Goal: Task Accomplishment & Management: Complete application form

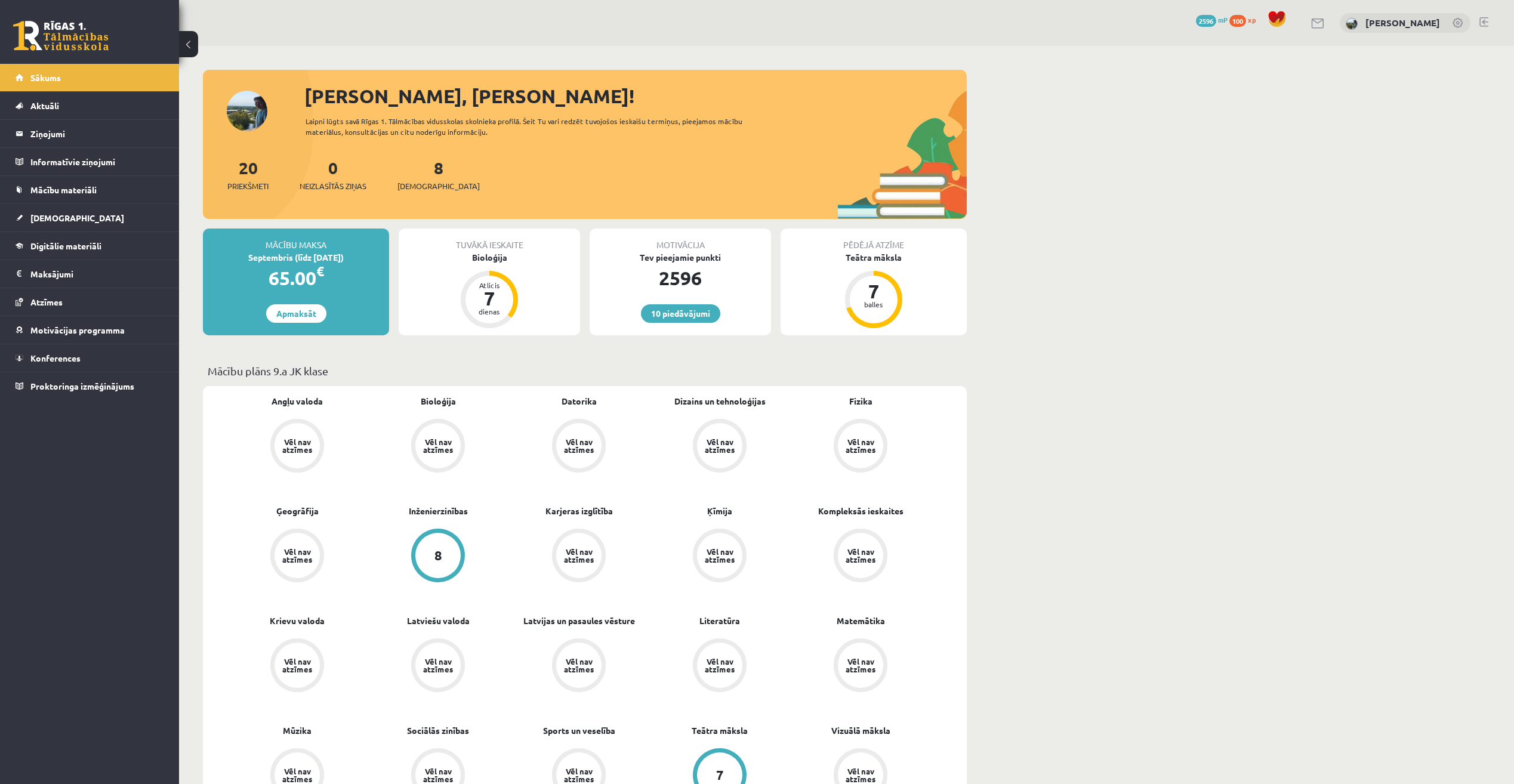
click at [505, 258] on div "Bioloģija" at bounding box center [489, 257] width 182 height 13
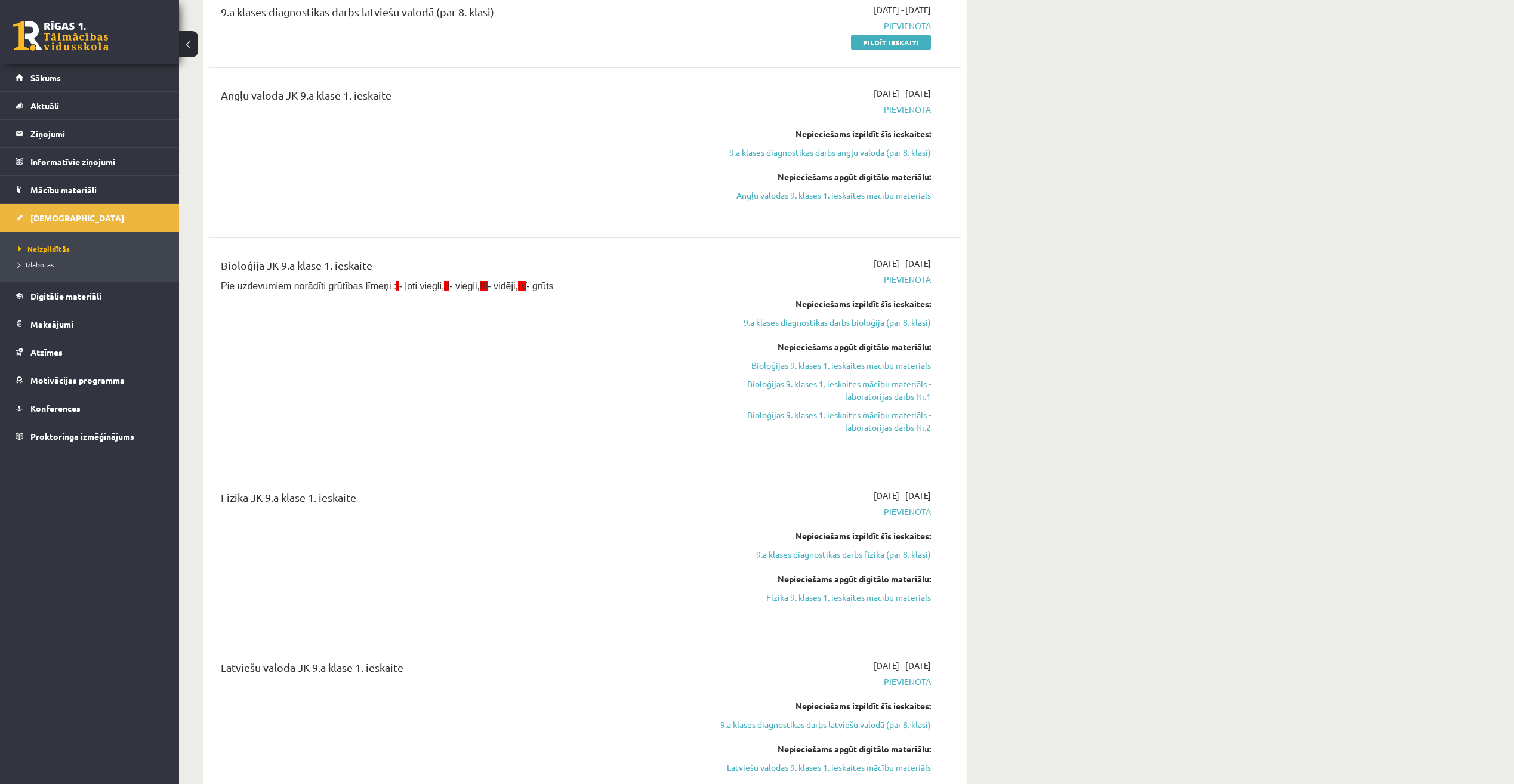
scroll to position [597, 0]
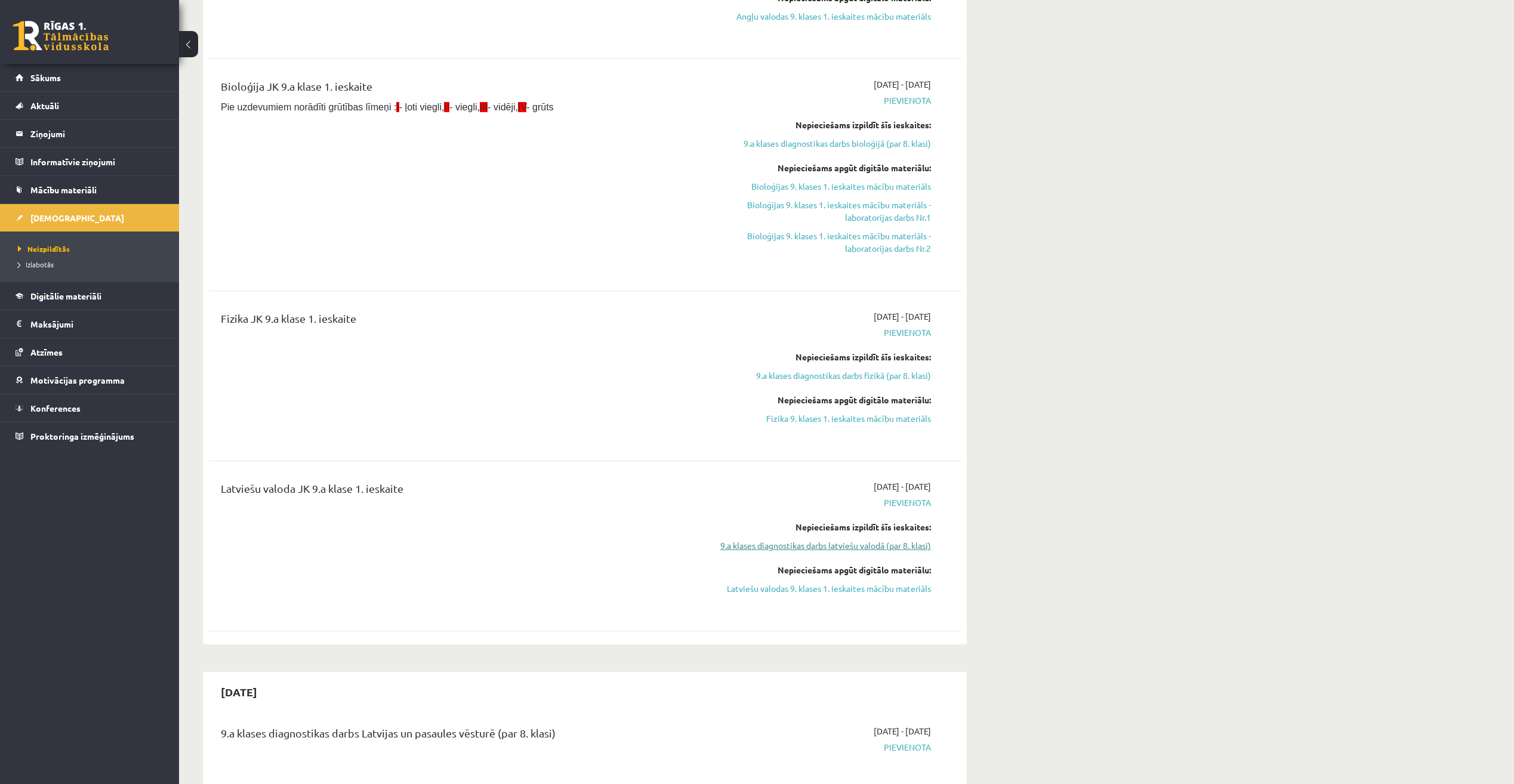
click at [902, 543] on link "9.a klases diagnostikas darbs latviešu valodā (par 8. klasi)" at bounding box center [818, 546] width 225 height 13
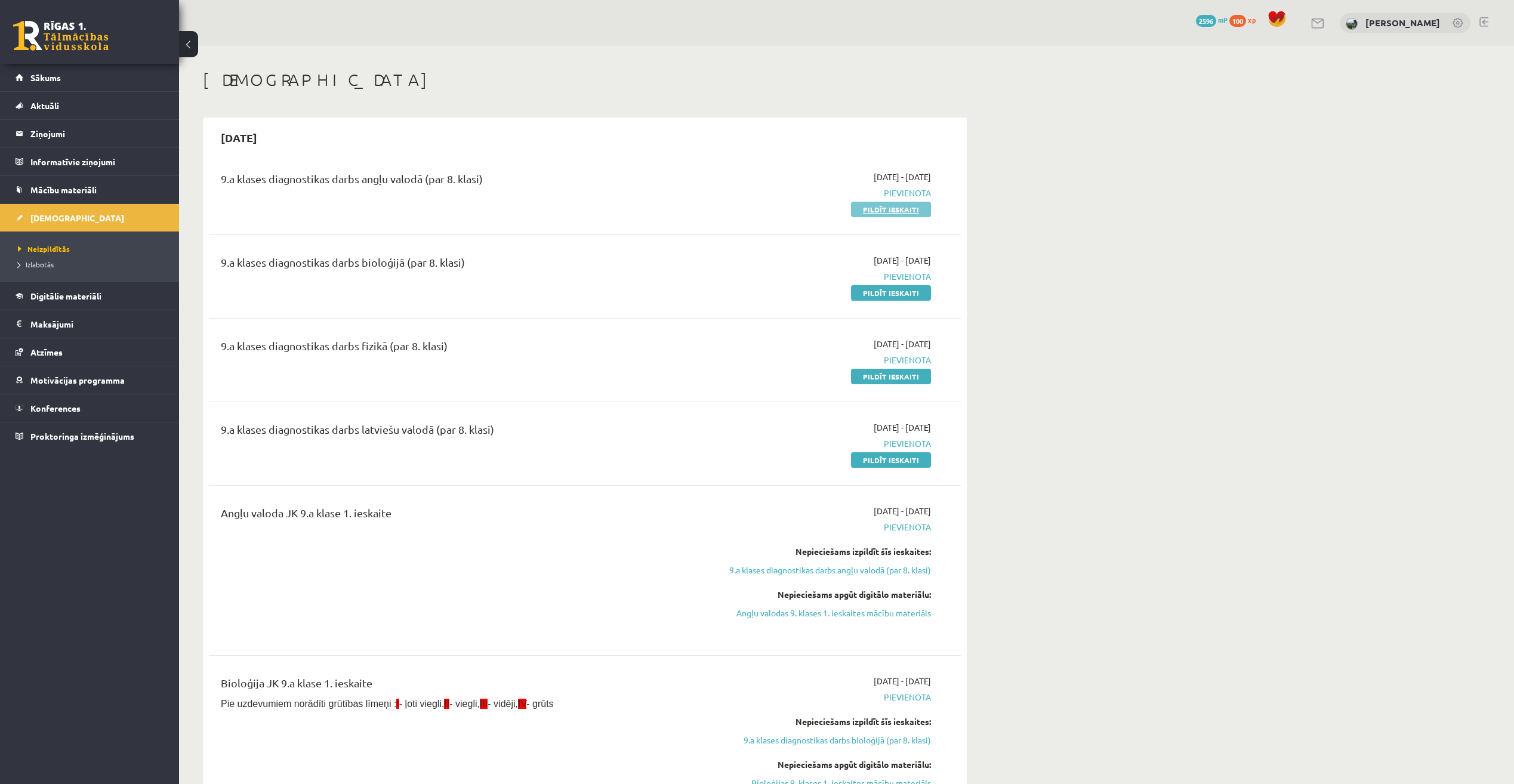
click at [904, 207] on link "Pildīt ieskaiti" at bounding box center [890, 209] width 80 height 15
click at [885, 464] on link "Pildīt ieskaiti" at bounding box center [890, 460] width 80 height 15
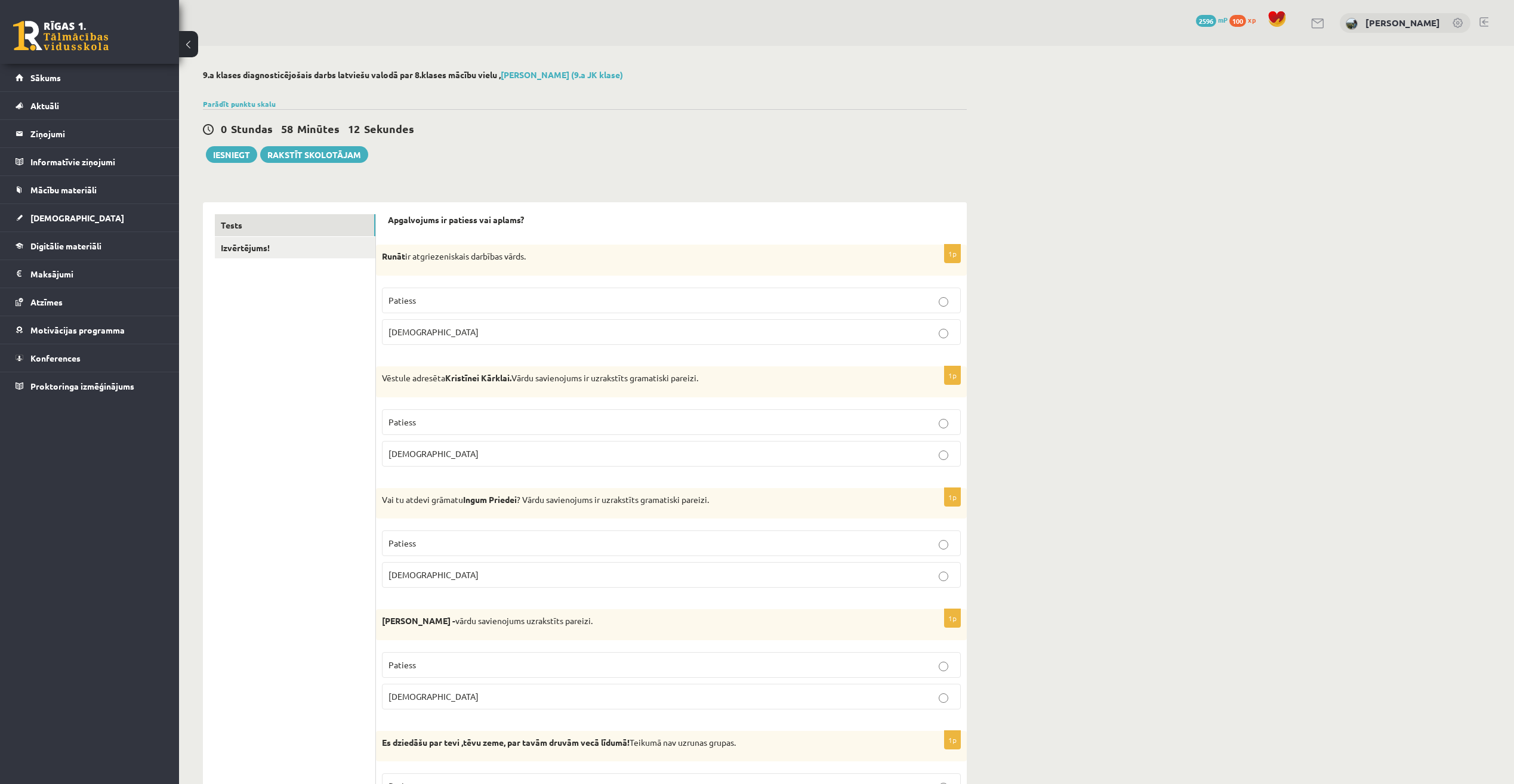
click at [688, 299] on p "Patiess" at bounding box center [671, 300] width 566 height 13
click at [462, 412] on label "Patiess" at bounding box center [671, 422] width 579 height 26
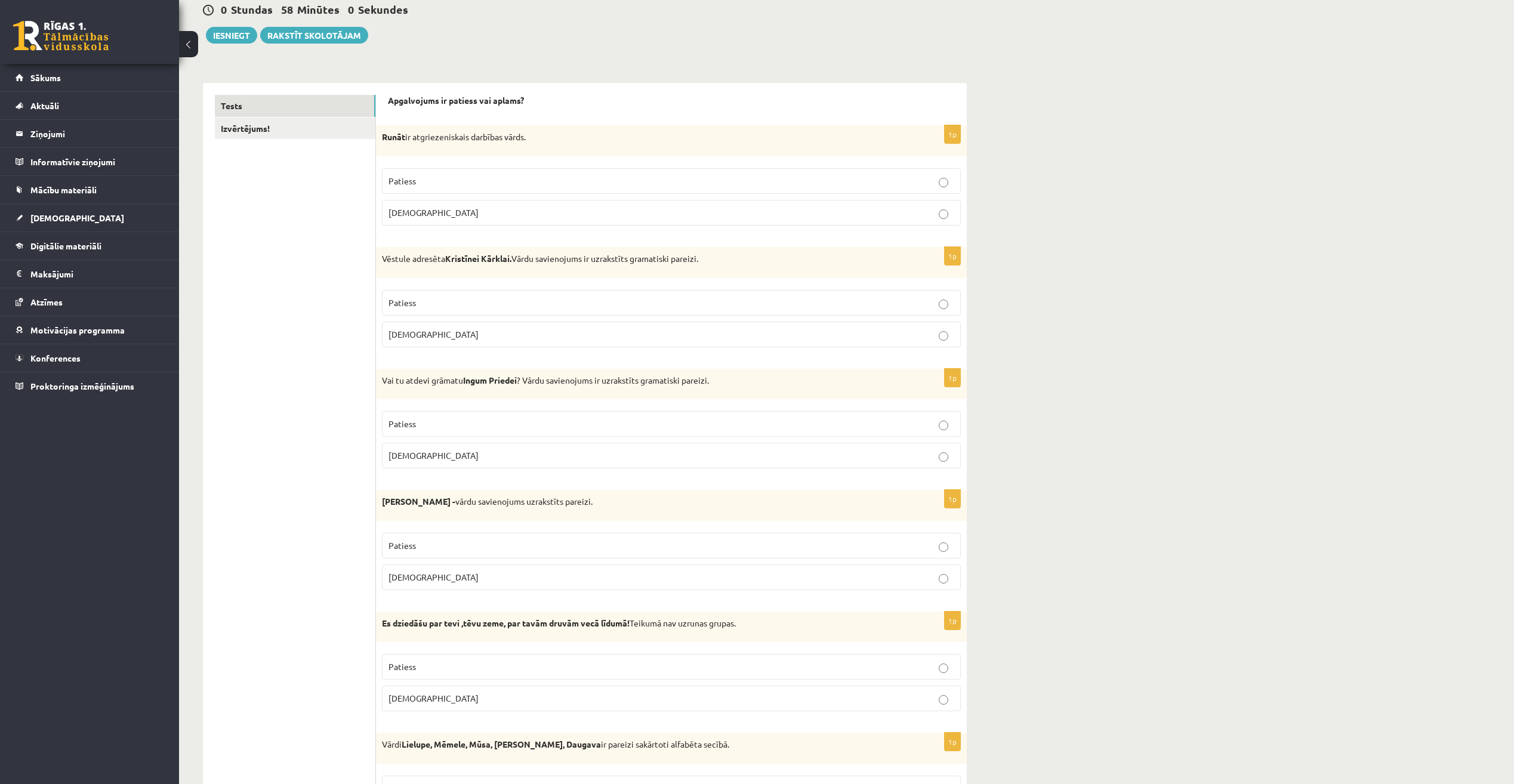
scroll to position [179, 0]
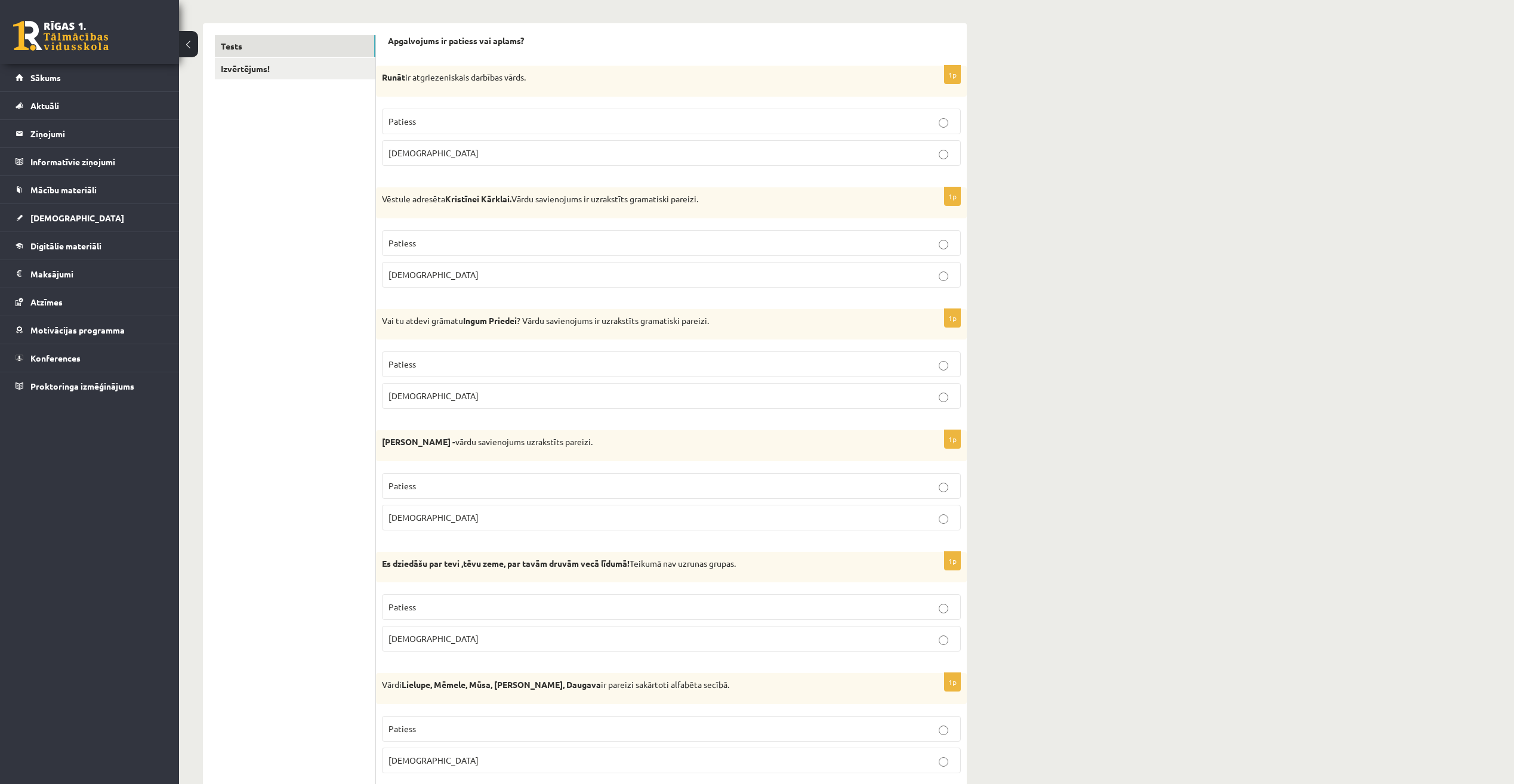
click at [517, 368] on p "Patiess" at bounding box center [671, 364] width 566 height 13
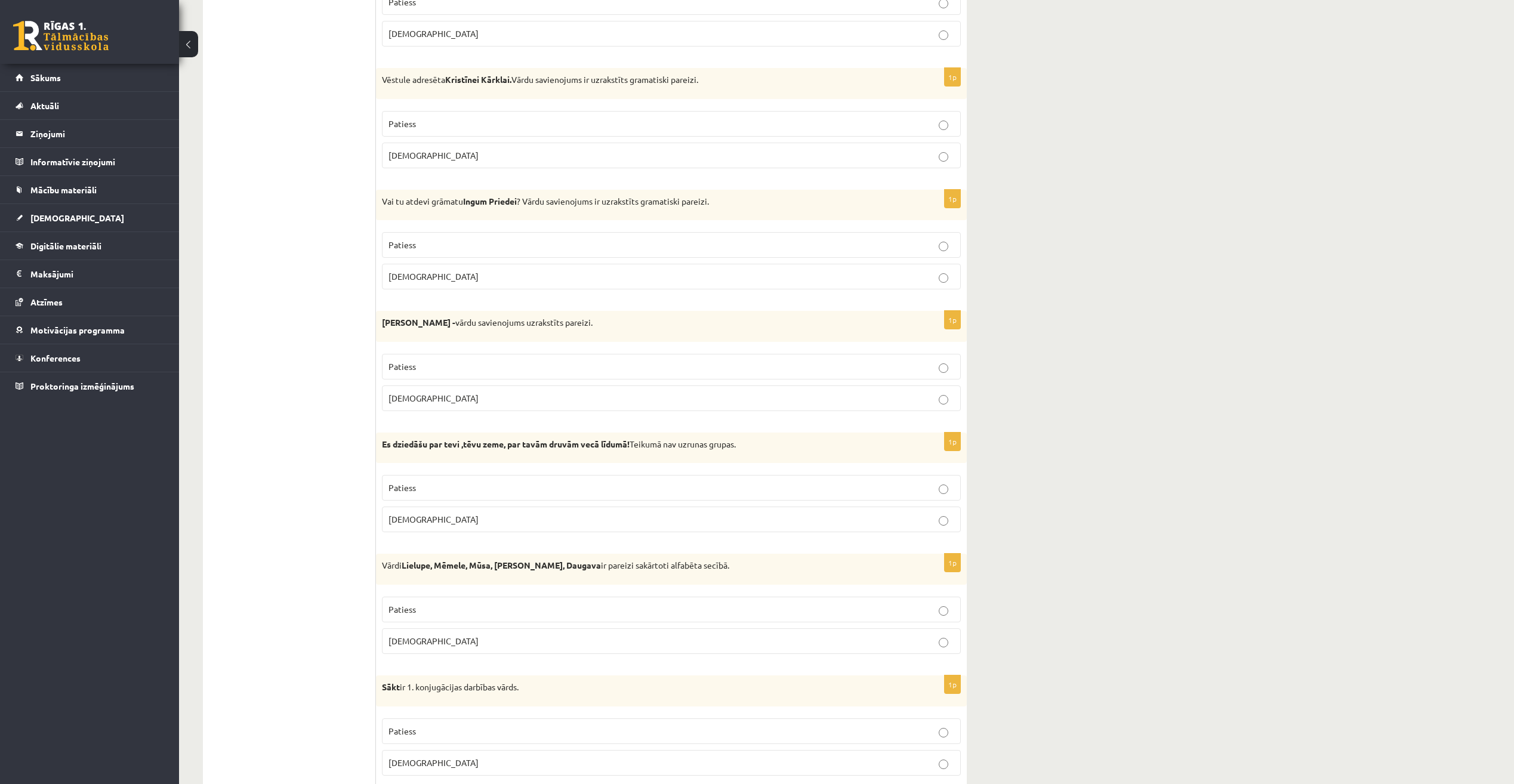
click at [480, 353] on fieldset "Patiess Aplams" at bounding box center [671, 381] width 579 height 67
click at [482, 365] on p "Patiess" at bounding box center [671, 367] width 566 height 13
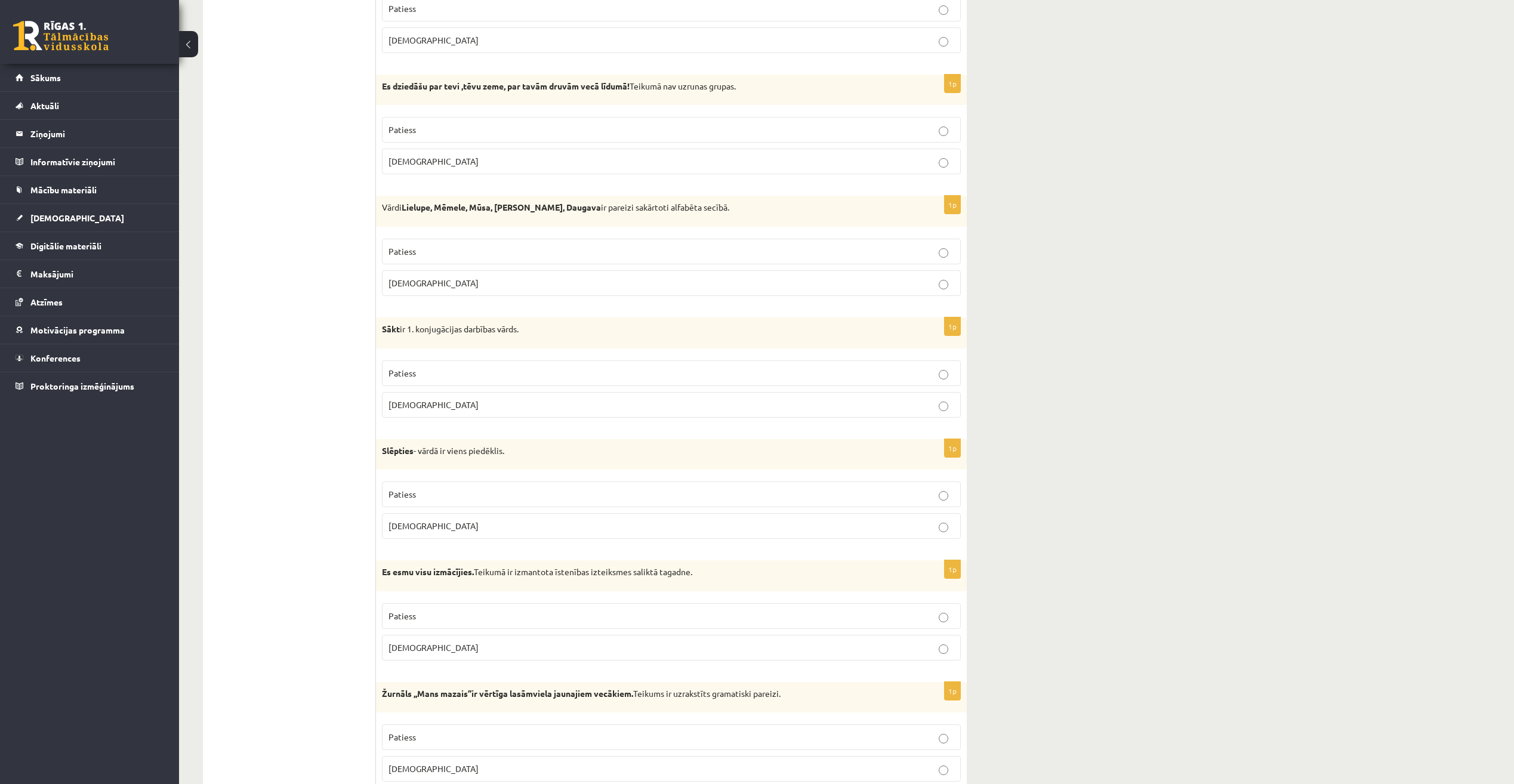
scroll to position [537, 0]
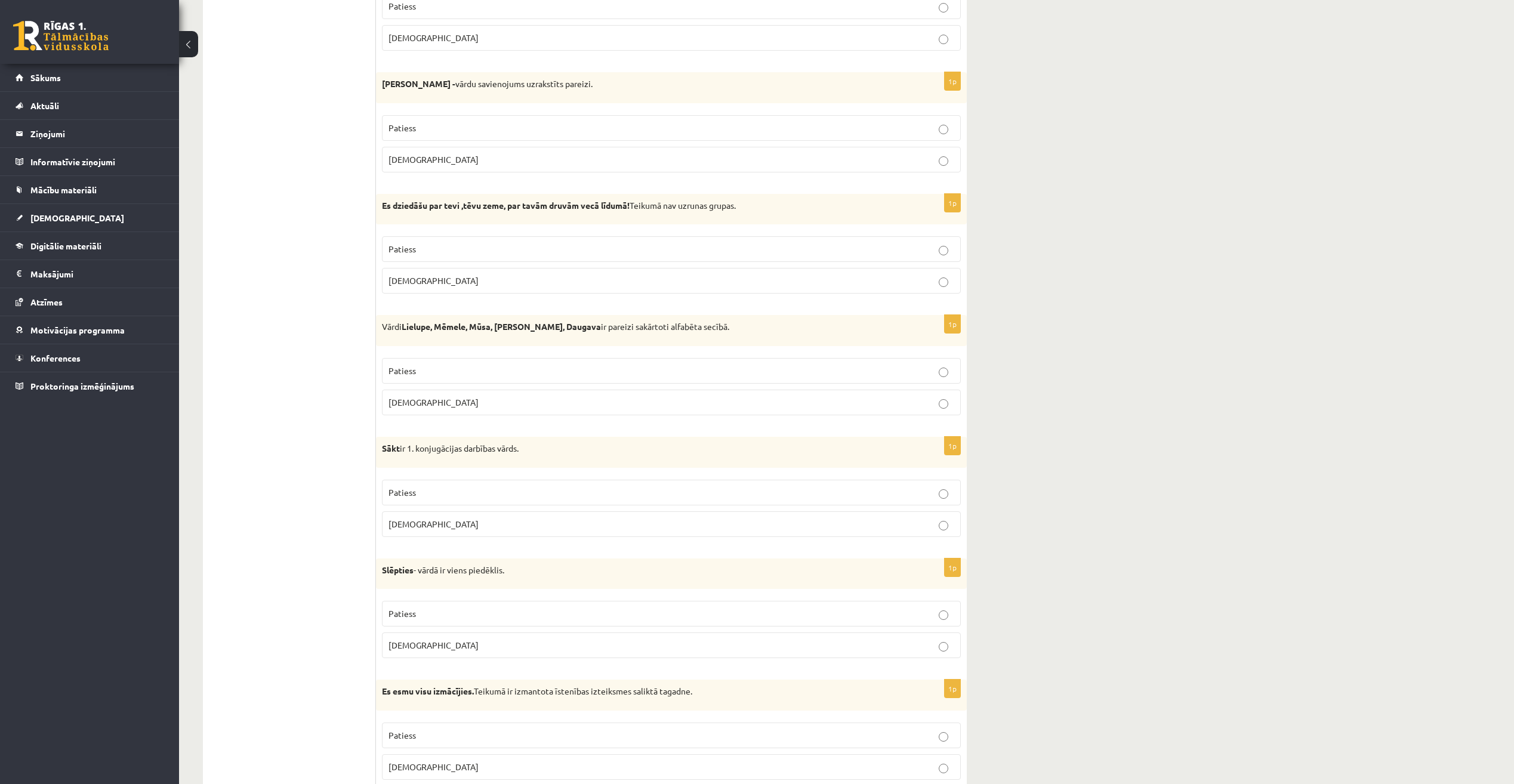
click at [487, 282] on p "Aplams" at bounding box center [671, 281] width 566 height 13
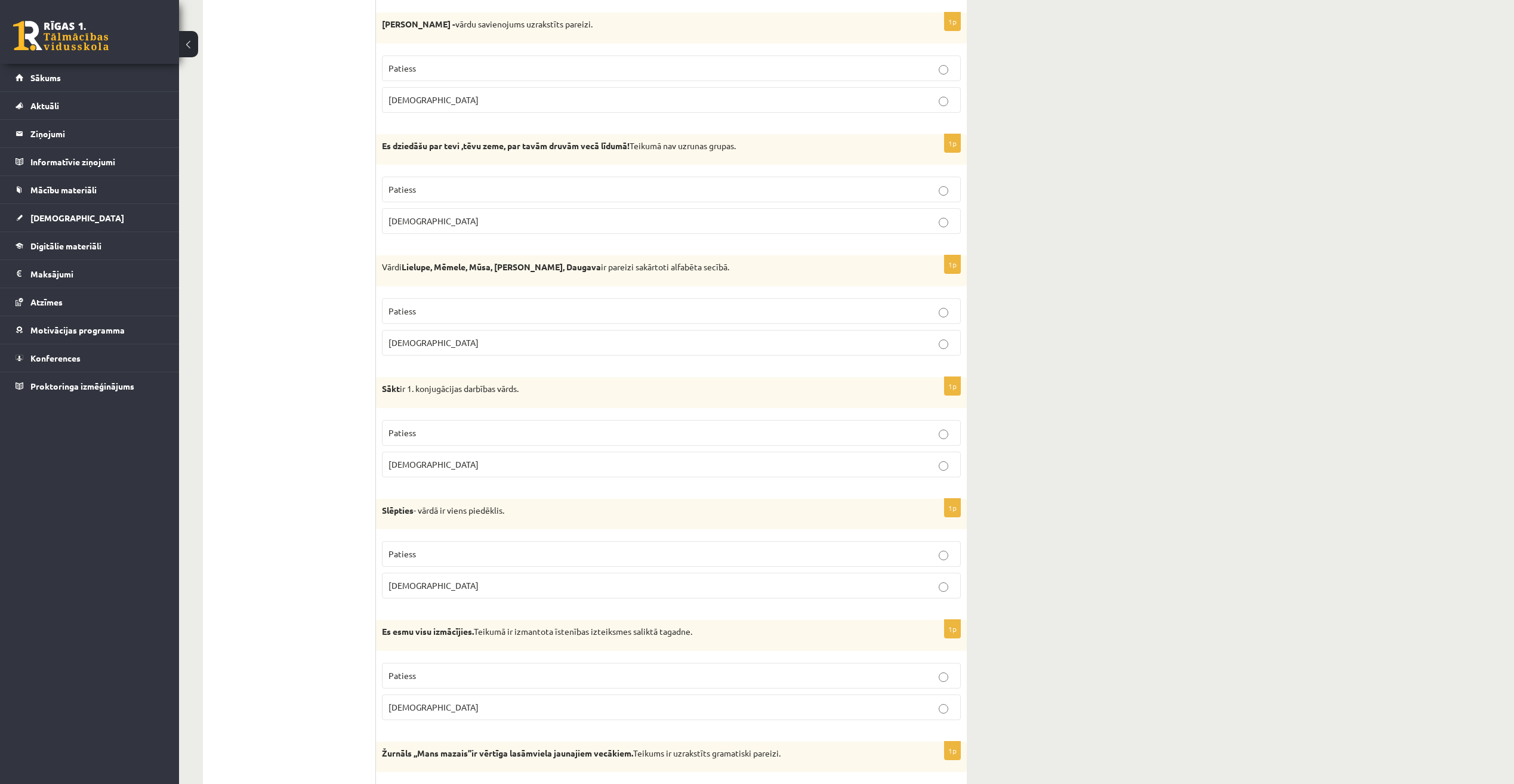
click at [503, 347] on p "Aplams" at bounding box center [671, 343] width 566 height 13
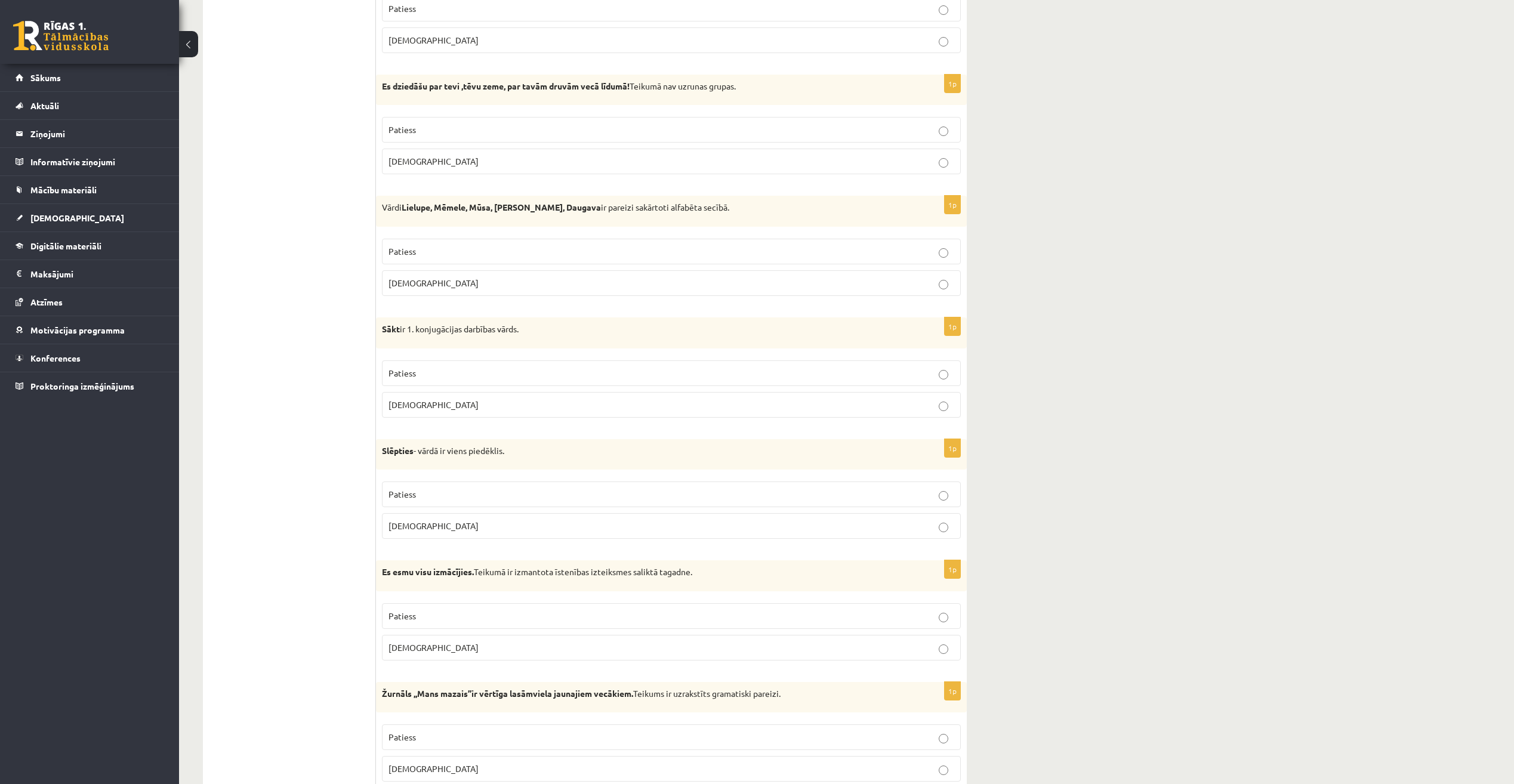
scroll to position [716, 0]
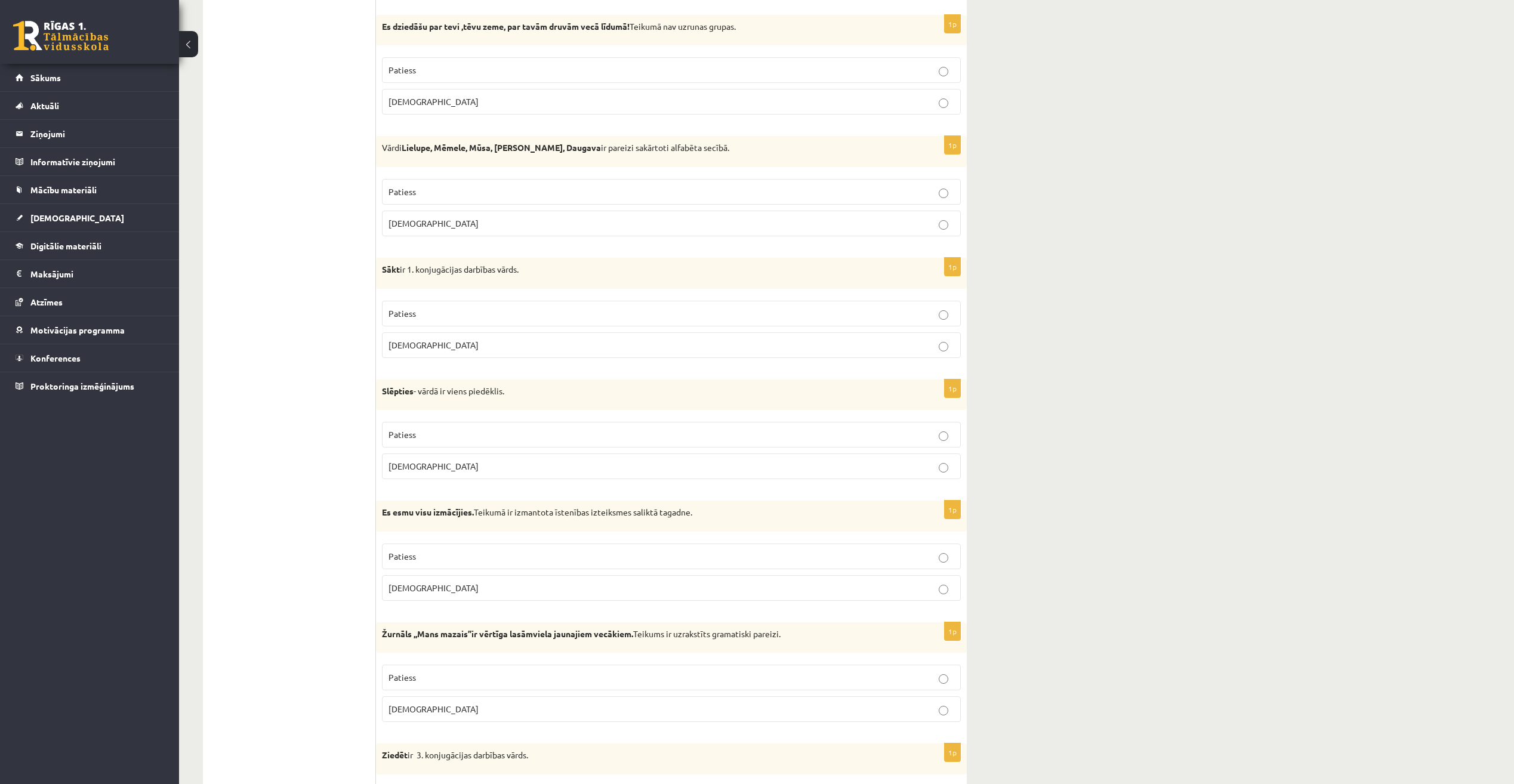
click at [431, 304] on label "Patiess" at bounding box center [671, 313] width 579 height 26
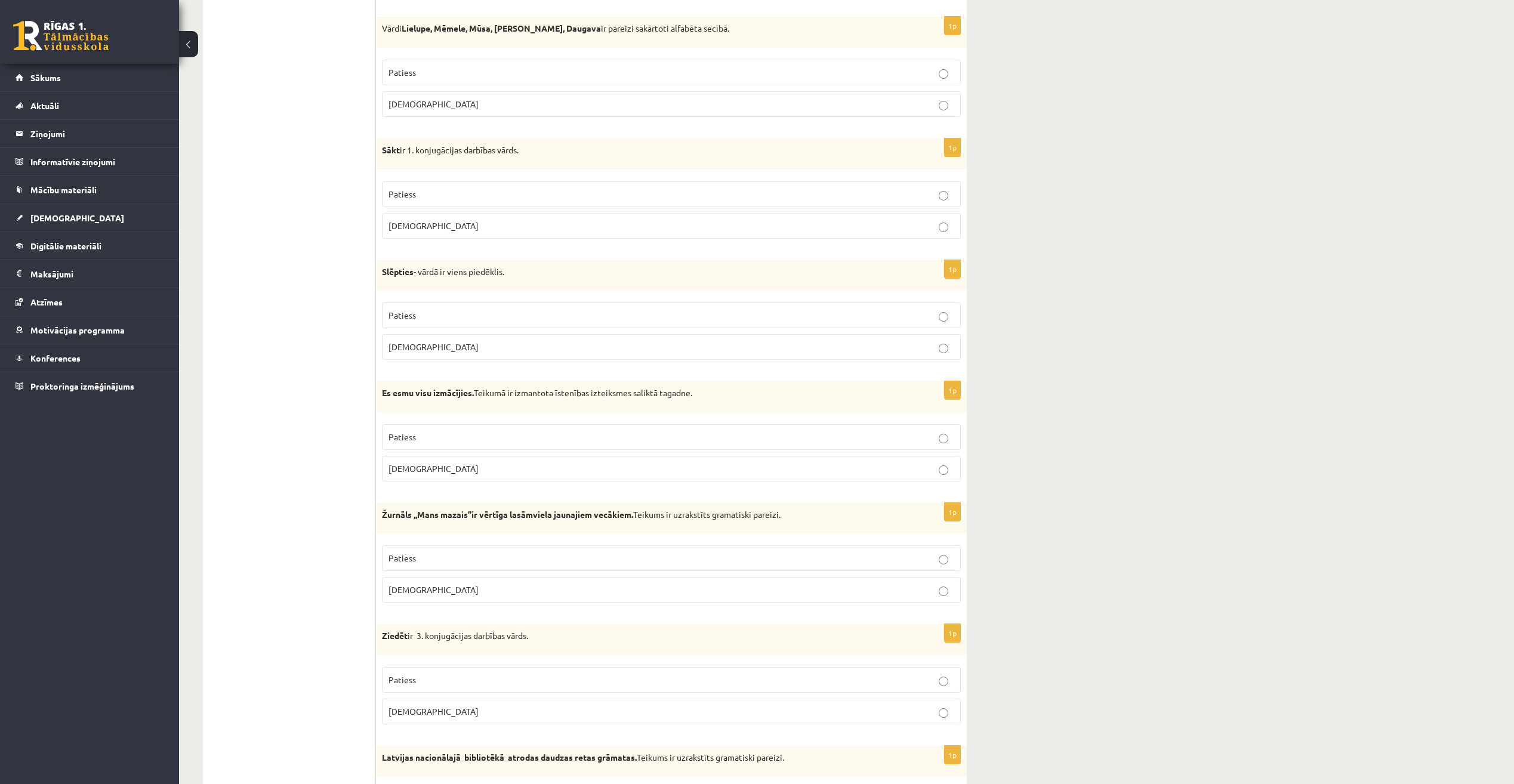
click at [463, 316] on p "Patiess" at bounding box center [671, 315] width 566 height 13
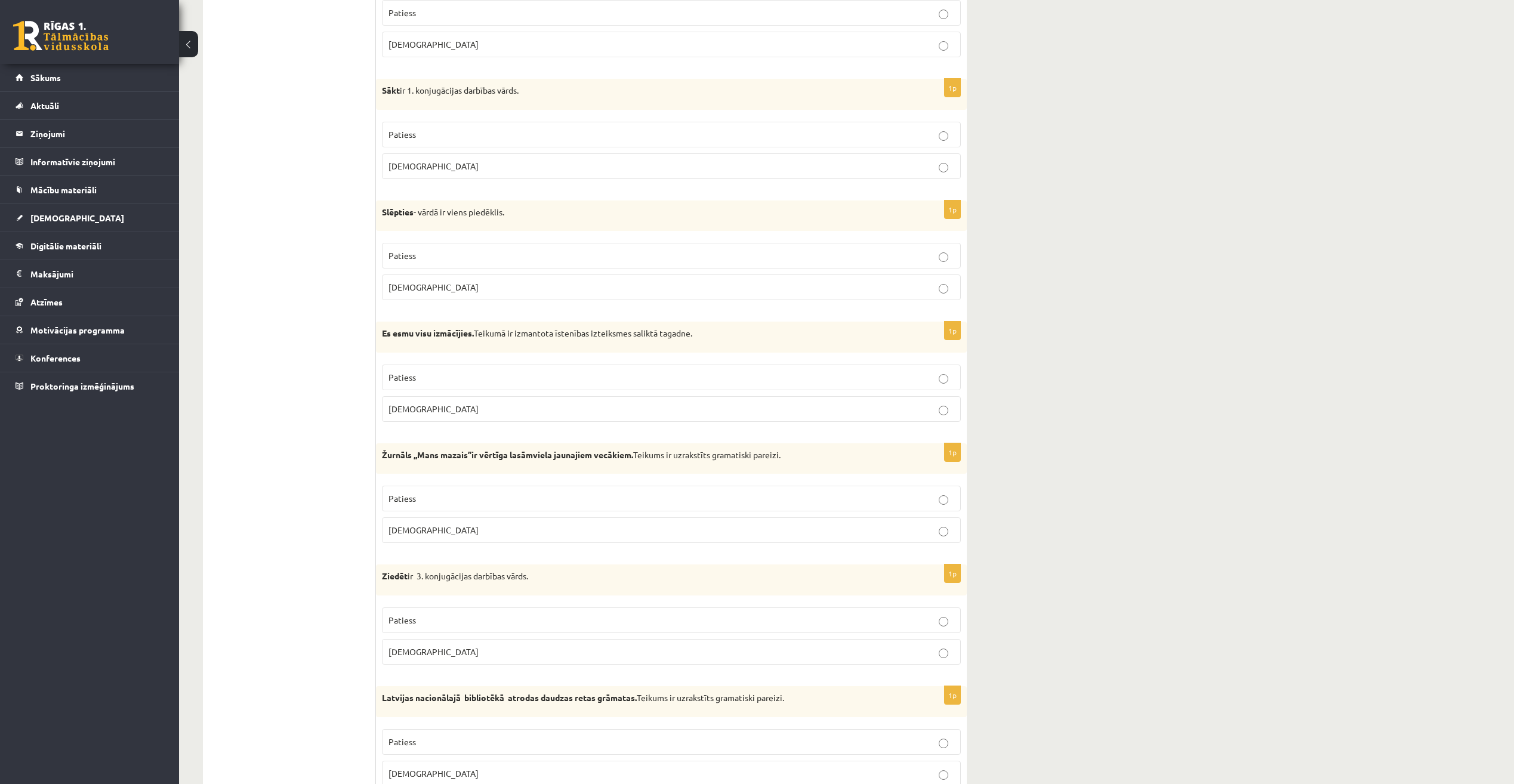
scroll to position [955, 0]
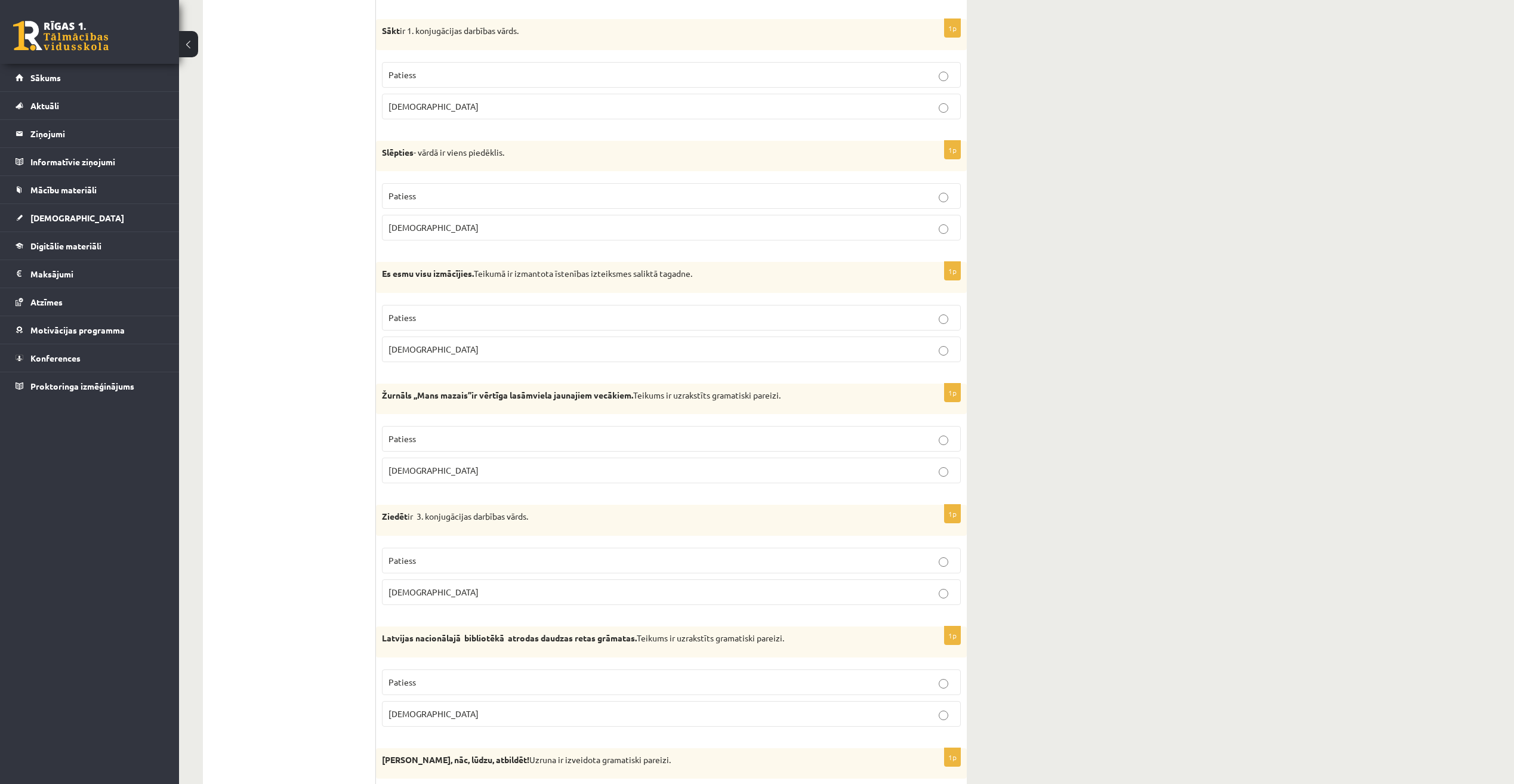
click at [446, 321] on p "Patiess" at bounding box center [671, 318] width 566 height 13
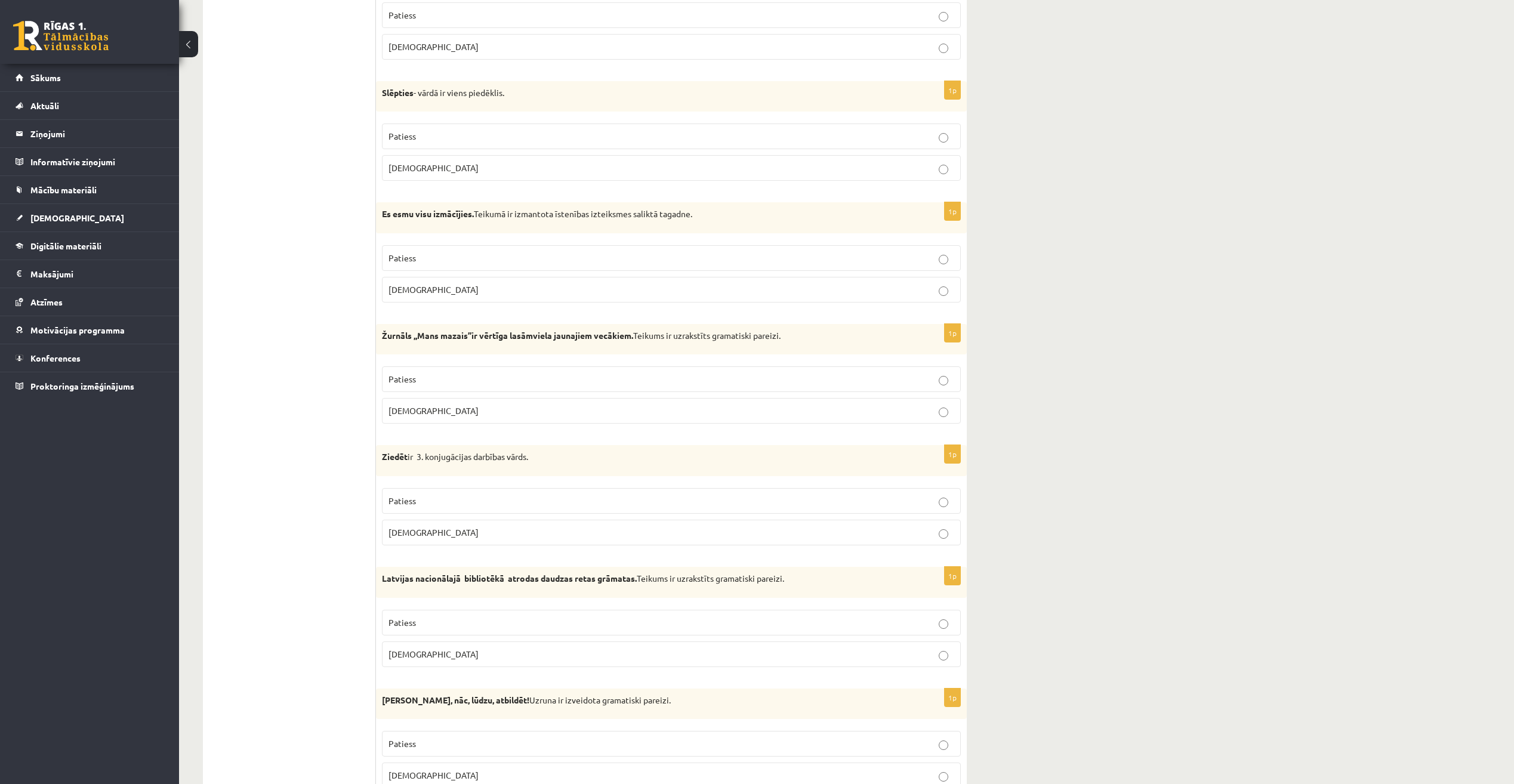
scroll to position [1074, 0]
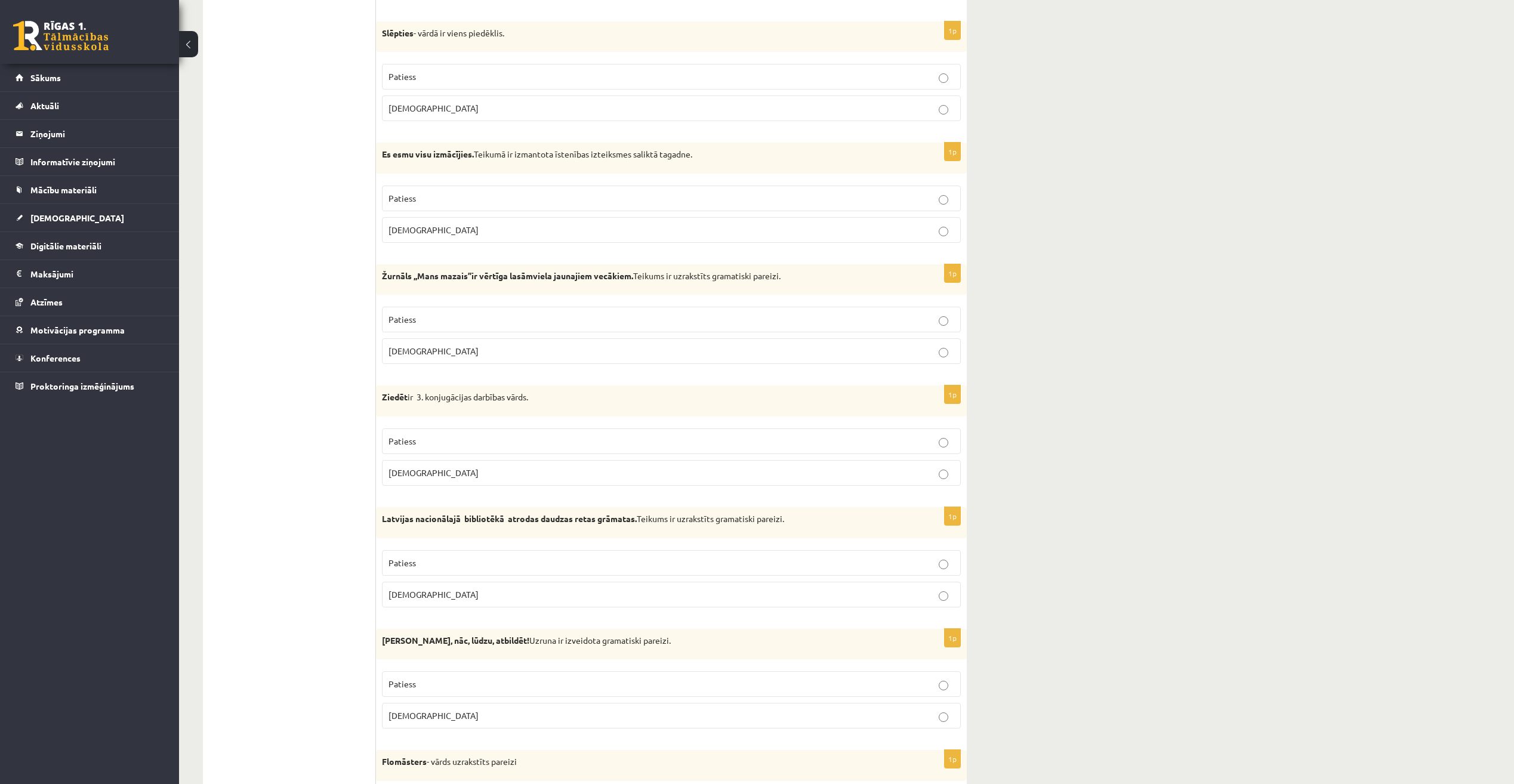
click at [454, 320] on p "Patiess" at bounding box center [671, 319] width 566 height 13
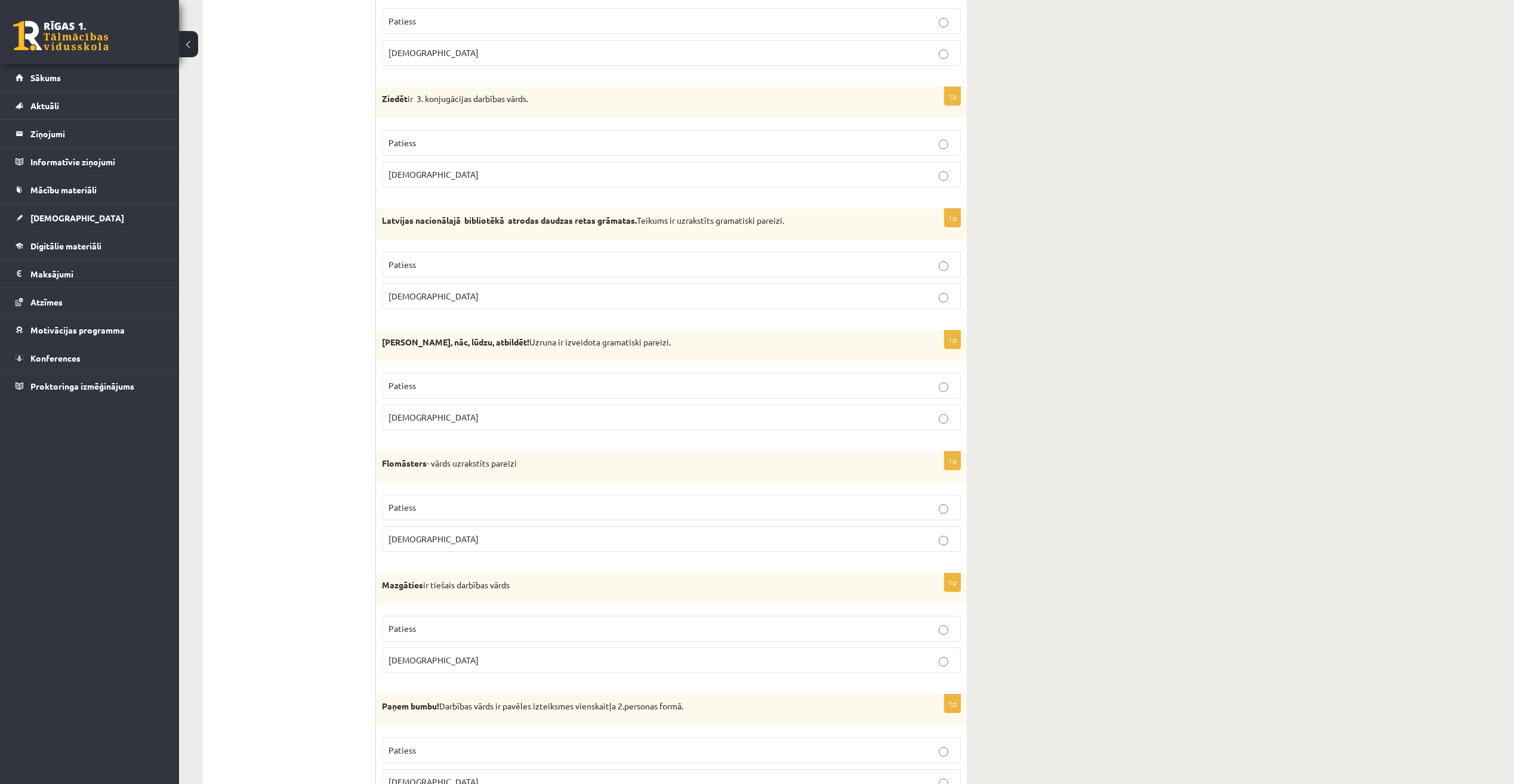
scroll to position [1432, 0]
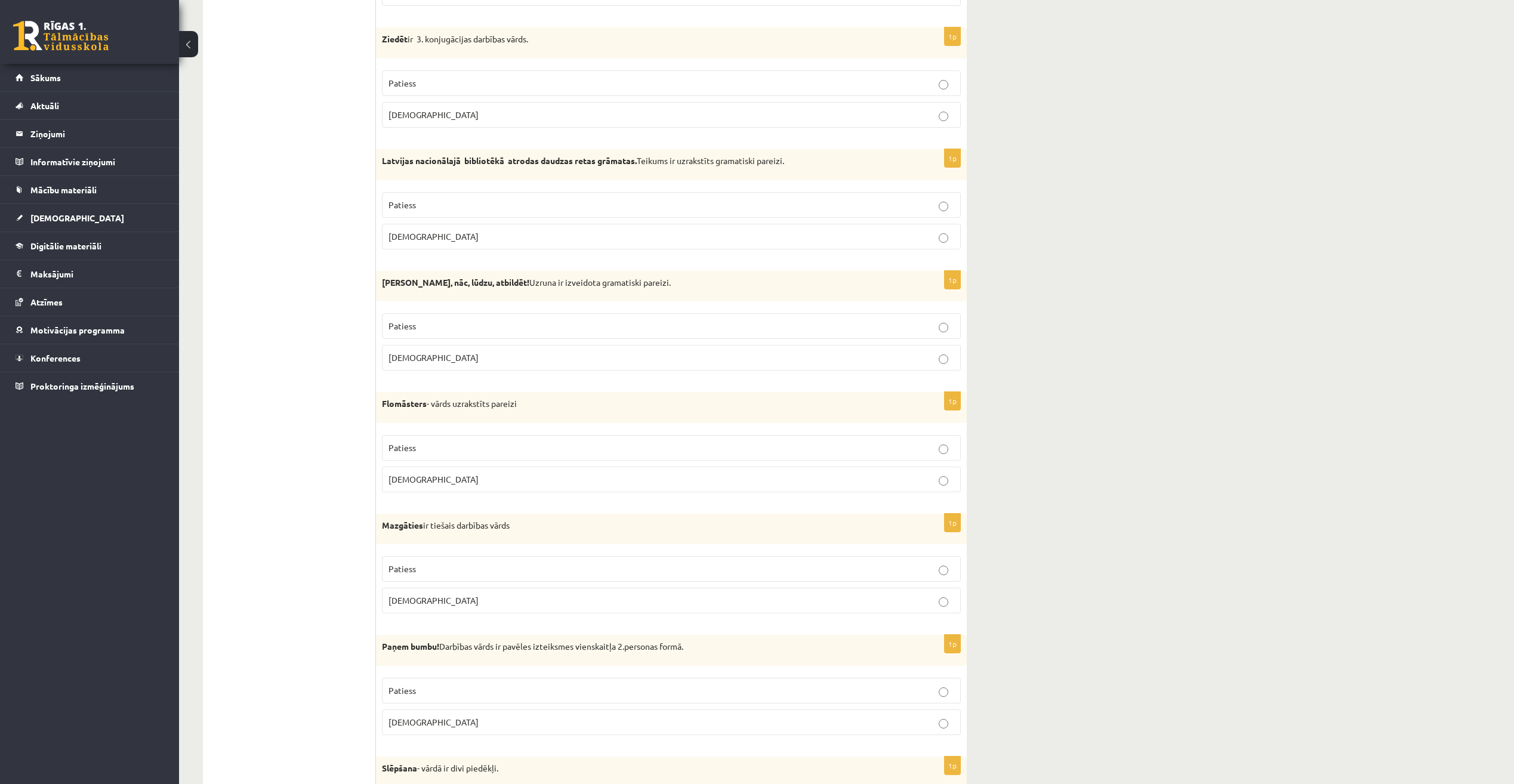
click at [519, 110] on p "Aplams" at bounding box center [671, 114] width 566 height 13
click at [487, 246] on label "Aplams" at bounding box center [671, 236] width 579 height 26
click at [481, 208] on p "Patiess" at bounding box center [671, 205] width 566 height 13
click at [443, 349] on label "Aplams" at bounding box center [671, 357] width 579 height 26
click at [457, 311] on fieldset "Patiess Aplams" at bounding box center [671, 340] width 579 height 67
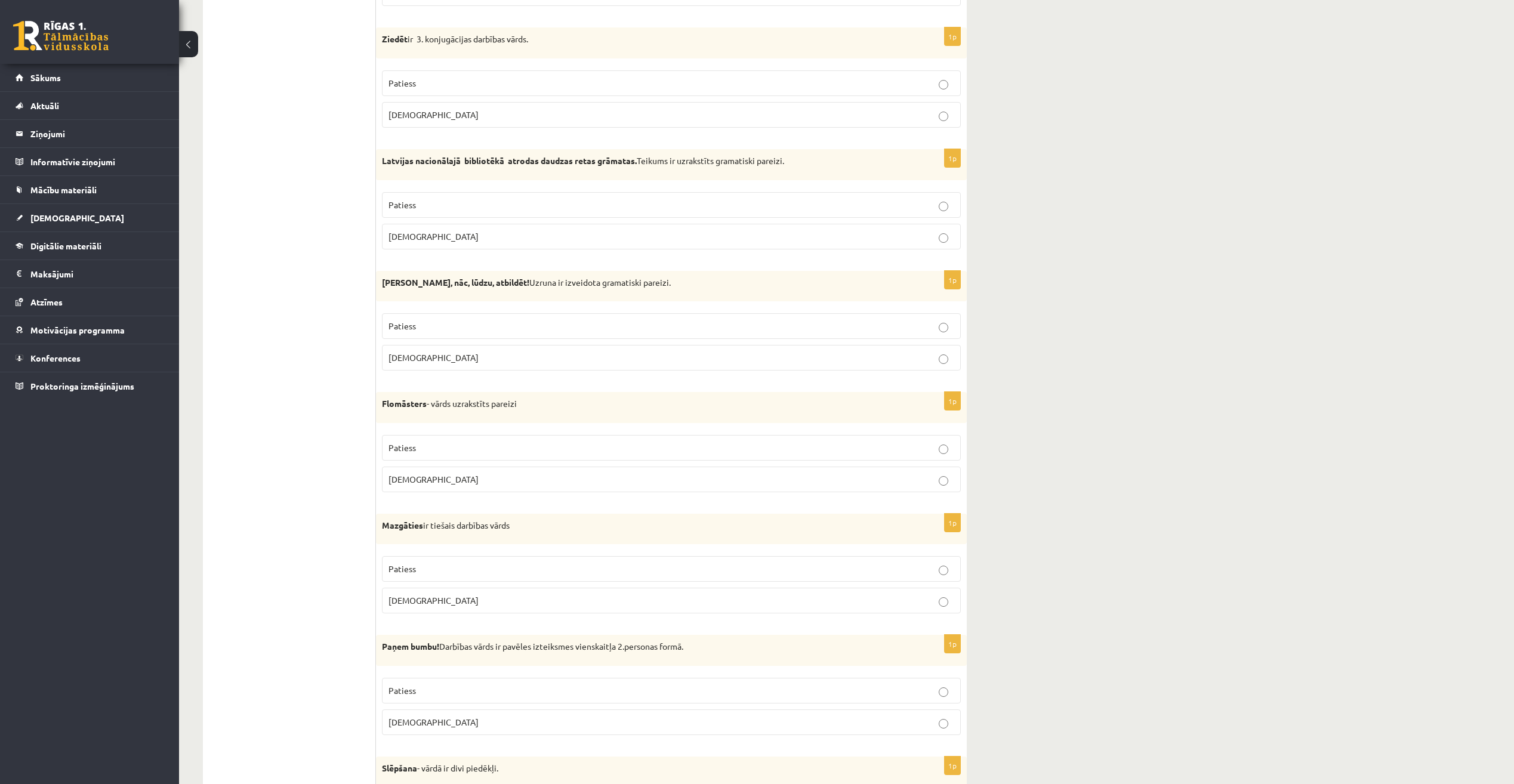
click at [458, 317] on label "Patiess" at bounding box center [671, 326] width 579 height 26
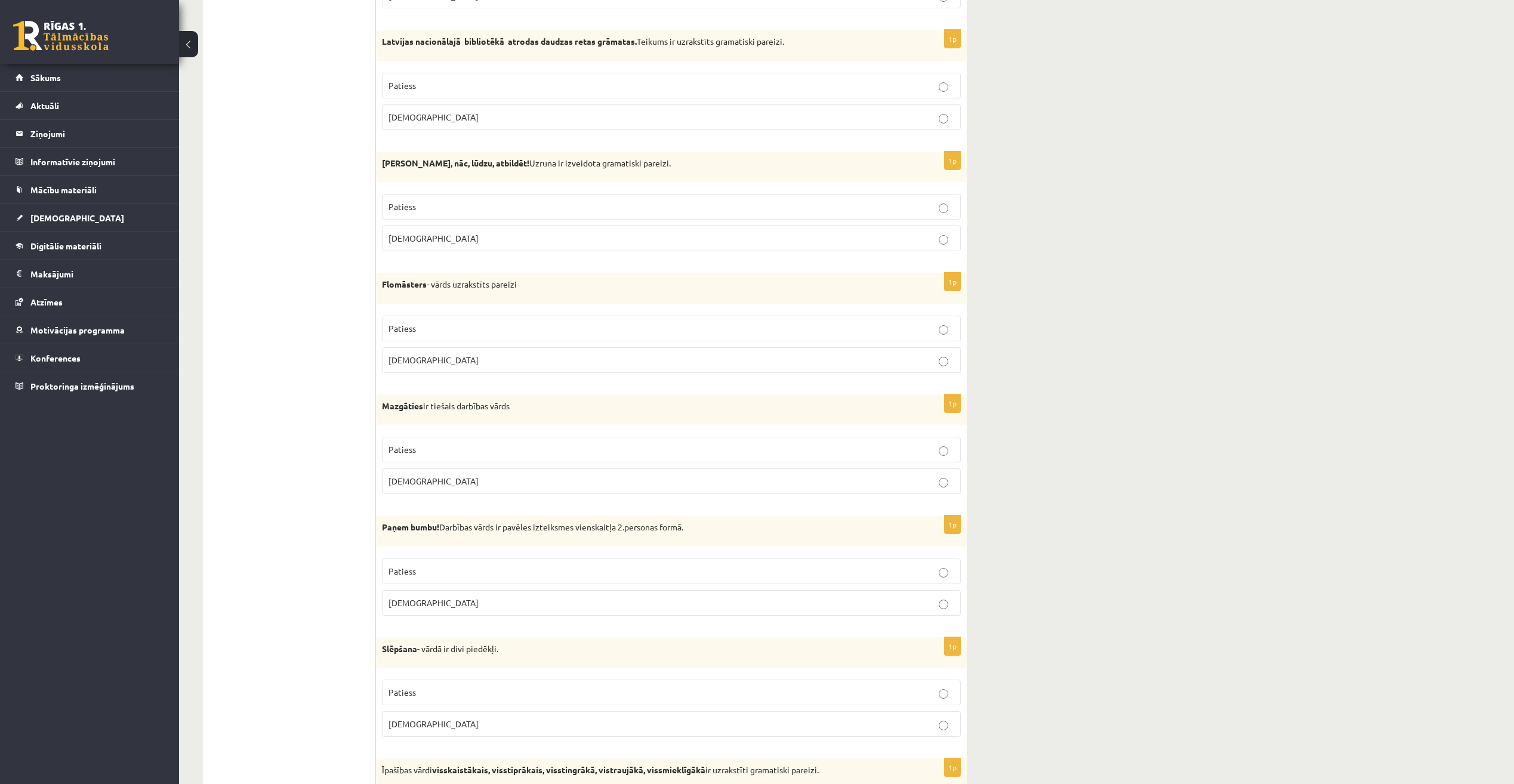
scroll to position [1611, 0]
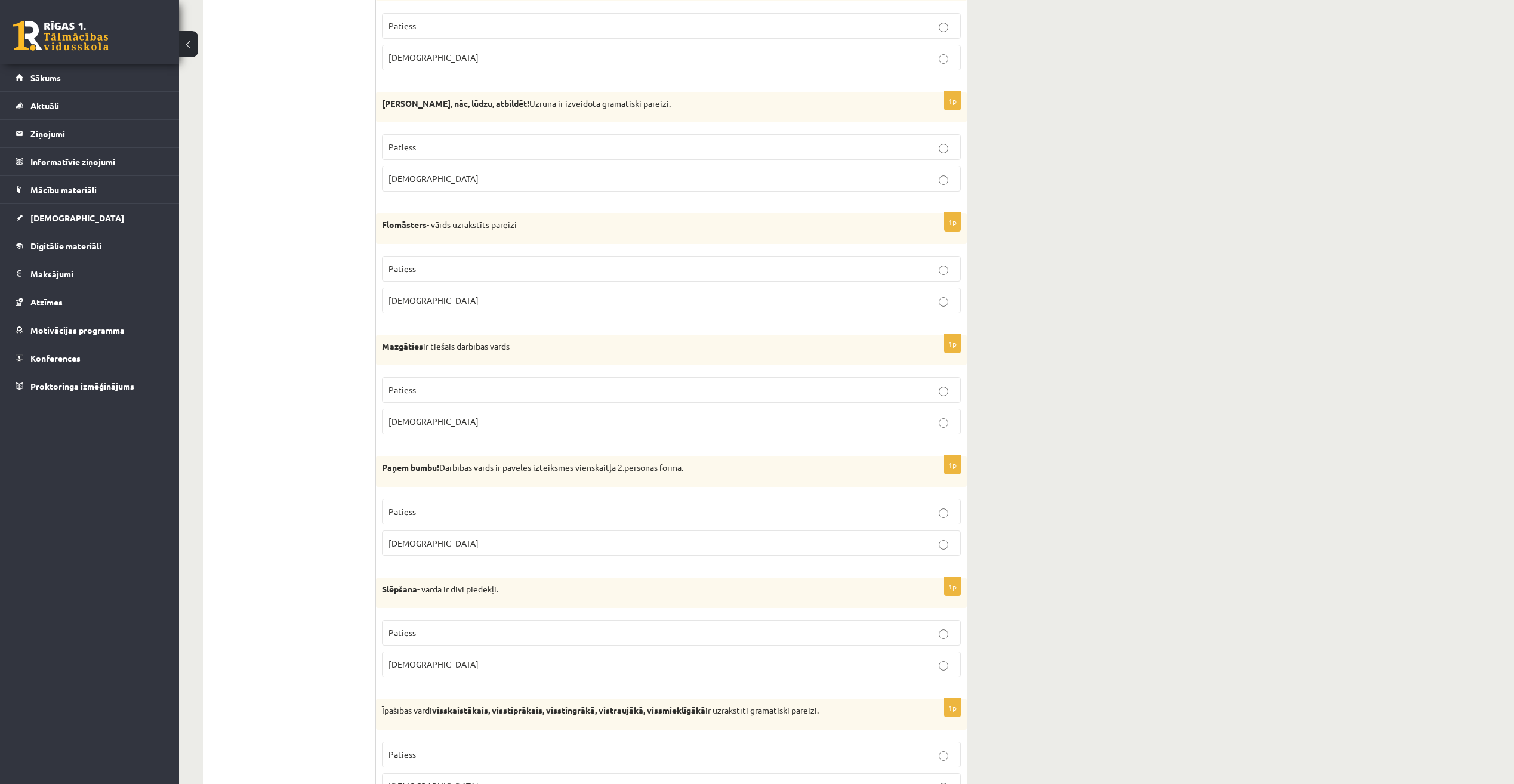
click at [480, 291] on label "Aplams" at bounding box center [671, 300] width 579 height 26
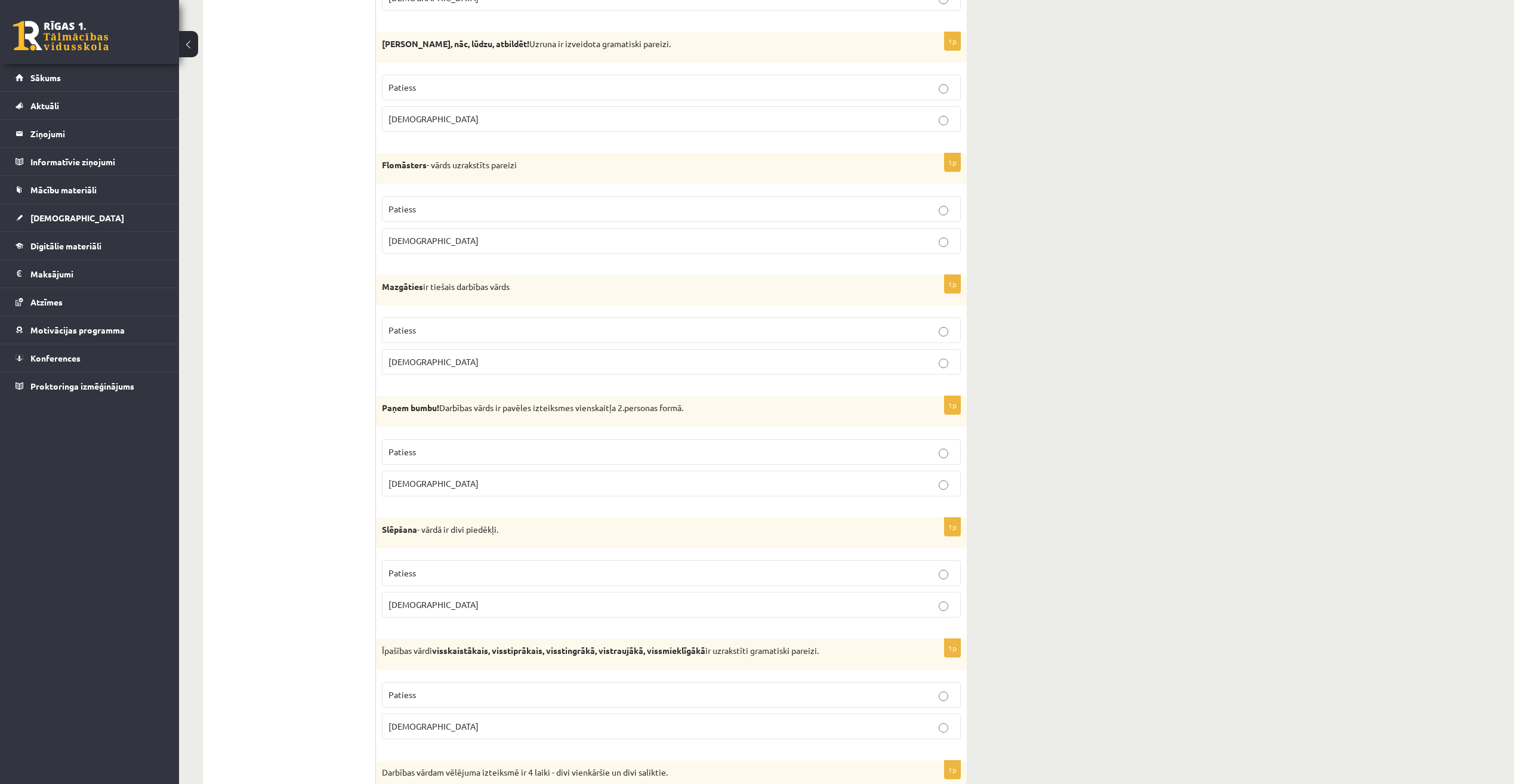
click at [442, 325] on p "Patiess" at bounding box center [671, 330] width 566 height 13
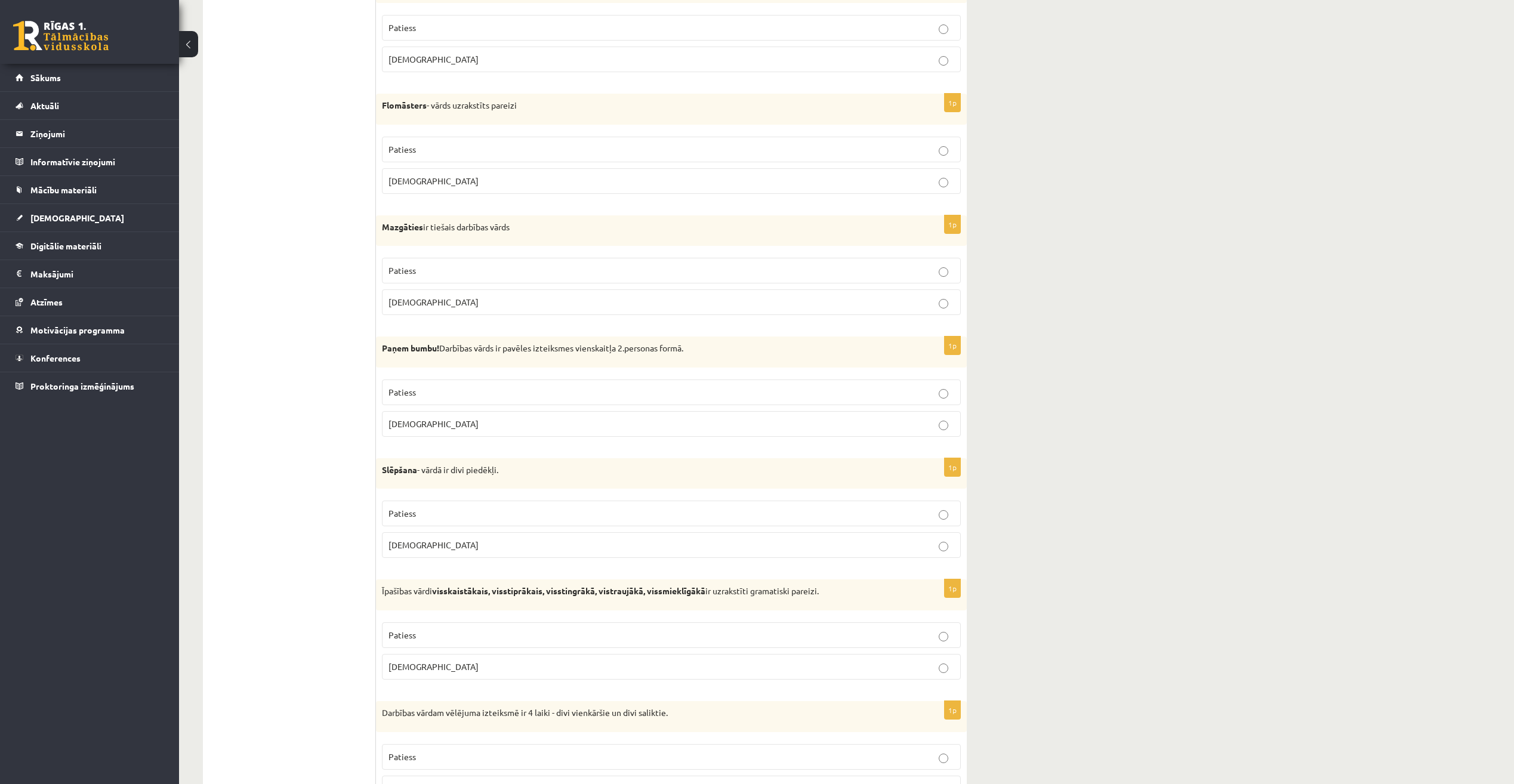
scroll to position [1791, 0]
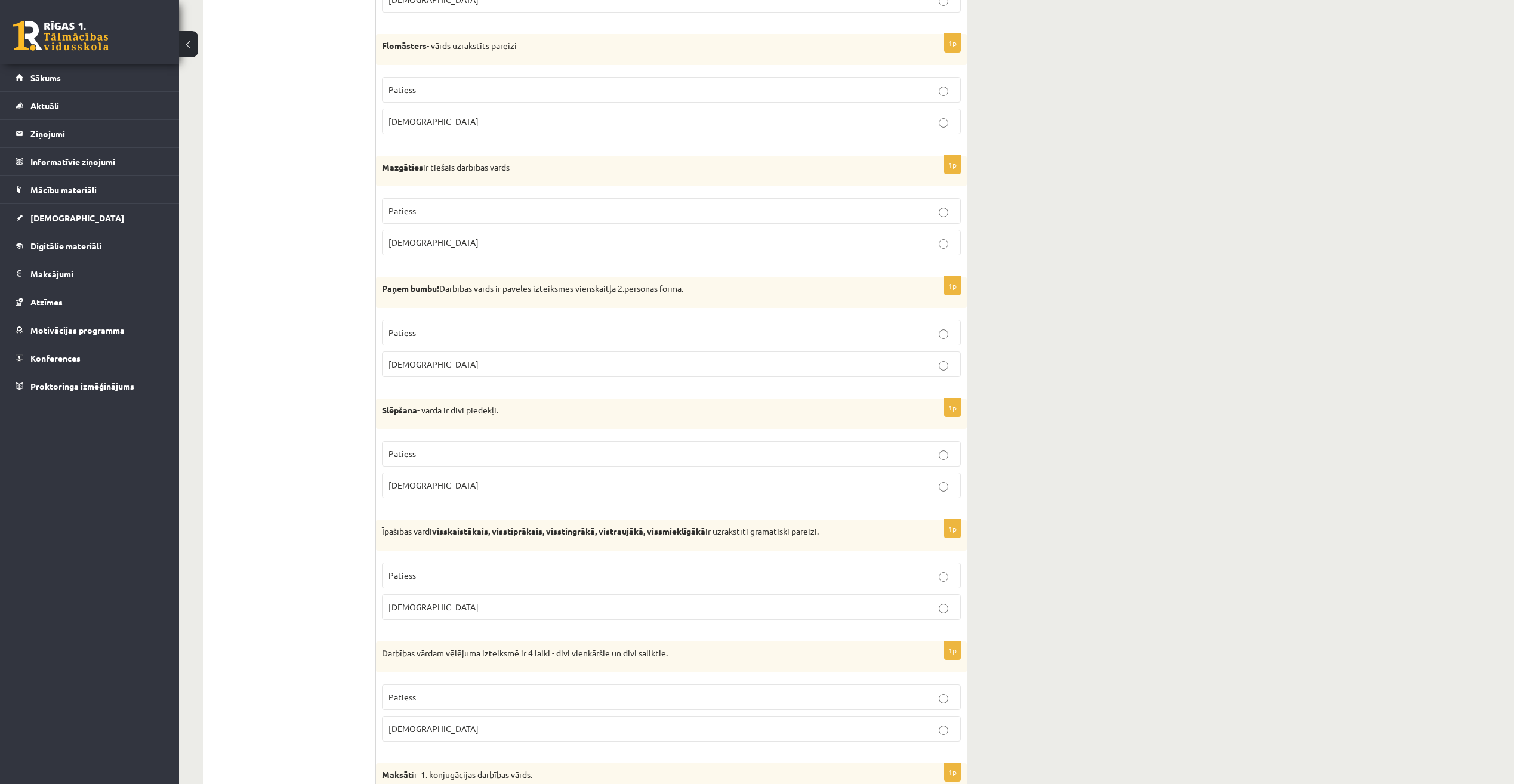
click at [459, 332] on p "Patiess" at bounding box center [671, 332] width 566 height 13
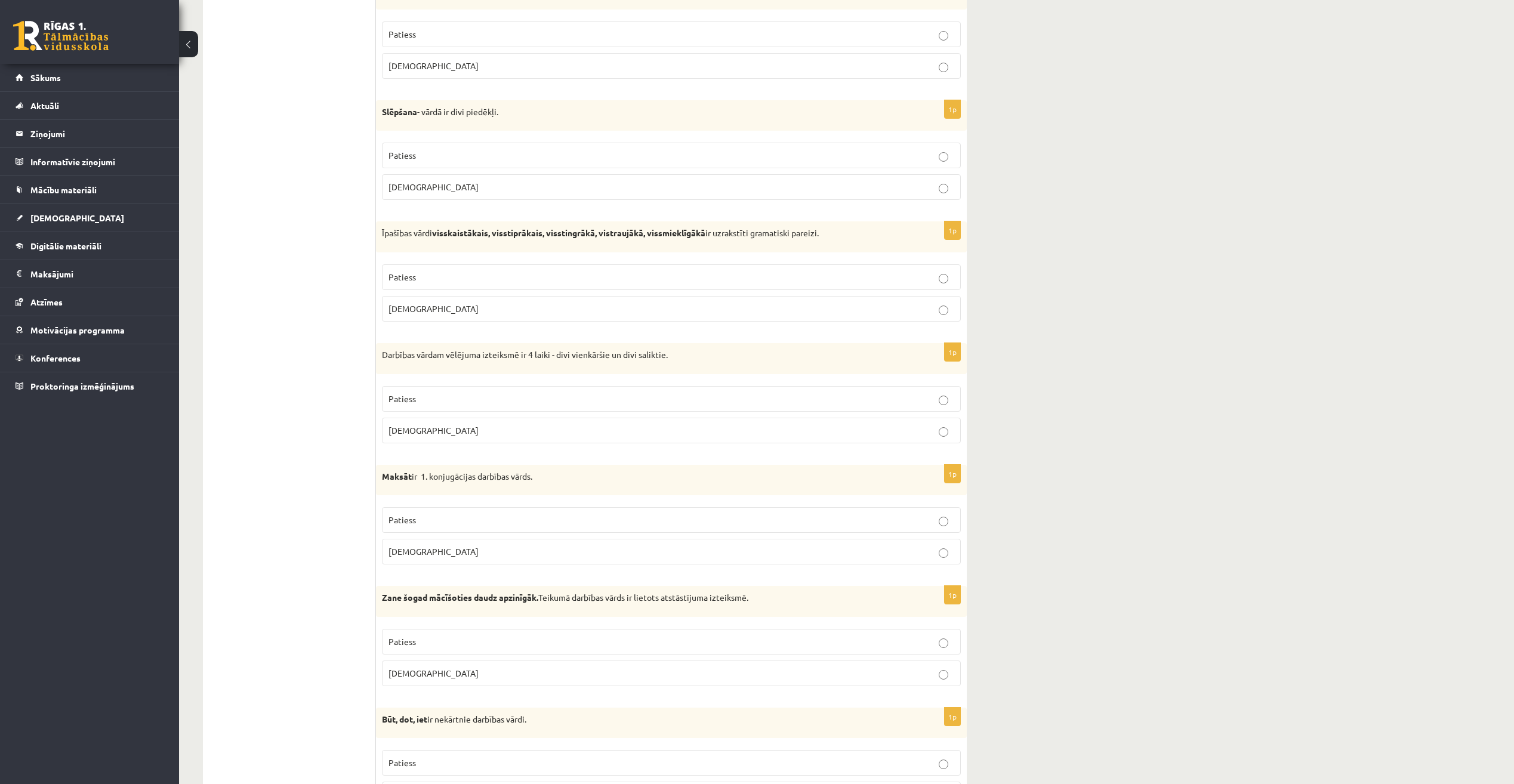
scroll to position [2149, 0]
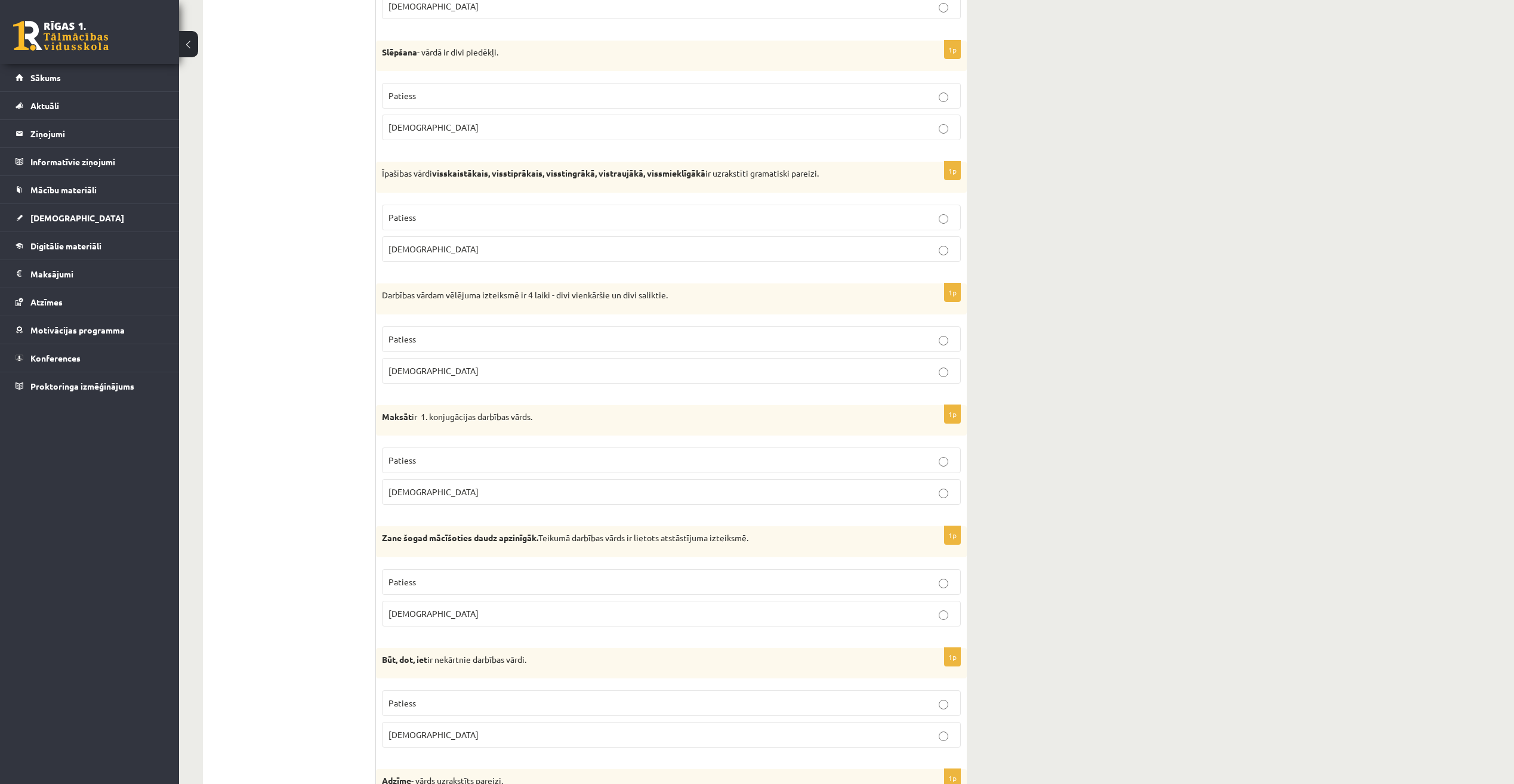
click at [491, 125] on p "Aplams" at bounding box center [671, 127] width 566 height 13
click at [432, 220] on p "Patiess" at bounding box center [671, 217] width 566 height 13
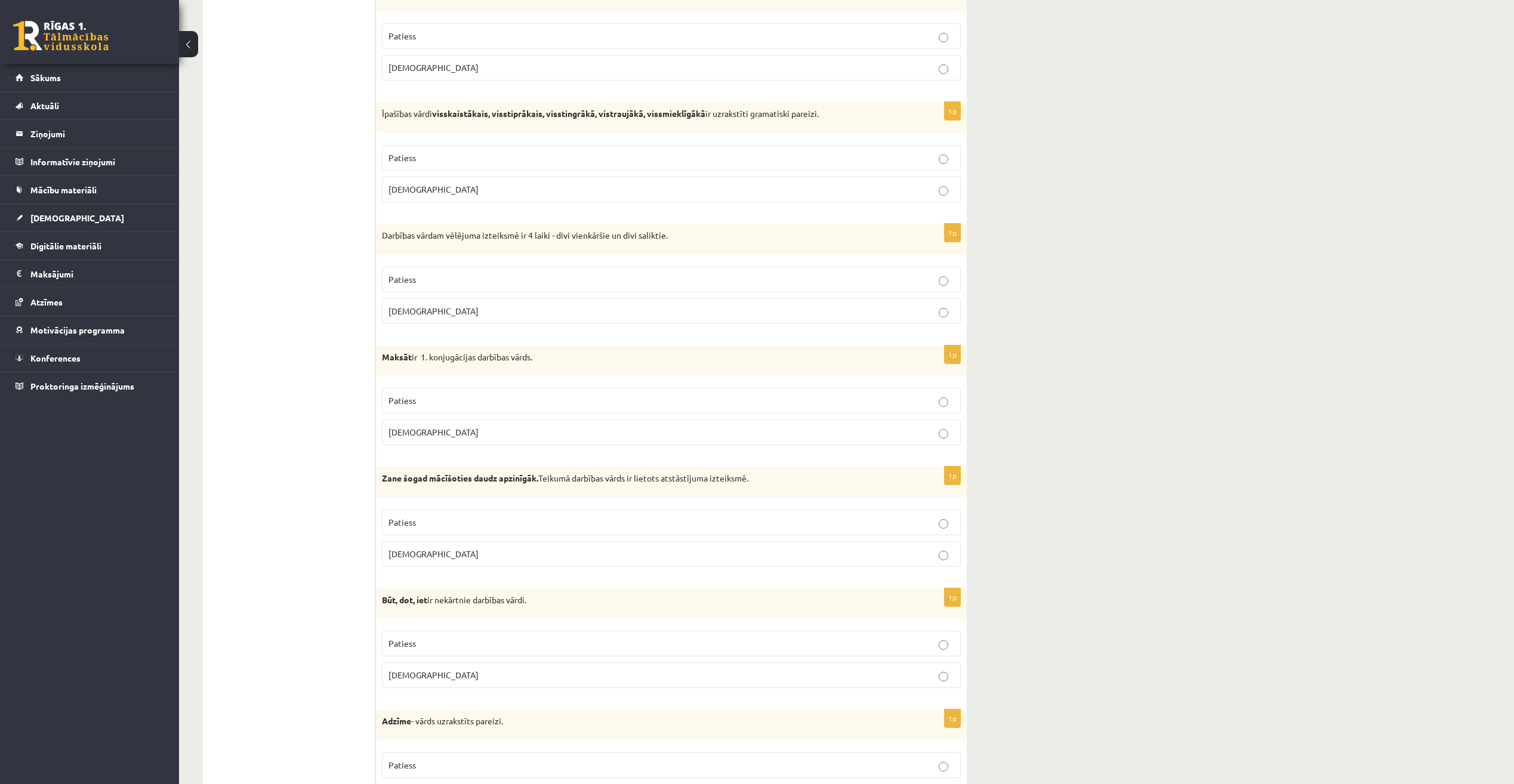
click at [441, 306] on p "Aplams" at bounding box center [671, 311] width 566 height 13
click at [460, 263] on fieldset "Patiess Aplams" at bounding box center [671, 294] width 579 height 67
click at [460, 267] on label "Patiess" at bounding box center [671, 279] width 579 height 26
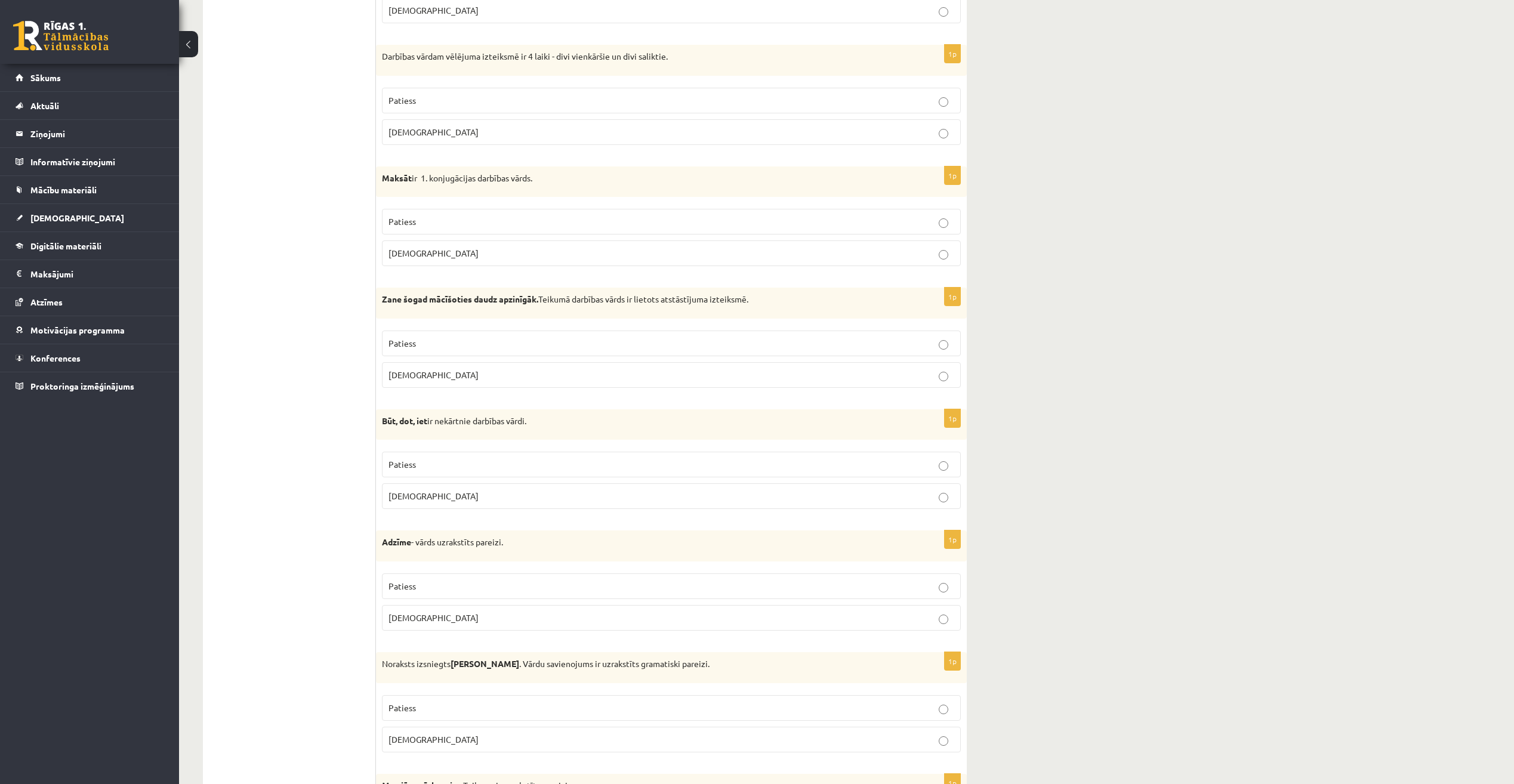
scroll to position [2446, 0]
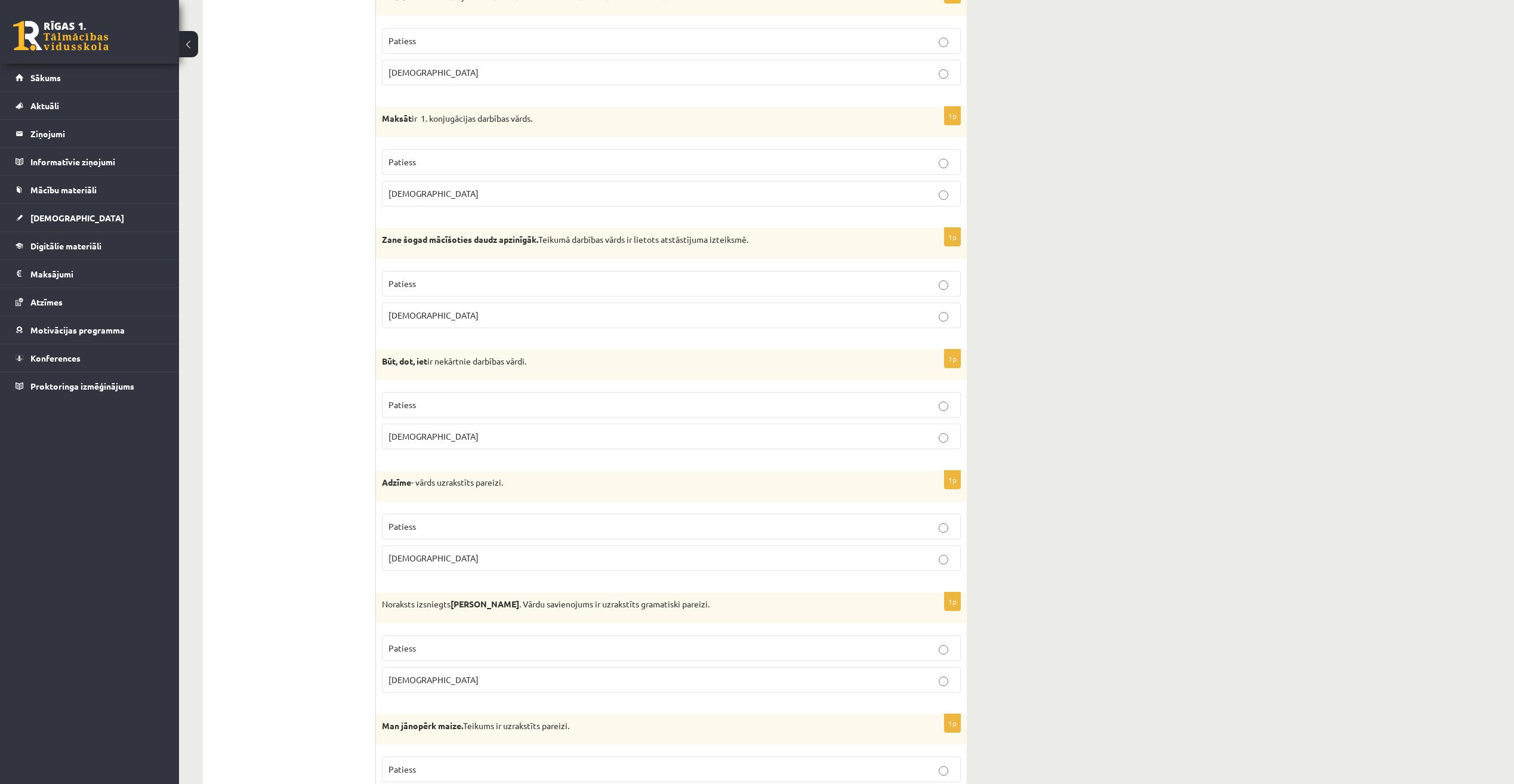
click at [427, 191] on p "Aplams" at bounding box center [671, 194] width 566 height 13
click at [447, 157] on p "Patiess" at bounding box center [671, 162] width 566 height 13
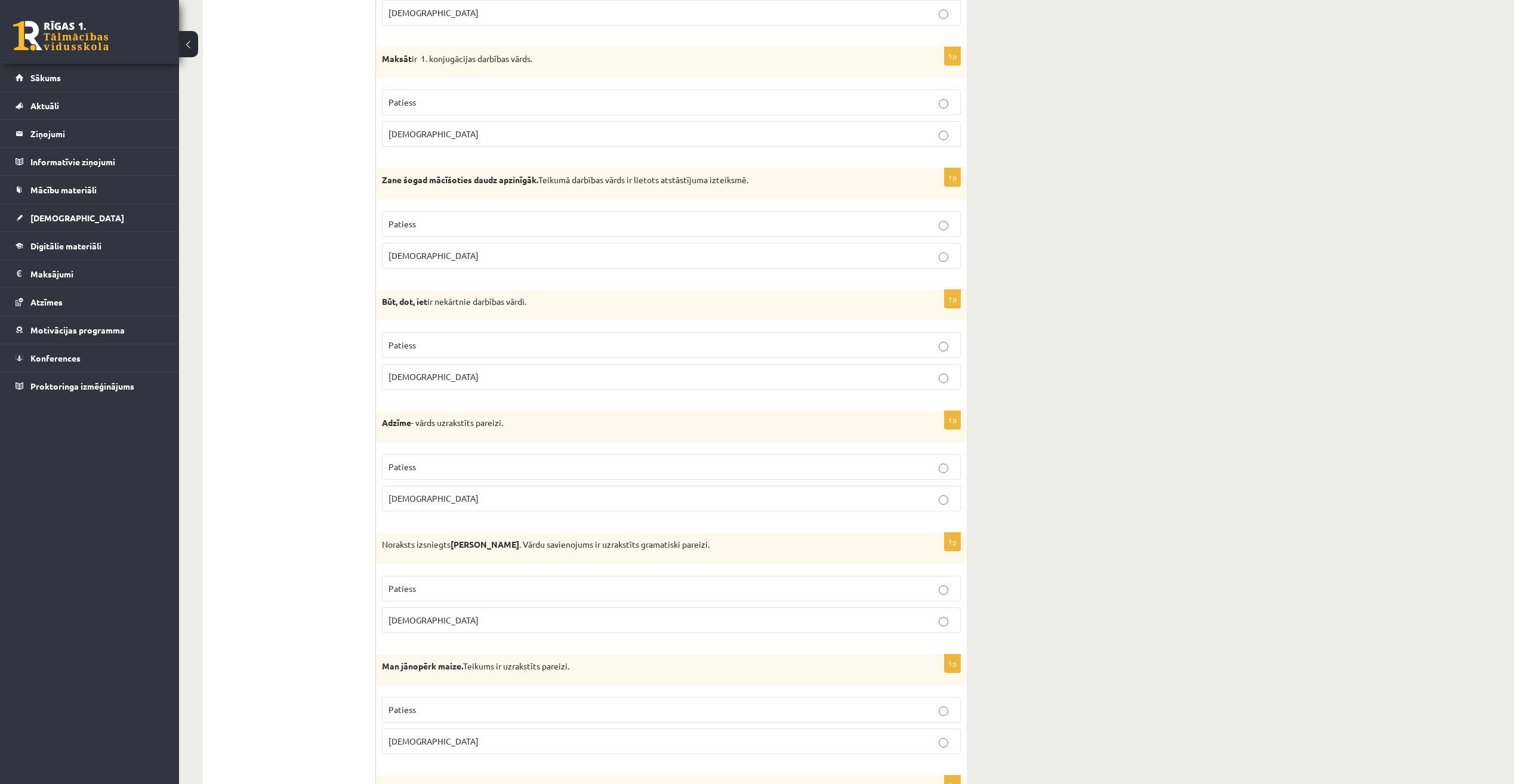
click at [437, 223] on p "Patiess" at bounding box center [671, 224] width 566 height 13
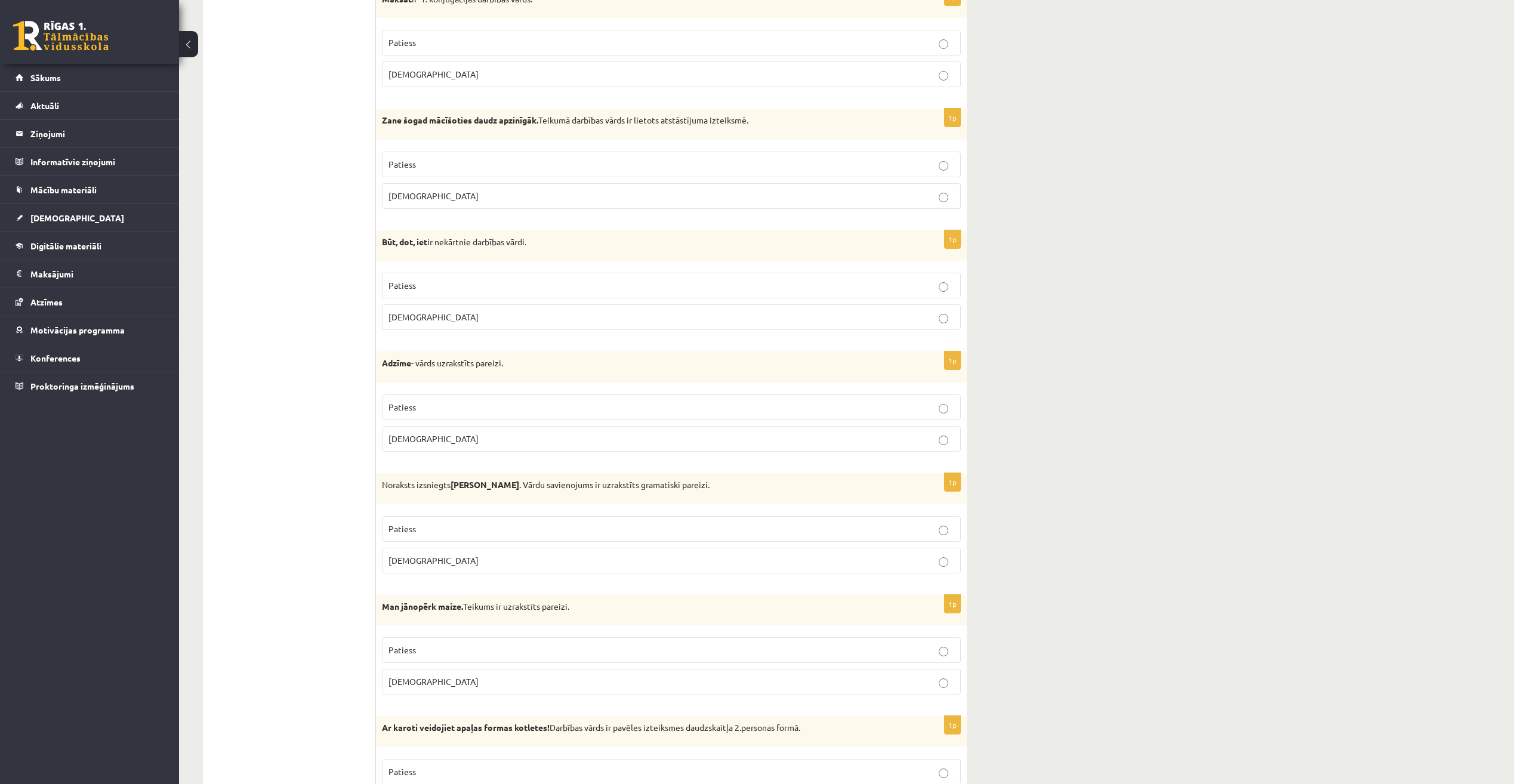
scroll to position [2625, 0]
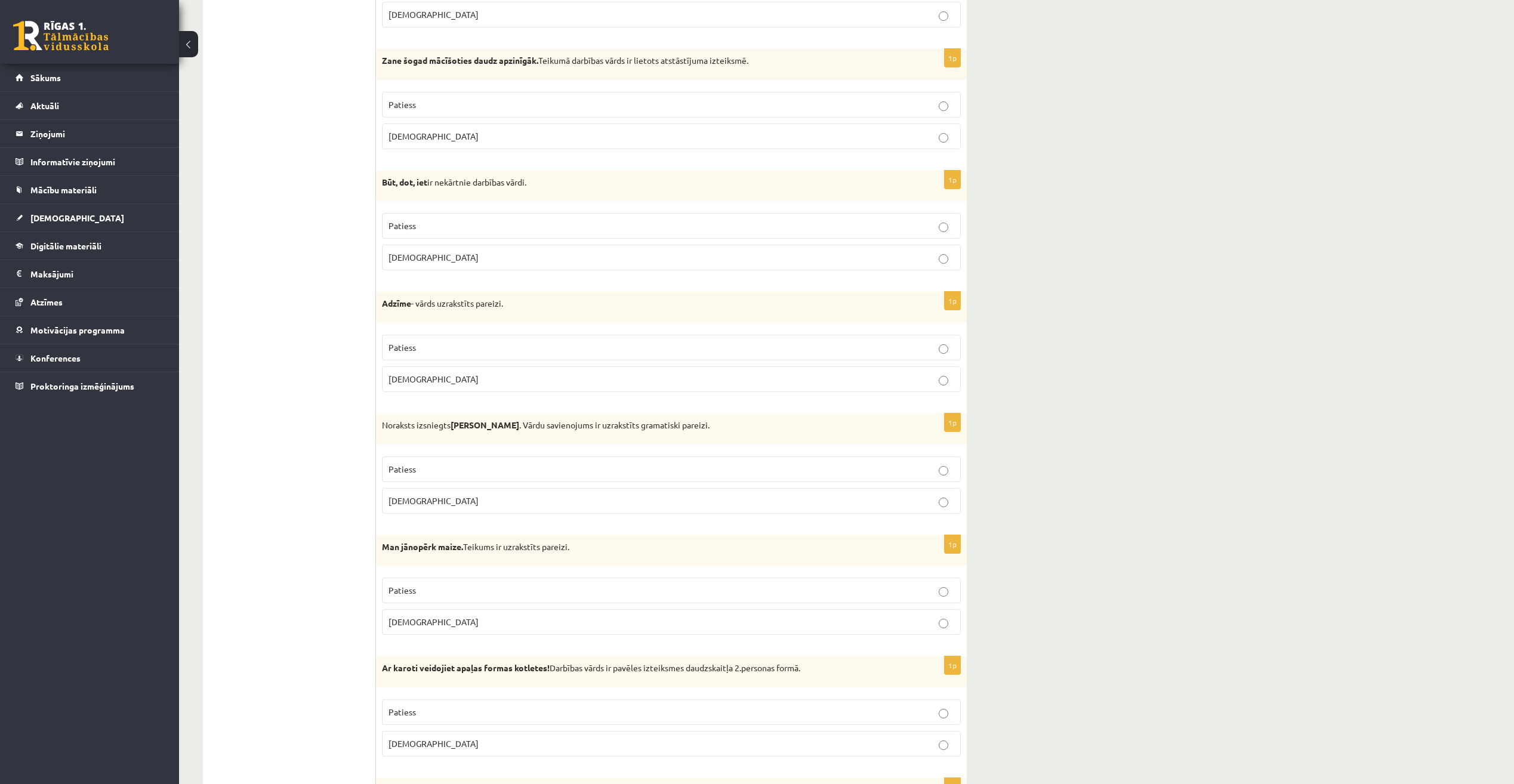
click at [467, 259] on p "Aplams" at bounding box center [671, 257] width 566 height 13
click at [429, 232] on label "Patiess" at bounding box center [671, 226] width 579 height 26
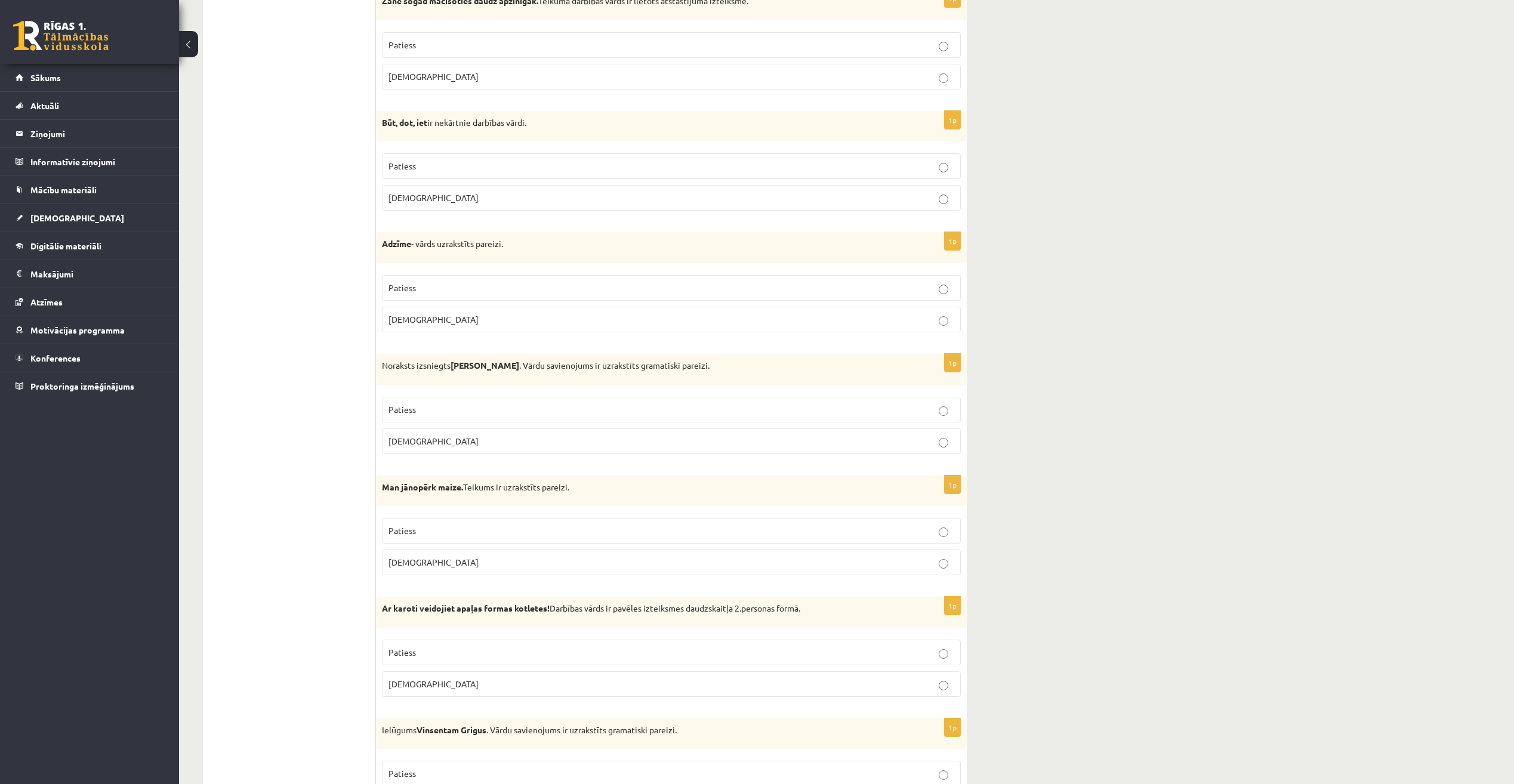
scroll to position [2805, 0]
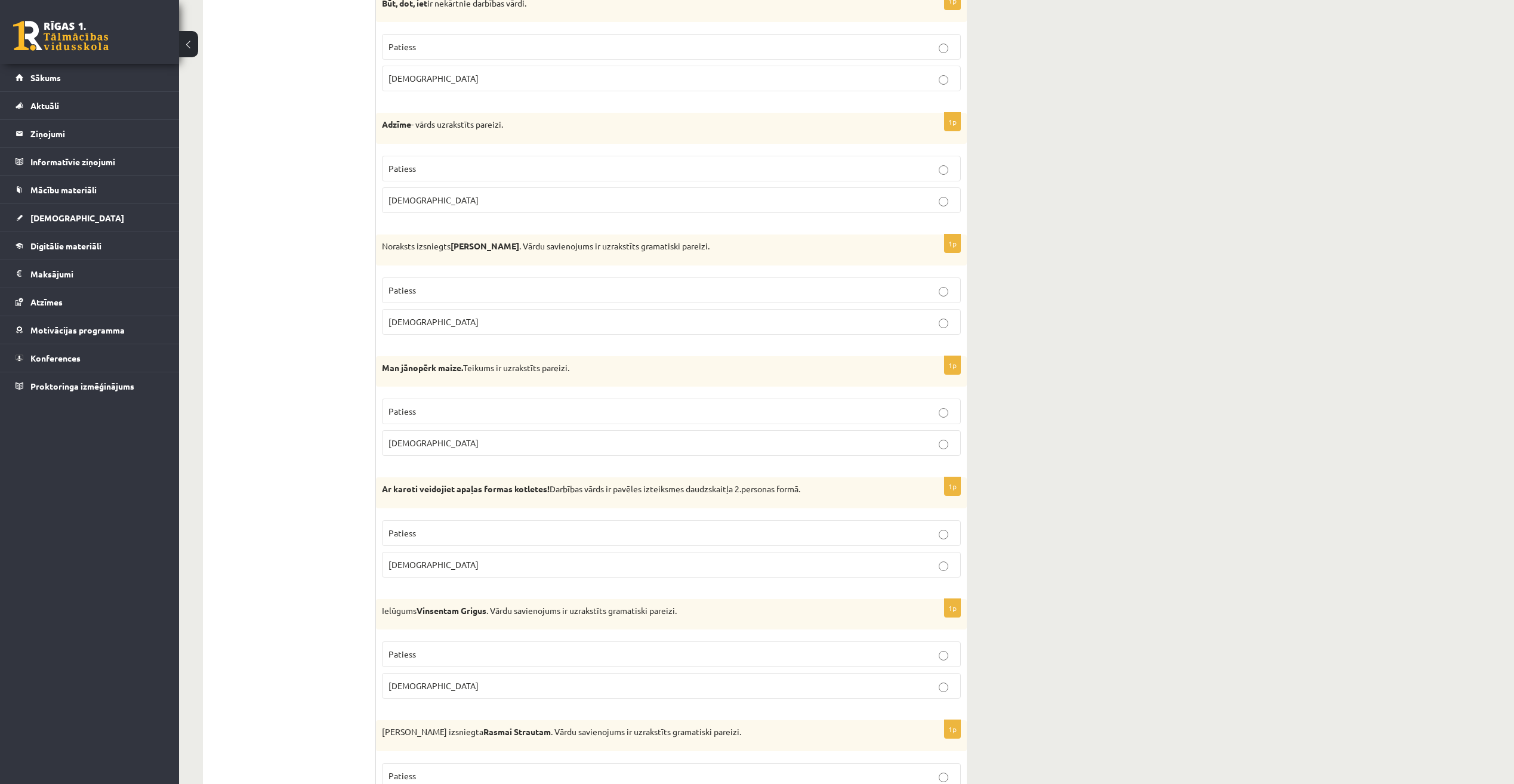
click at [436, 198] on p "Aplams" at bounding box center [671, 200] width 566 height 13
click at [485, 281] on label "Patiess" at bounding box center [671, 290] width 579 height 26
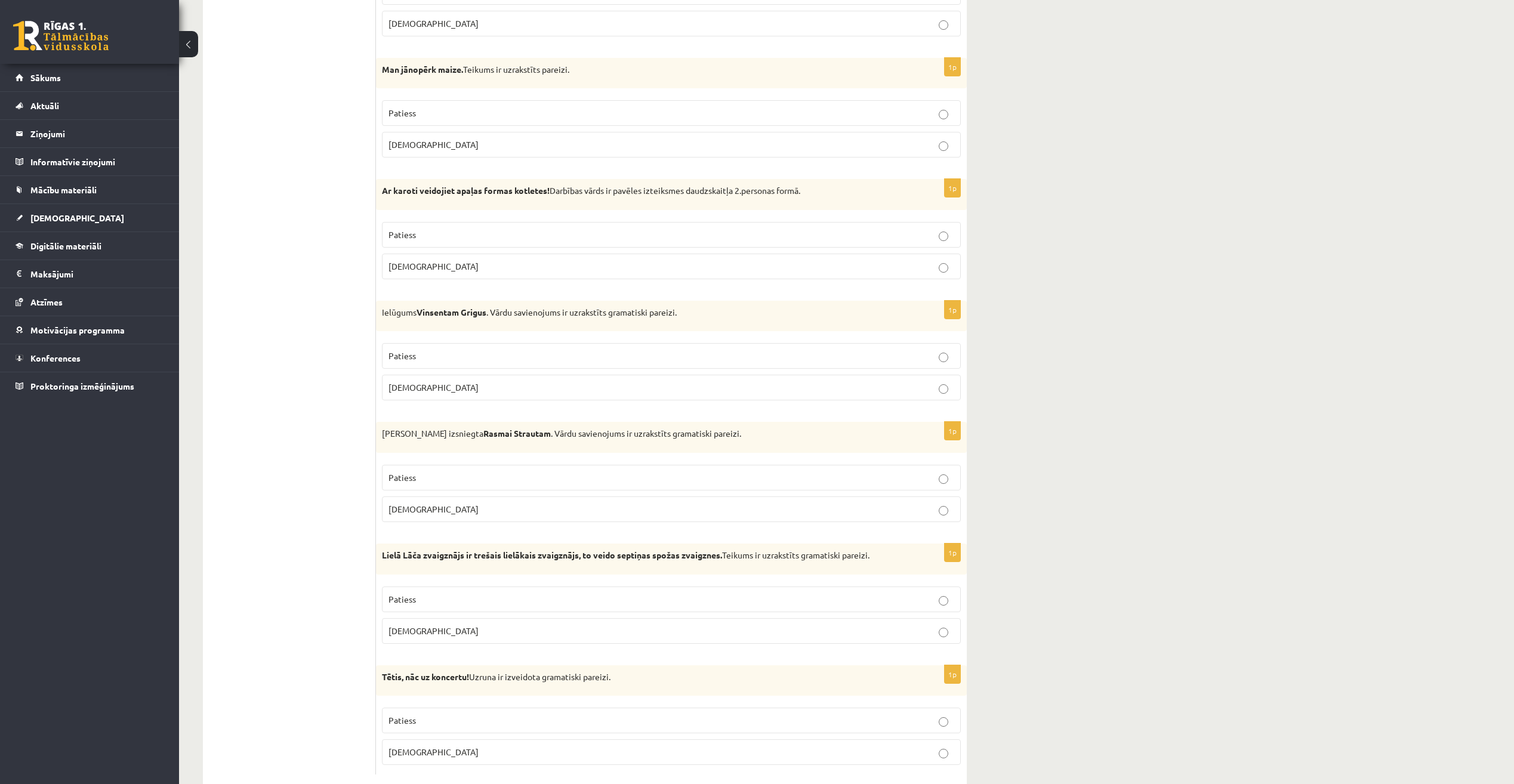
scroll to position [2984, 0]
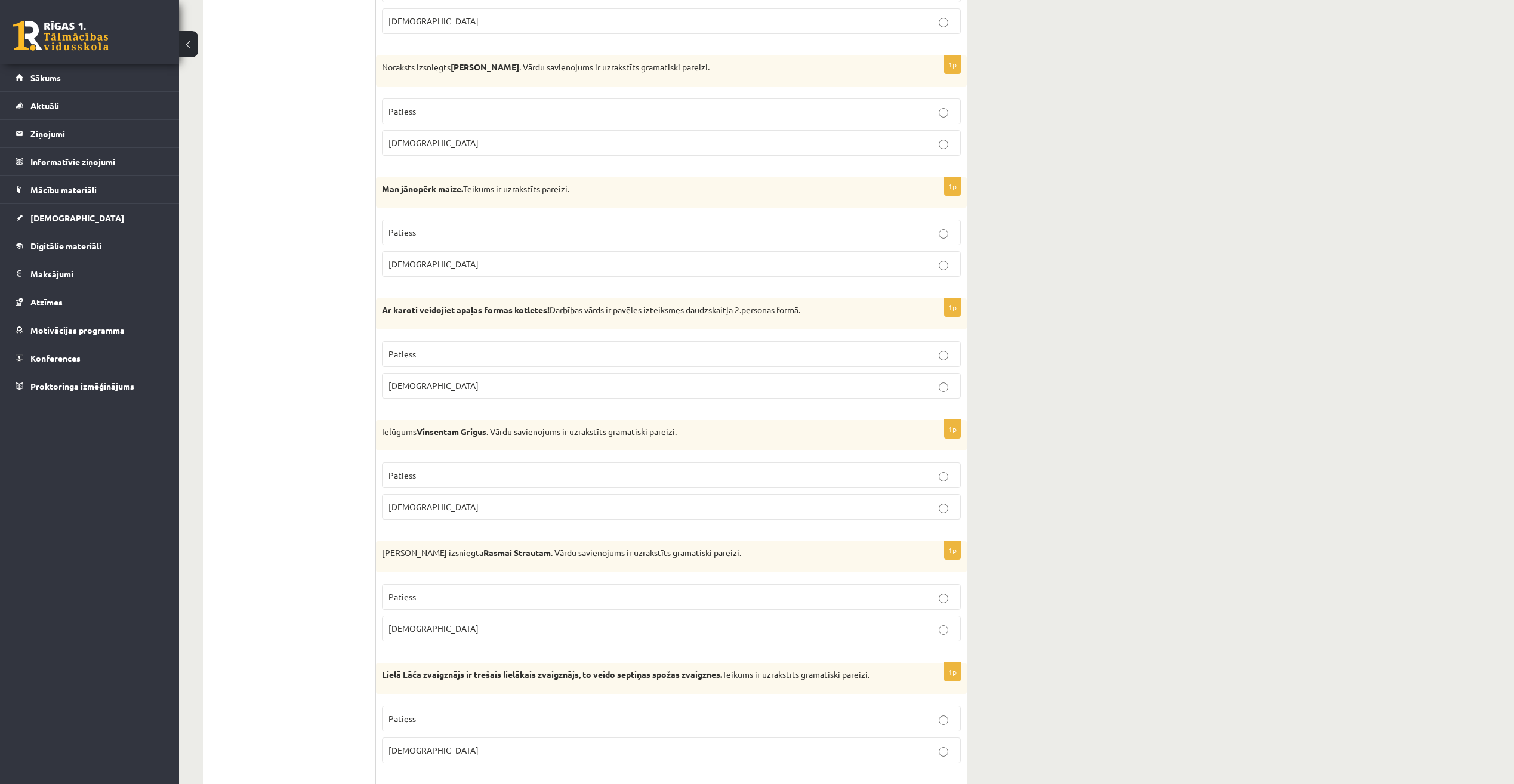
click at [624, 246] on fieldset "Patiess Aplams" at bounding box center [671, 246] width 579 height 67
drag, startPoint x: 638, startPoint y: 267, endPoint x: 652, endPoint y: 258, distance: 16.6
click at [659, 256] on label "Aplams" at bounding box center [671, 264] width 579 height 26
click at [664, 354] on p "Patiess" at bounding box center [671, 354] width 566 height 13
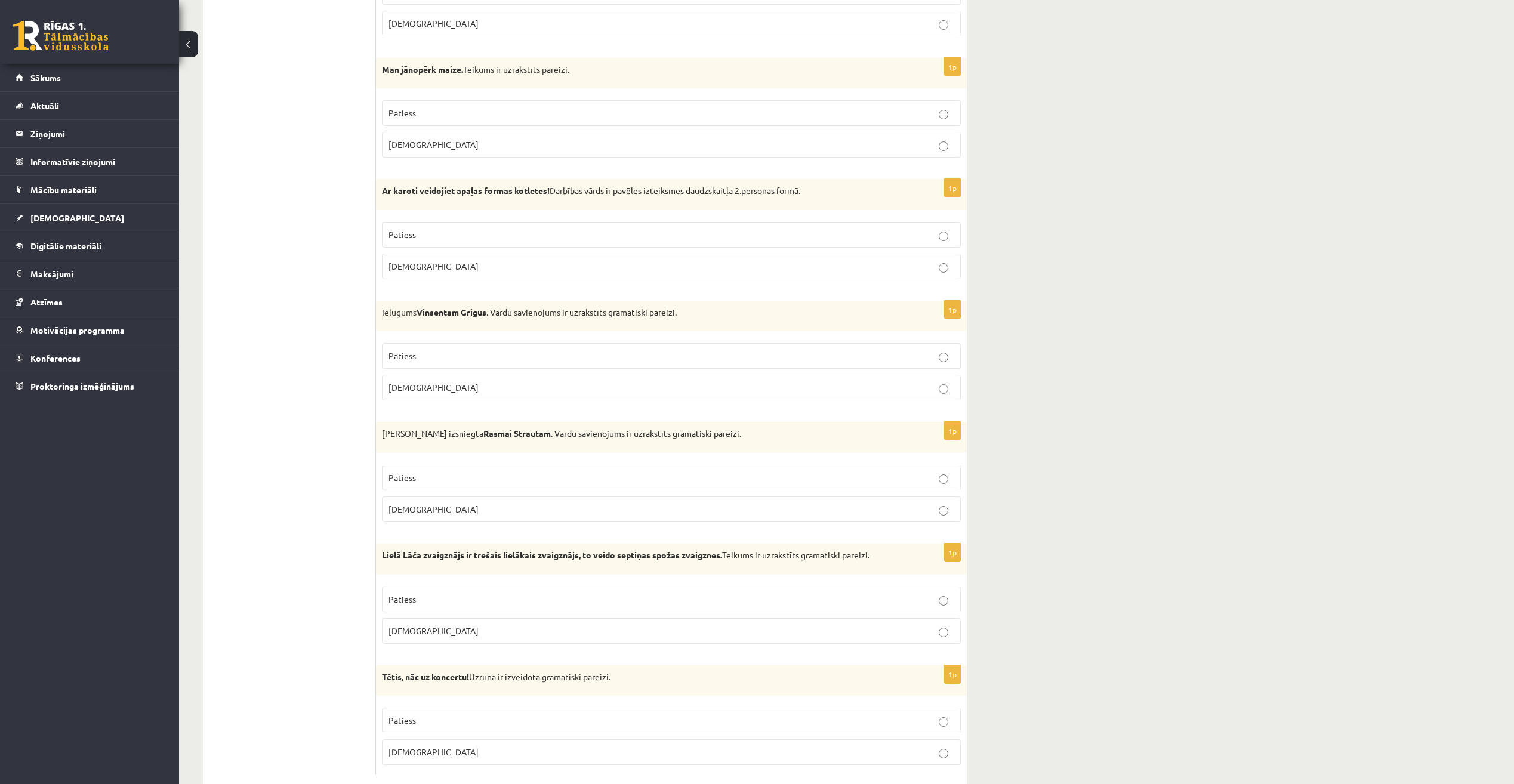
click at [658, 380] on label "Aplams" at bounding box center [671, 387] width 579 height 26
click at [658, 520] on label "Aplams" at bounding box center [671, 509] width 579 height 26
click at [666, 600] on p "Patiess" at bounding box center [671, 599] width 566 height 13
click at [629, 729] on label "Patiess" at bounding box center [671, 721] width 579 height 26
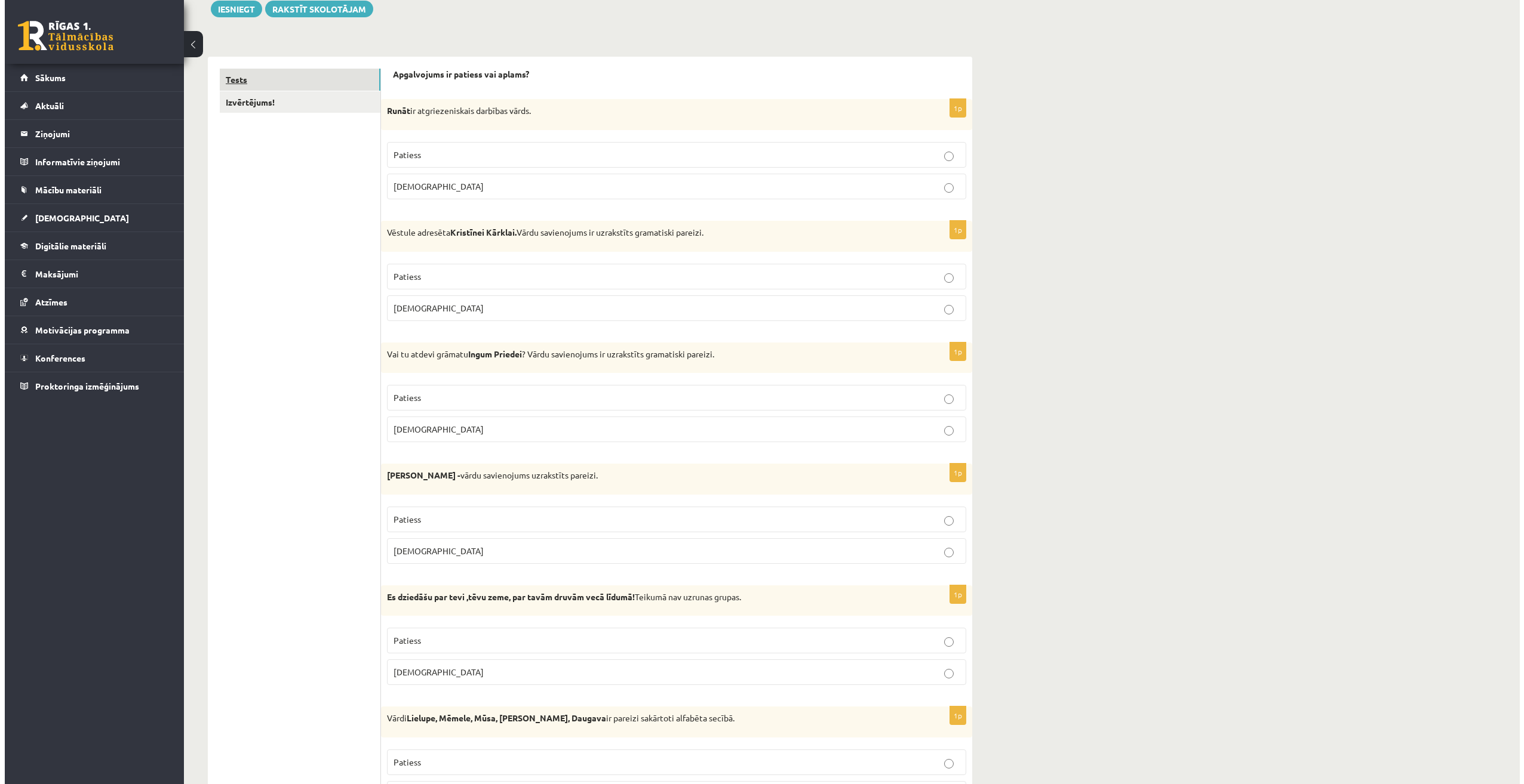
scroll to position [0, 0]
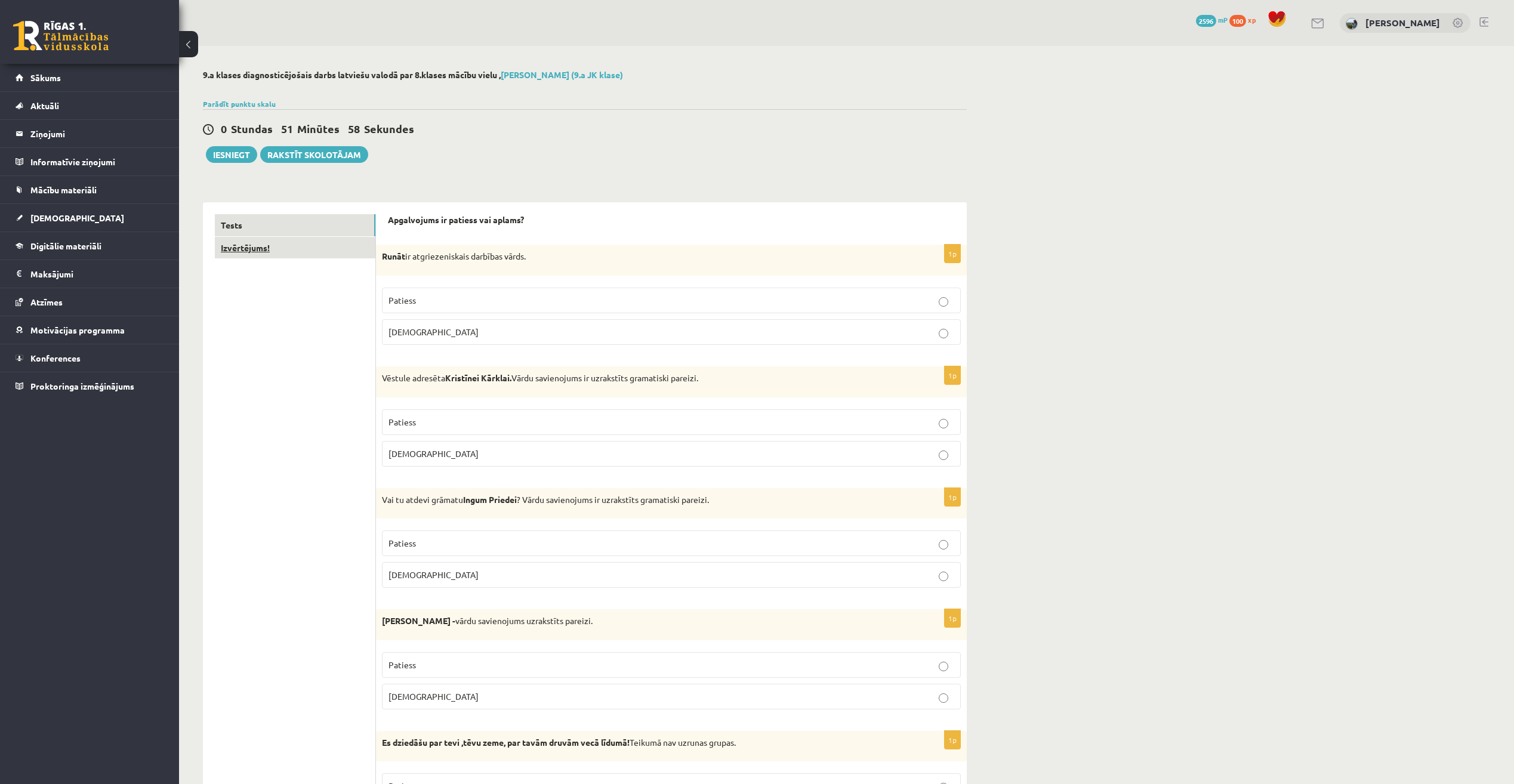
click at [301, 248] on link "Izvērtējums!" at bounding box center [295, 248] width 161 height 22
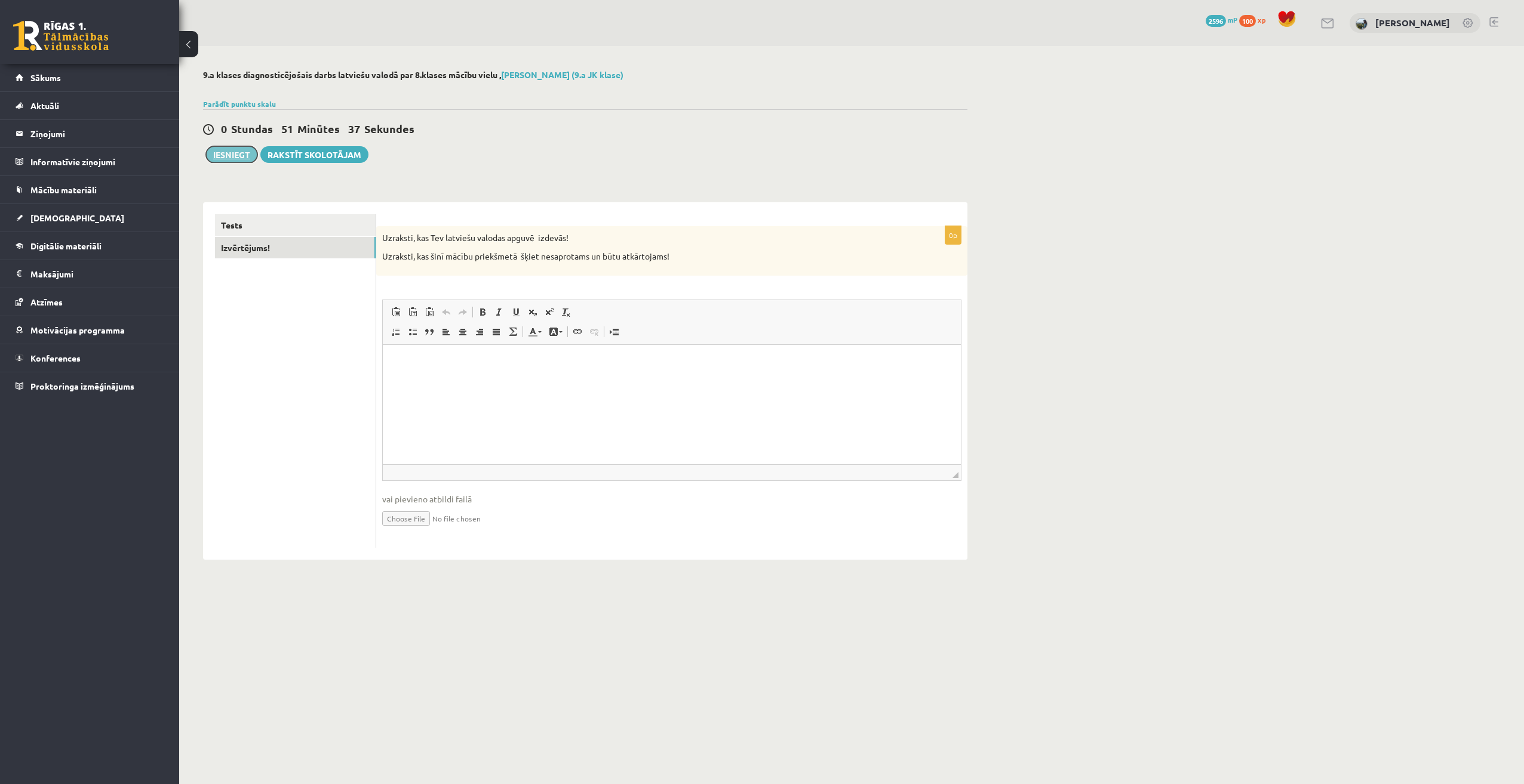
click at [241, 155] on button "Iesniegt" at bounding box center [232, 154] width 52 height 17
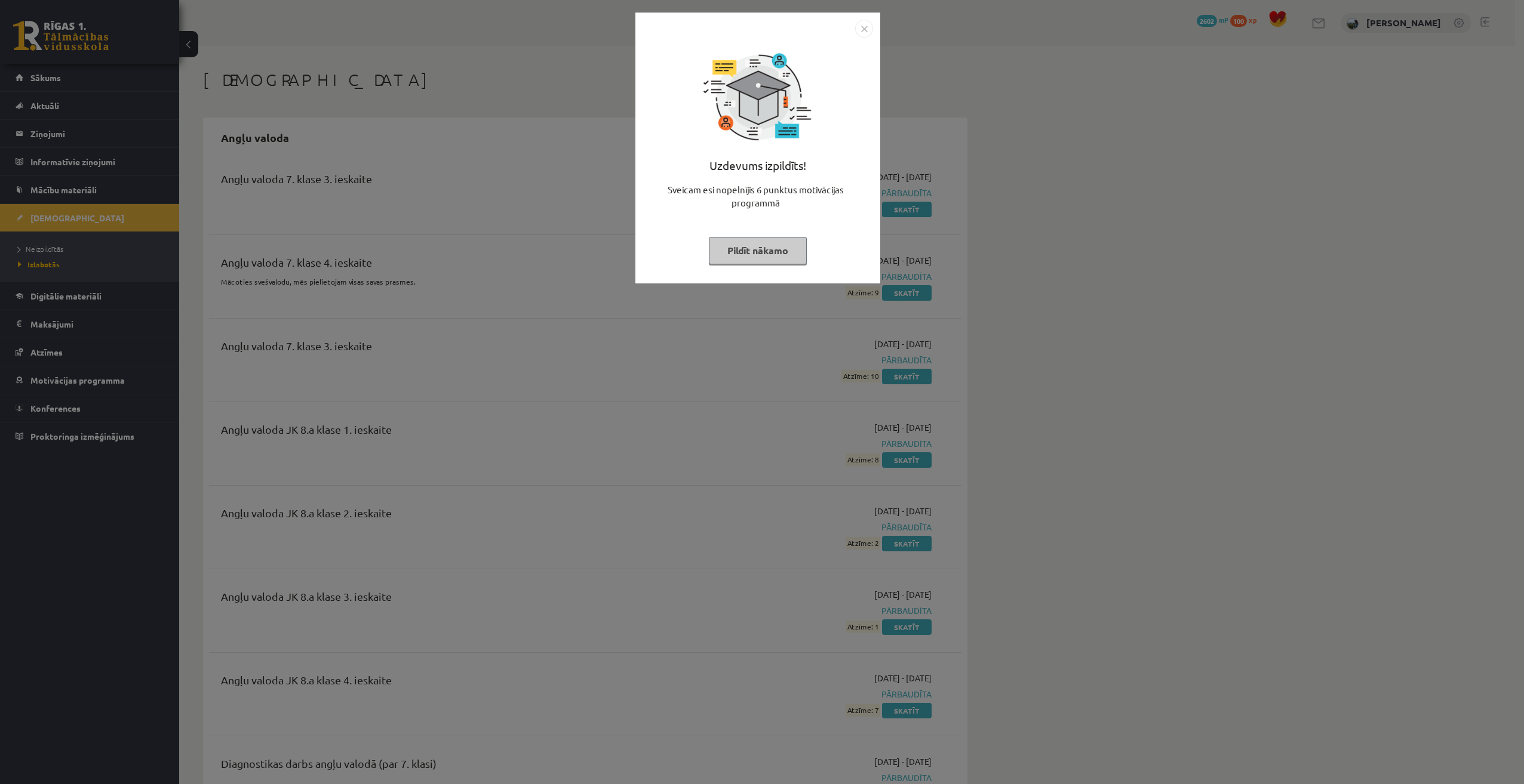
click at [744, 244] on button "Pildīt nākamo" at bounding box center [757, 251] width 98 height 28
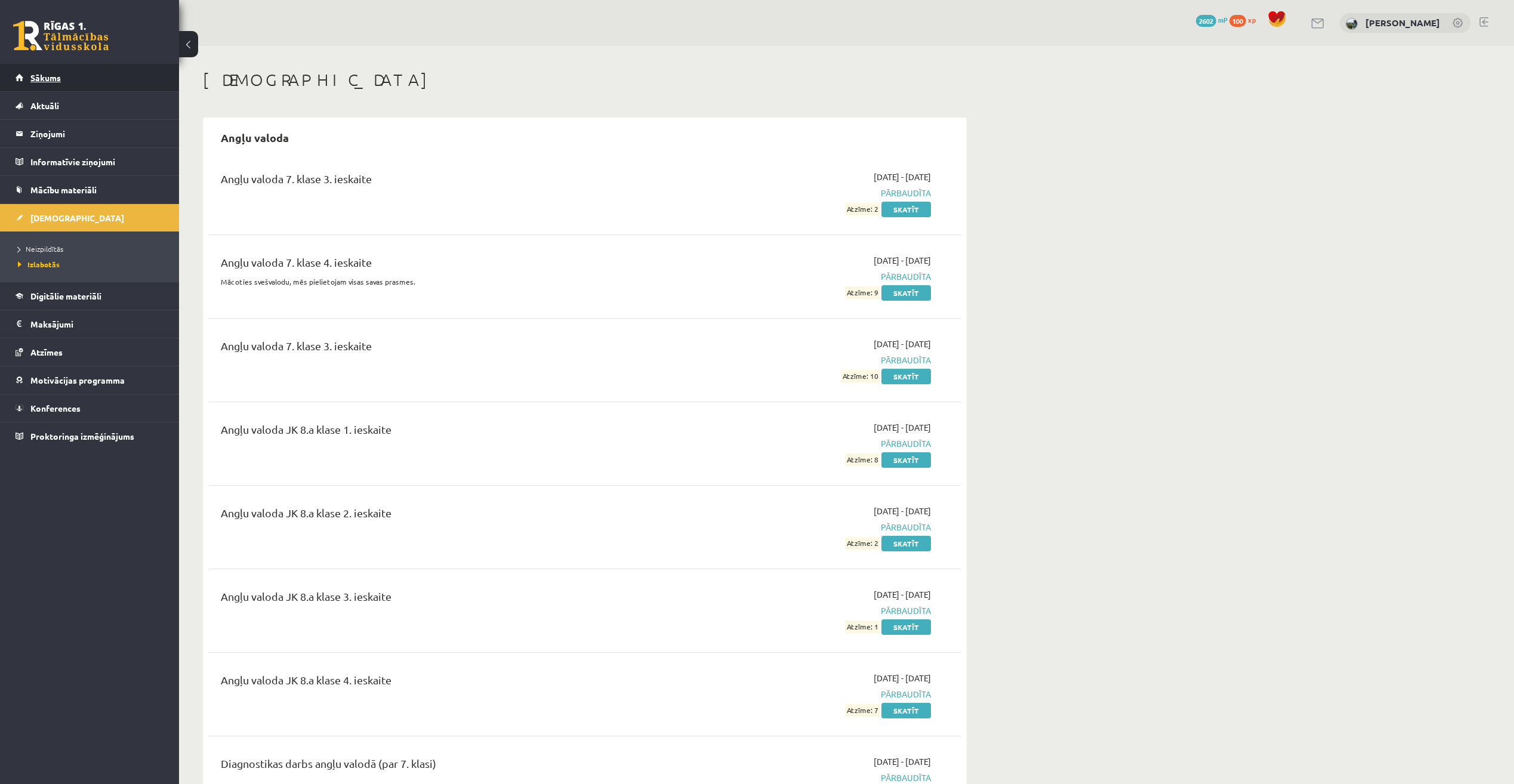
click at [148, 85] on link "Sākums" at bounding box center [89, 78] width 149 height 28
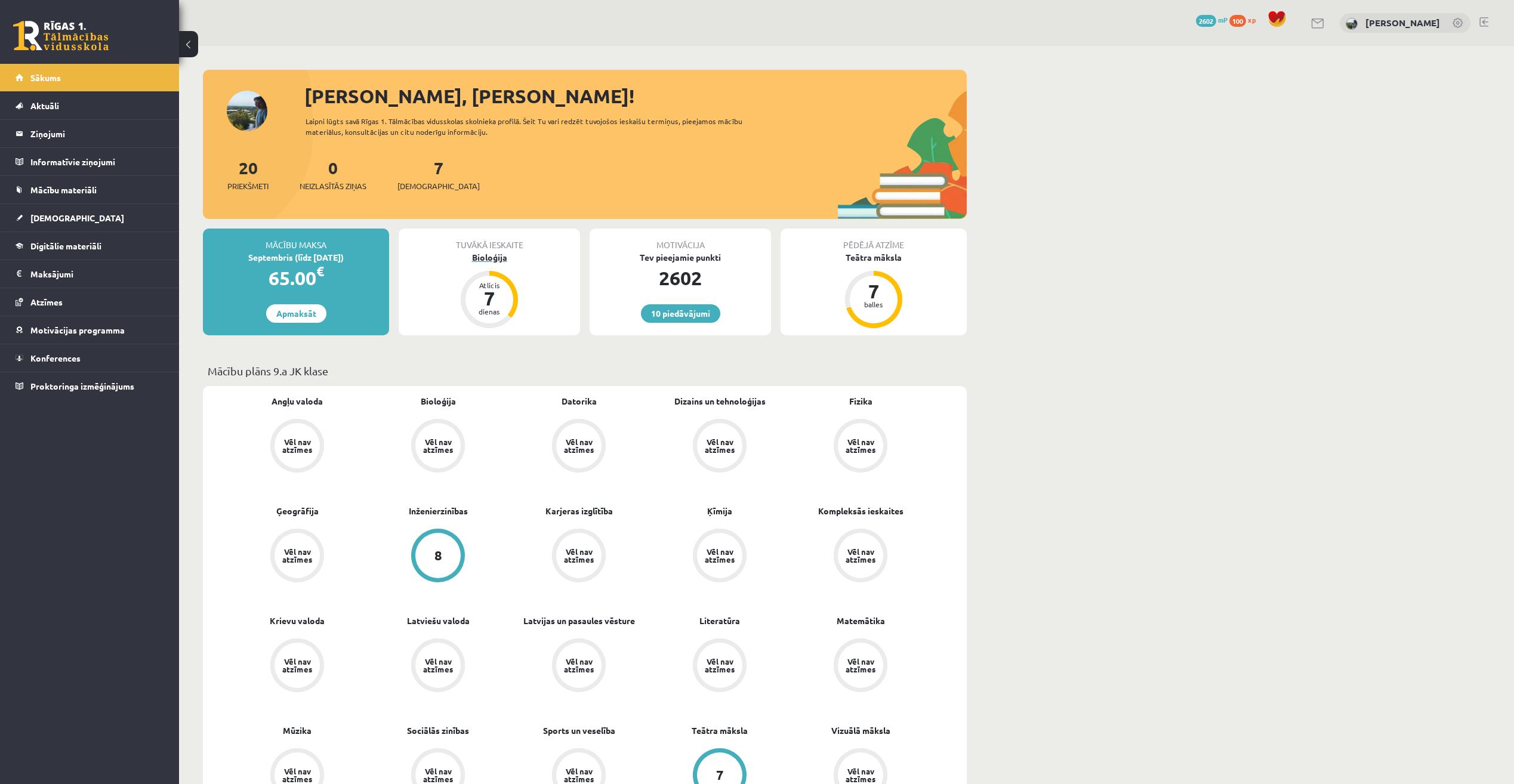
click at [478, 252] on div "Bioloģija" at bounding box center [489, 257] width 182 height 13
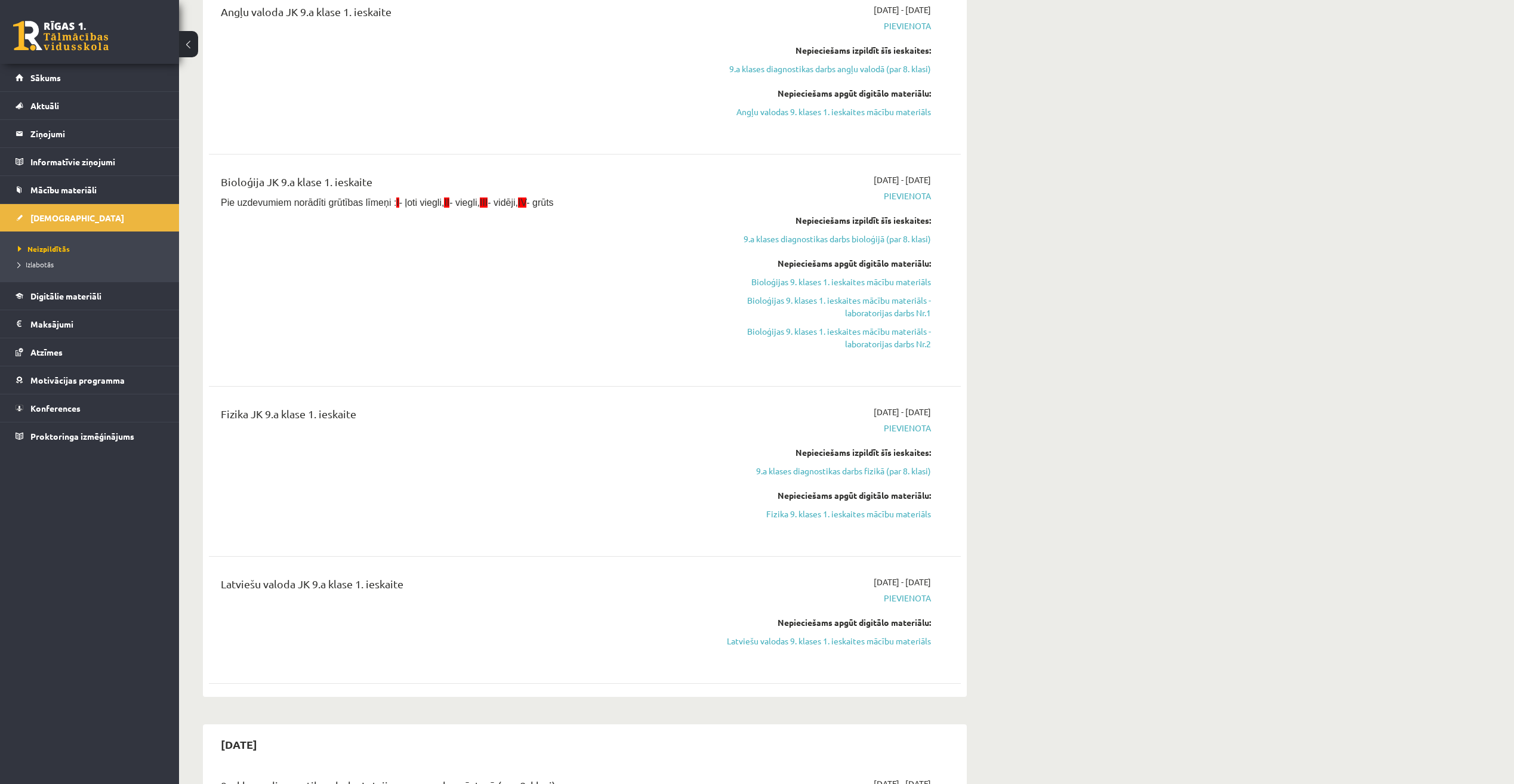
scroll to position [59, 0]
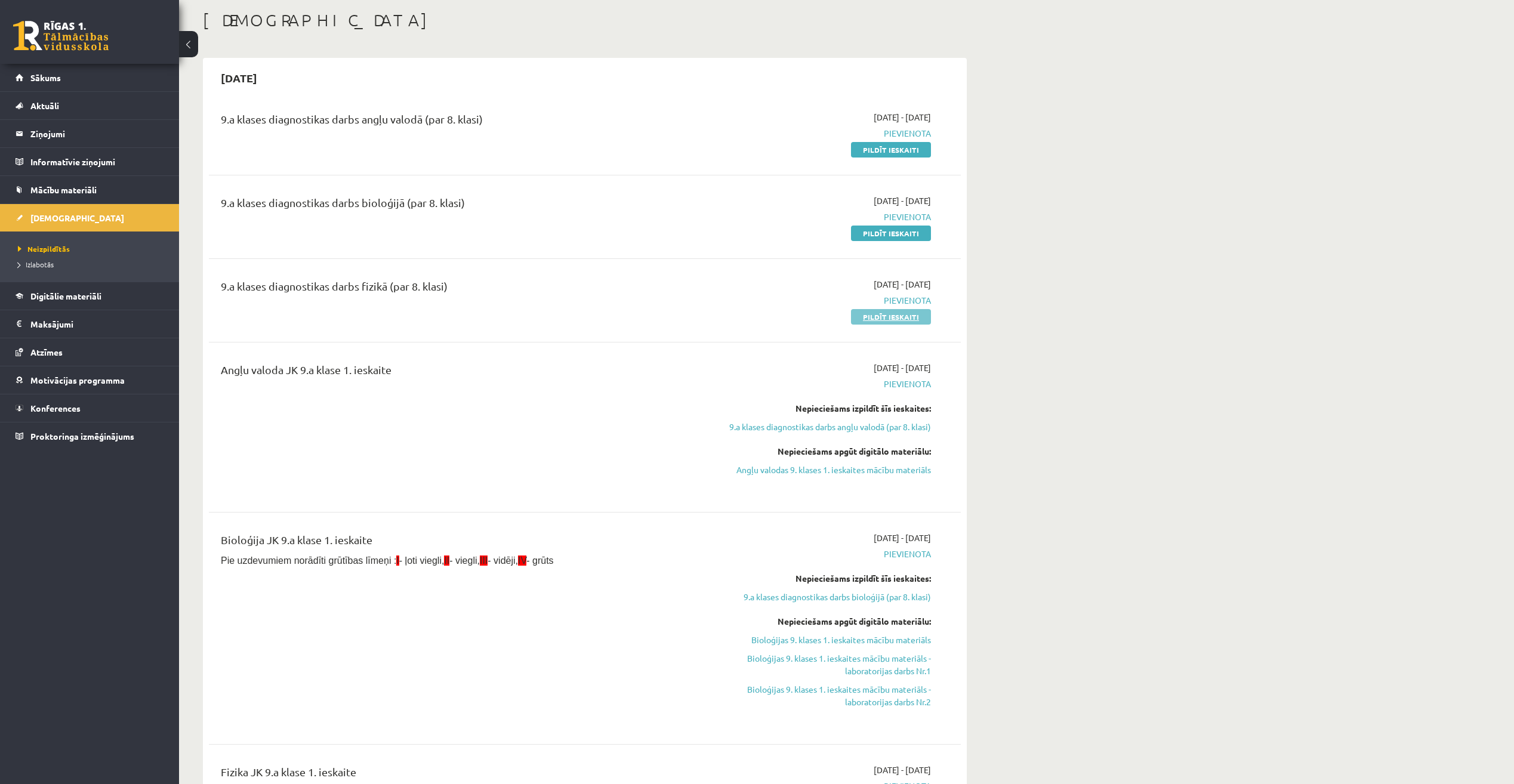
click at [875, 319] on link "Pildīt ieskaiti" at bounding box center [890, 316] width 80 height 15
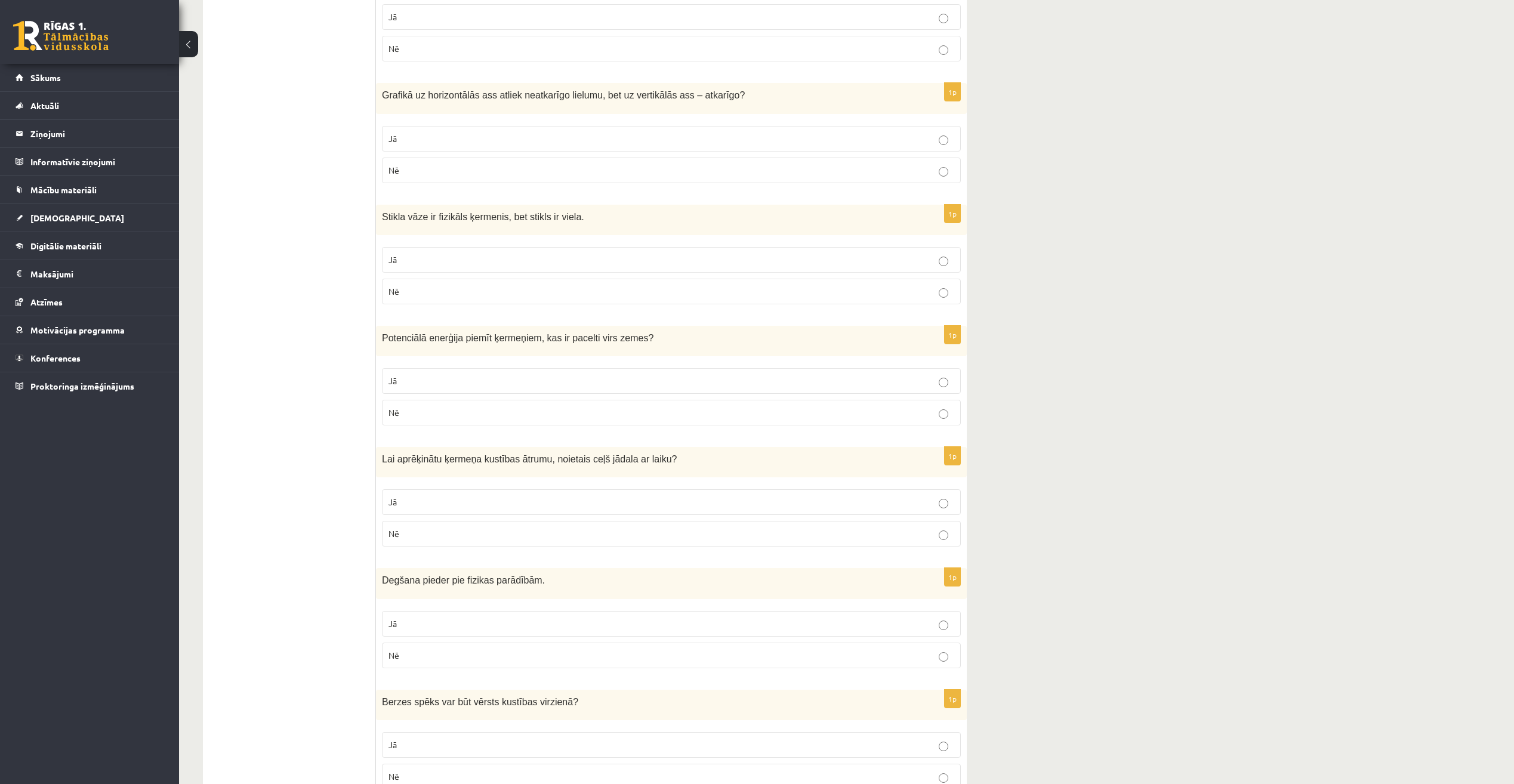
scroll to position [1670, 0]
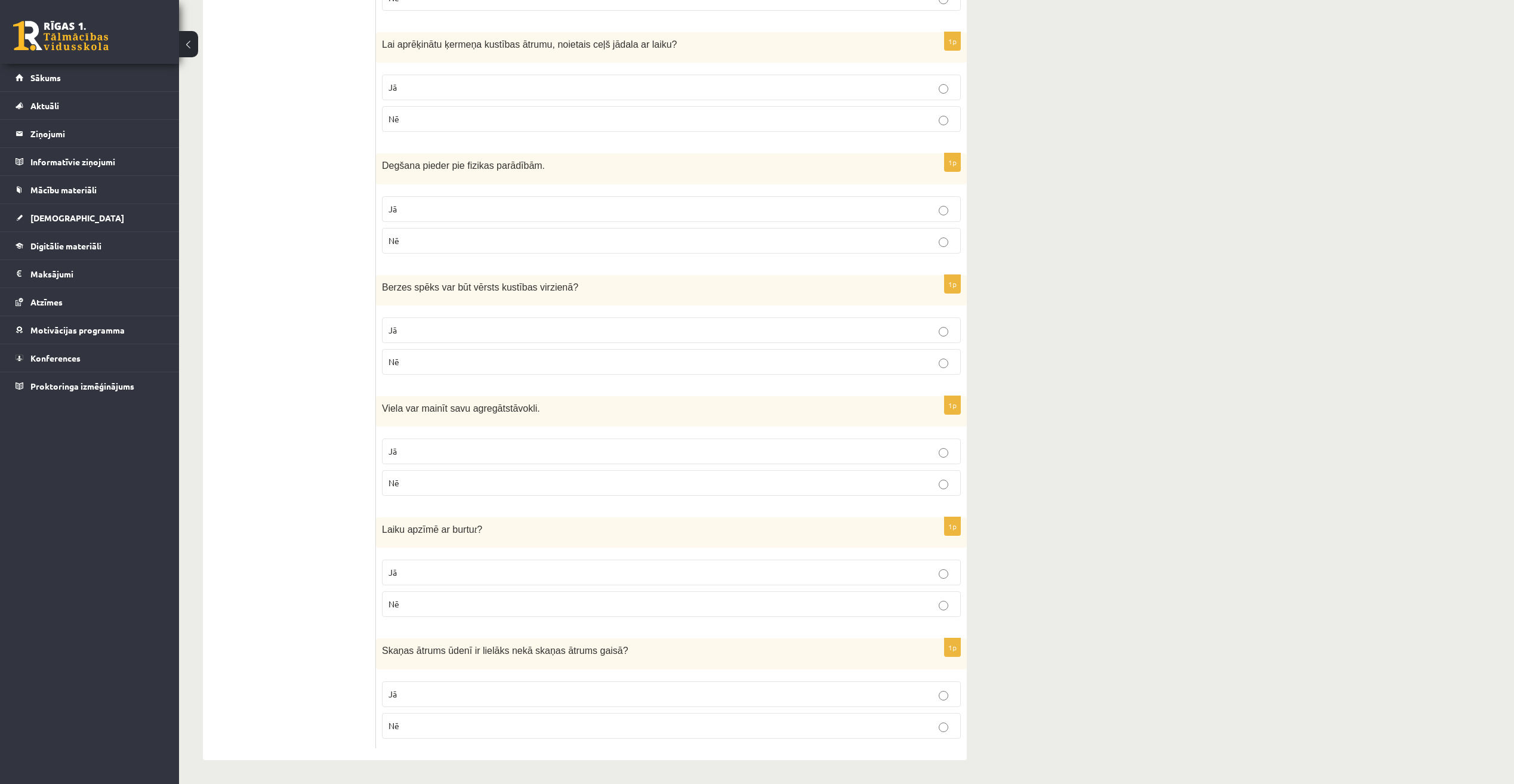
click at [461, 728] on p "Nē" at bounding box center [671, 726] width 566 height 13
click at [508, 568] on p "Jā" at bounding box center [671, 572] width 566 height 13
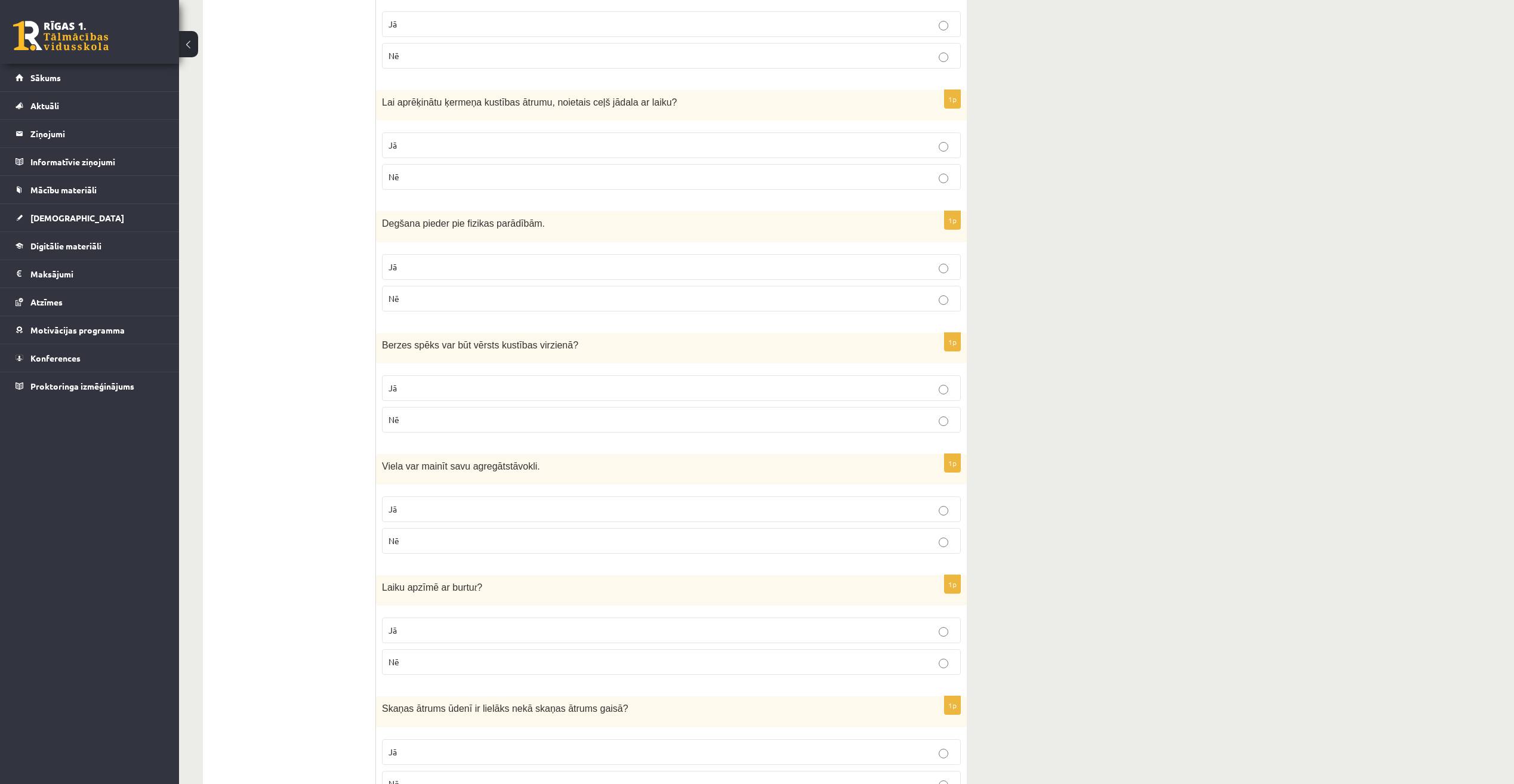
click at [478, 668] on p "Nē" at bounding box center [671, 662] width 566 height 13
click at [493, 527] on fieldset "Jā Nē" at bounding box center [671, 524] width 579 height 67
click at [511, 518] on label "Jā" at bounding box center [671, 509] width 579 height 26
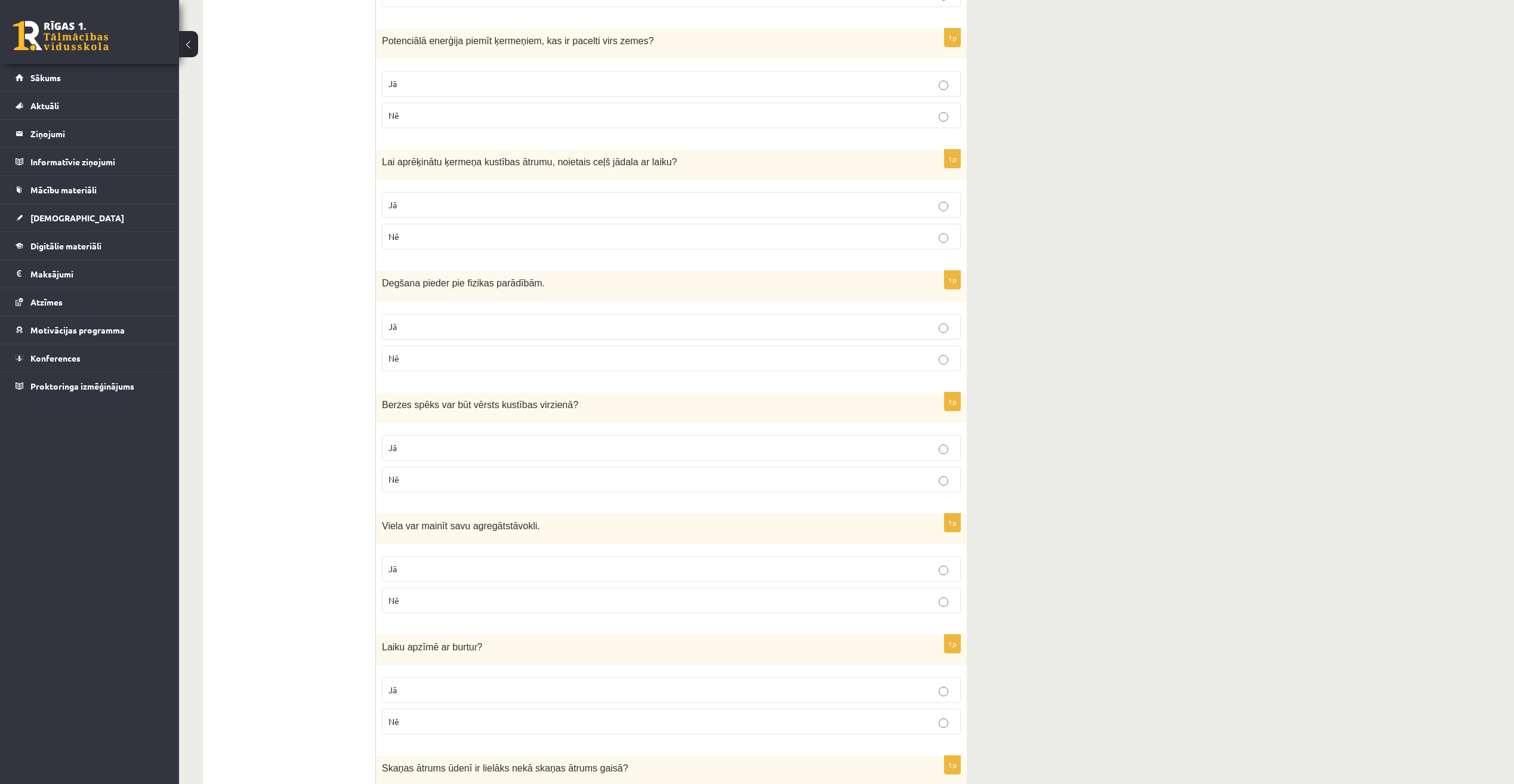
click at [489, 448] on p "Jā" at bounding box center [671, 448] width 566 height 13
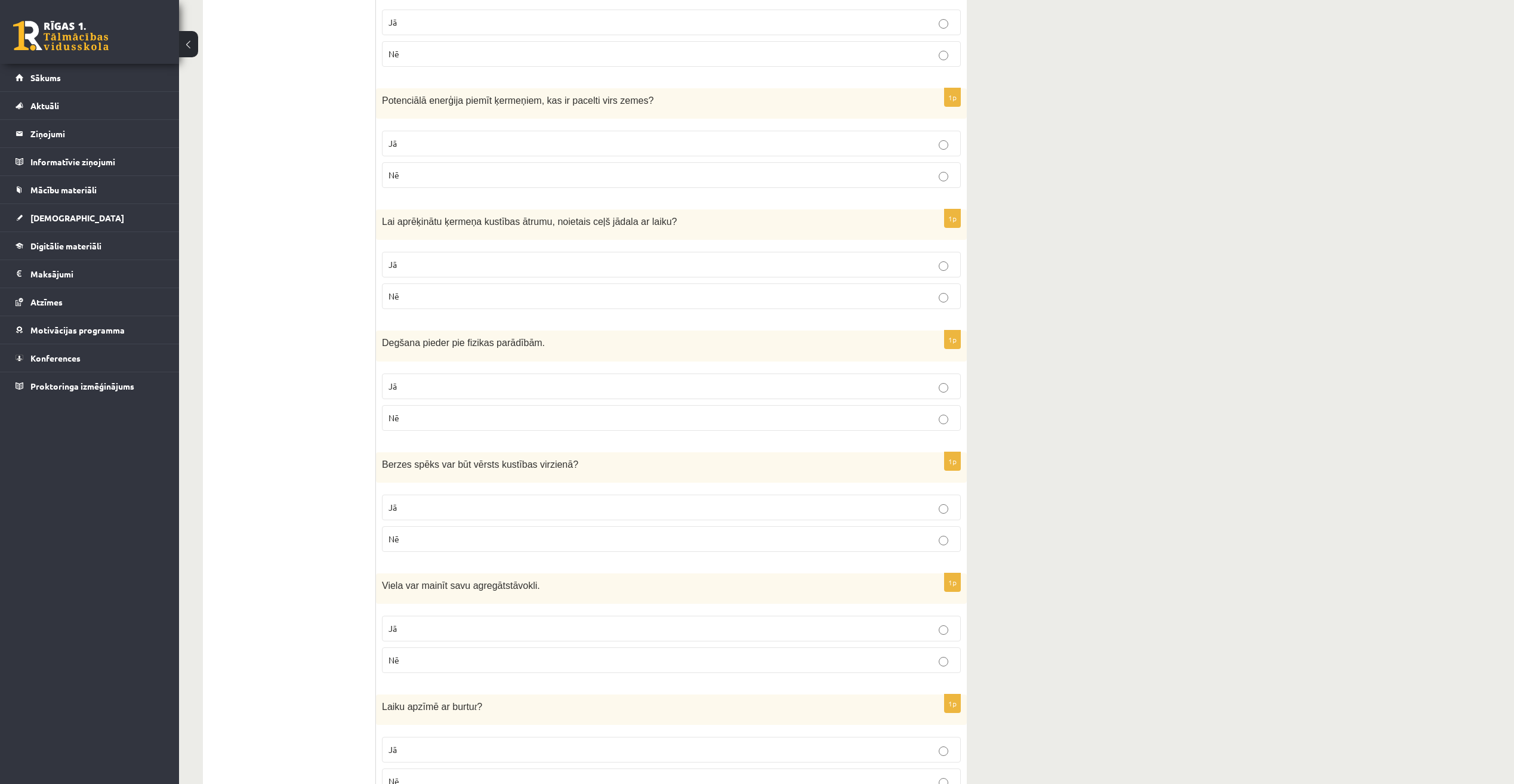
scroll to position [1431, 0]
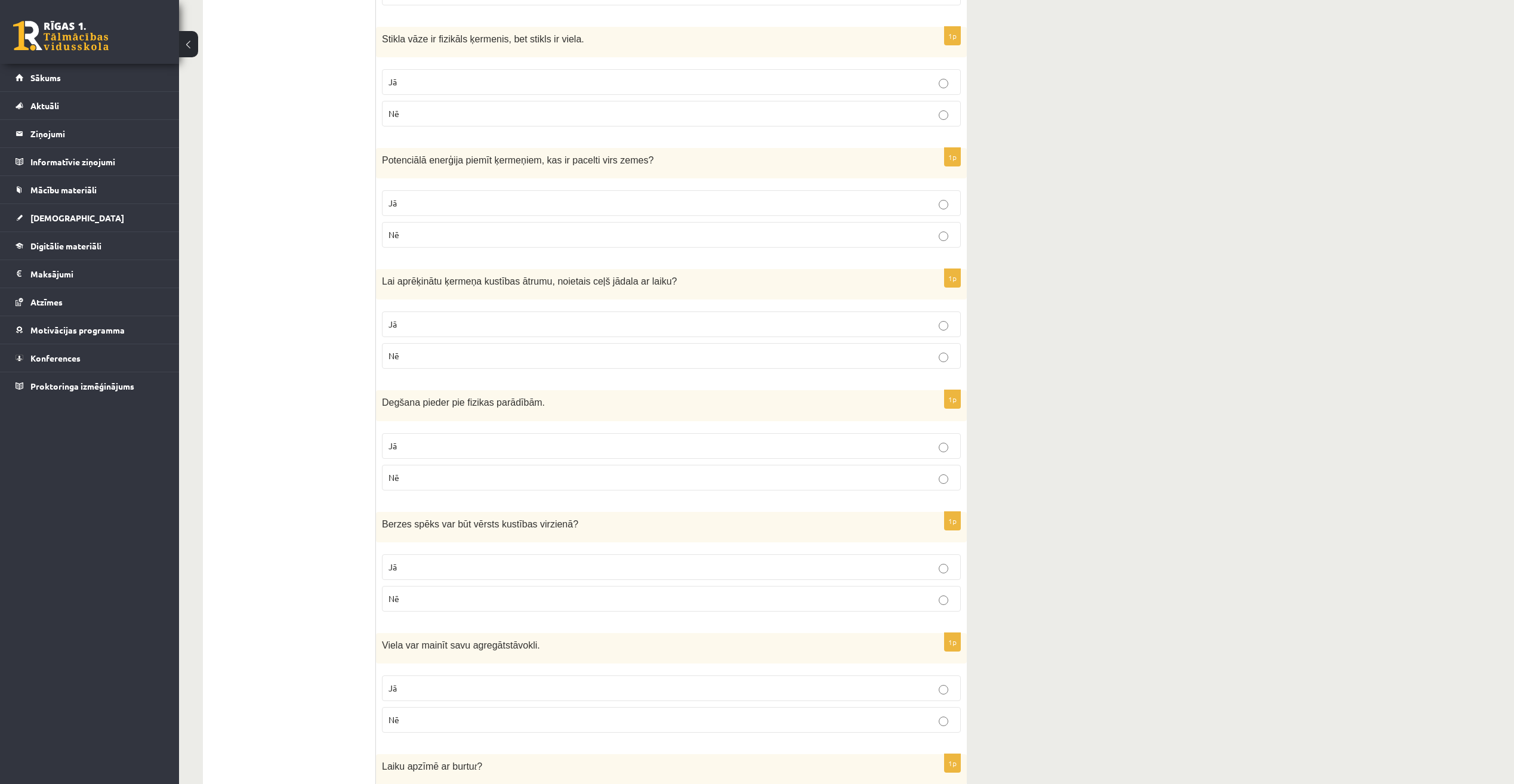
click at [422, 450] on p "Jā" at bounding box center [671, 446] width 566 height 13
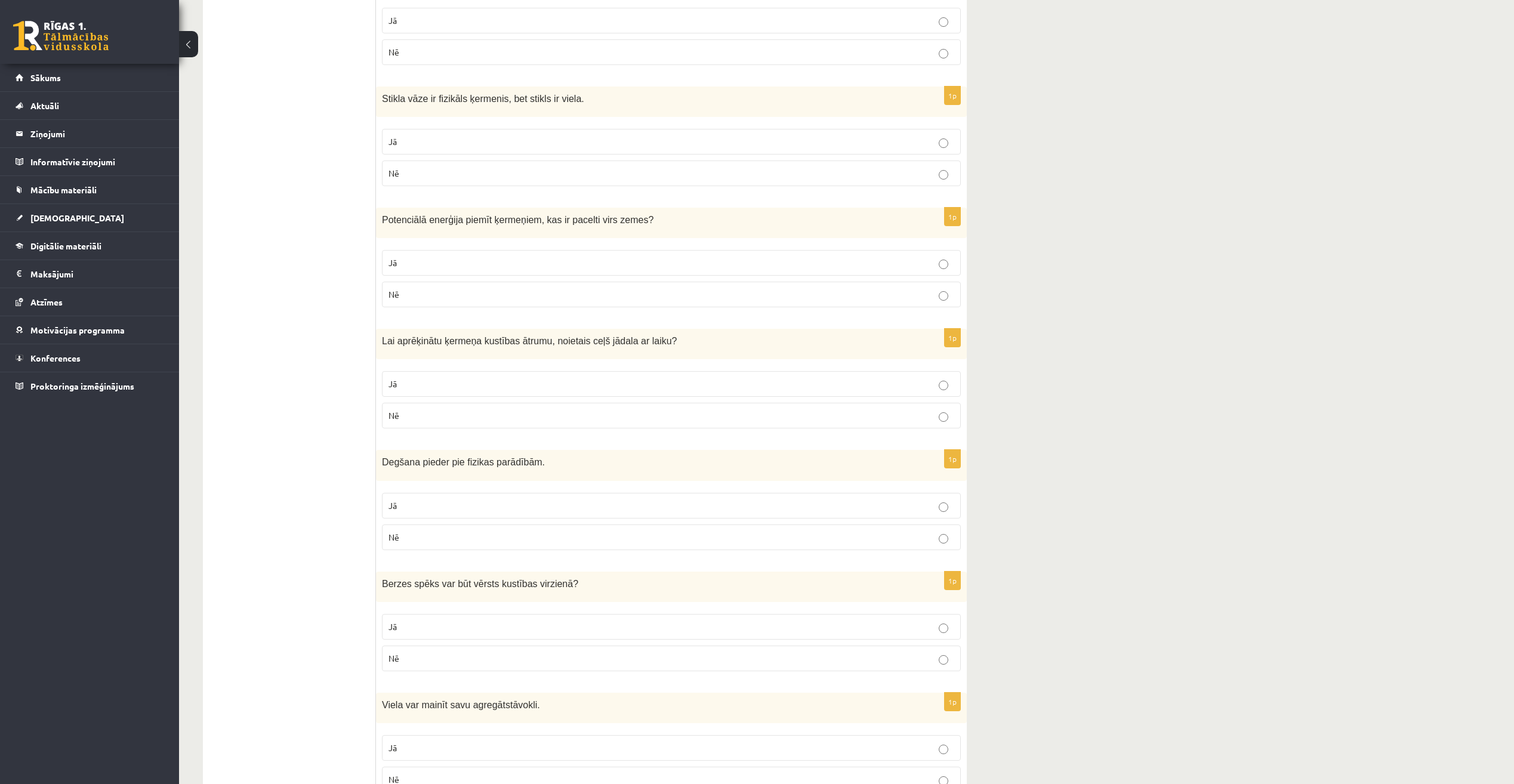
scroll to position [1312, 0]
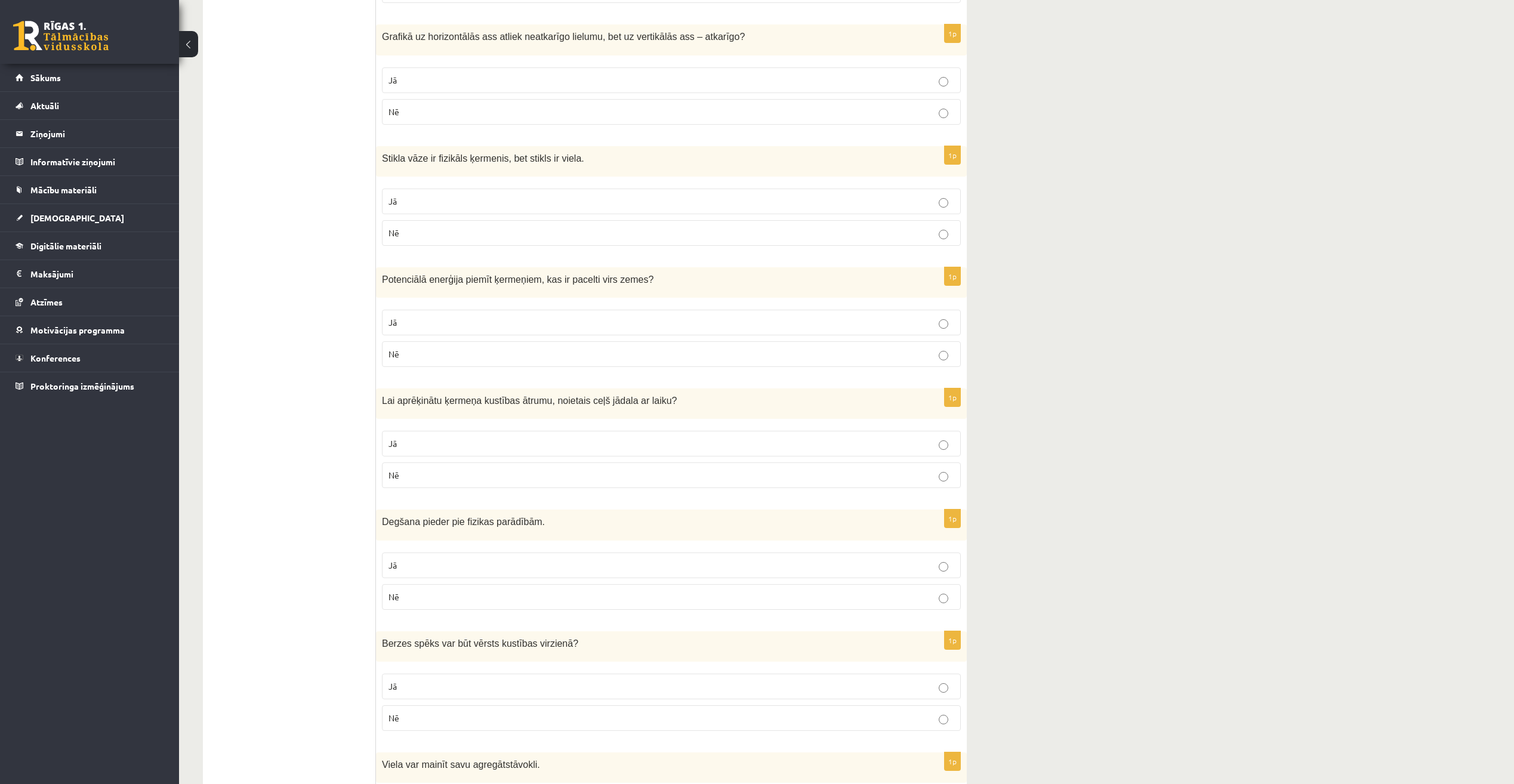
click at [421, 443] on p "Jā" at bounding box center [671, 443] width 566 height 13
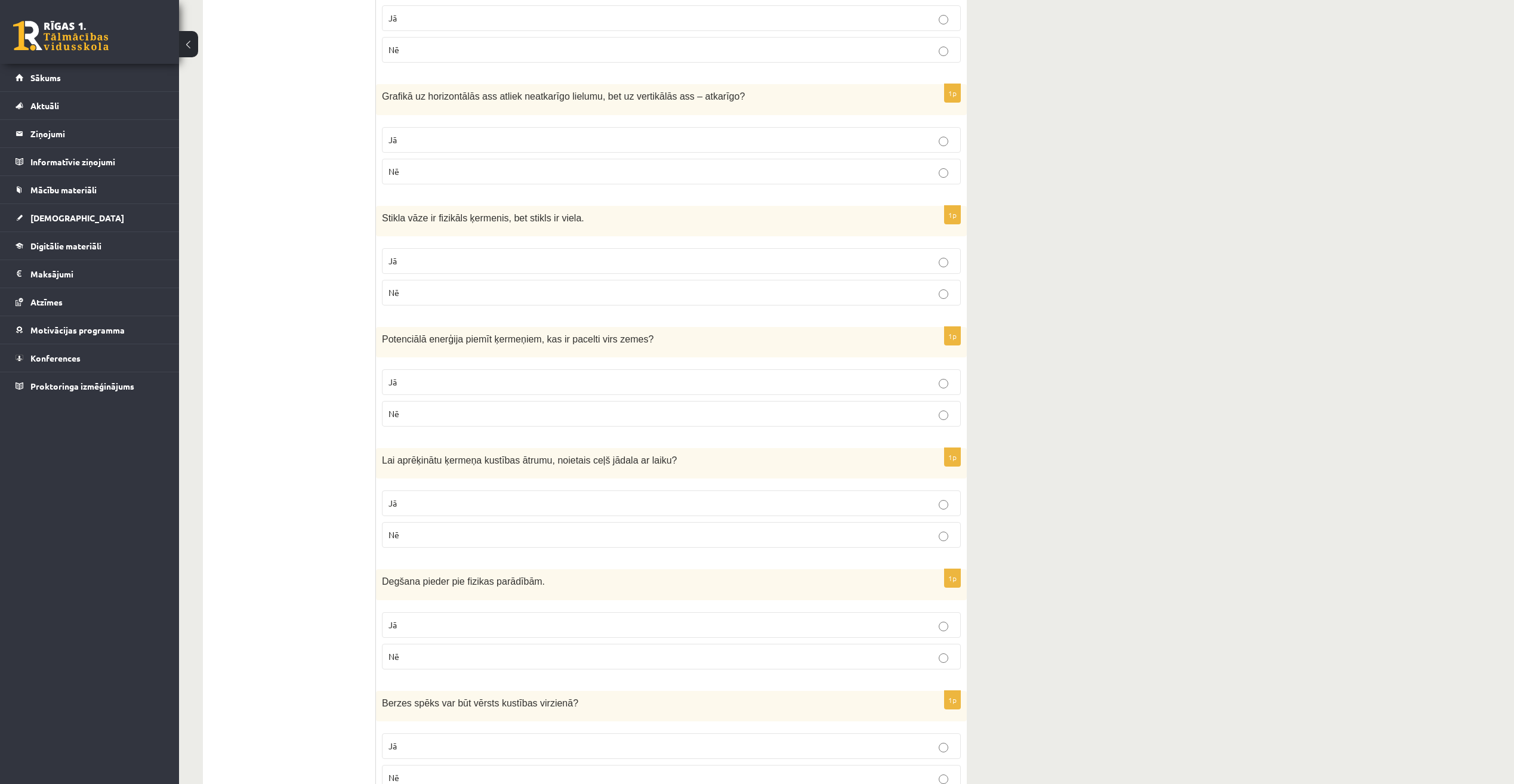
scroll to position [1192, 0]
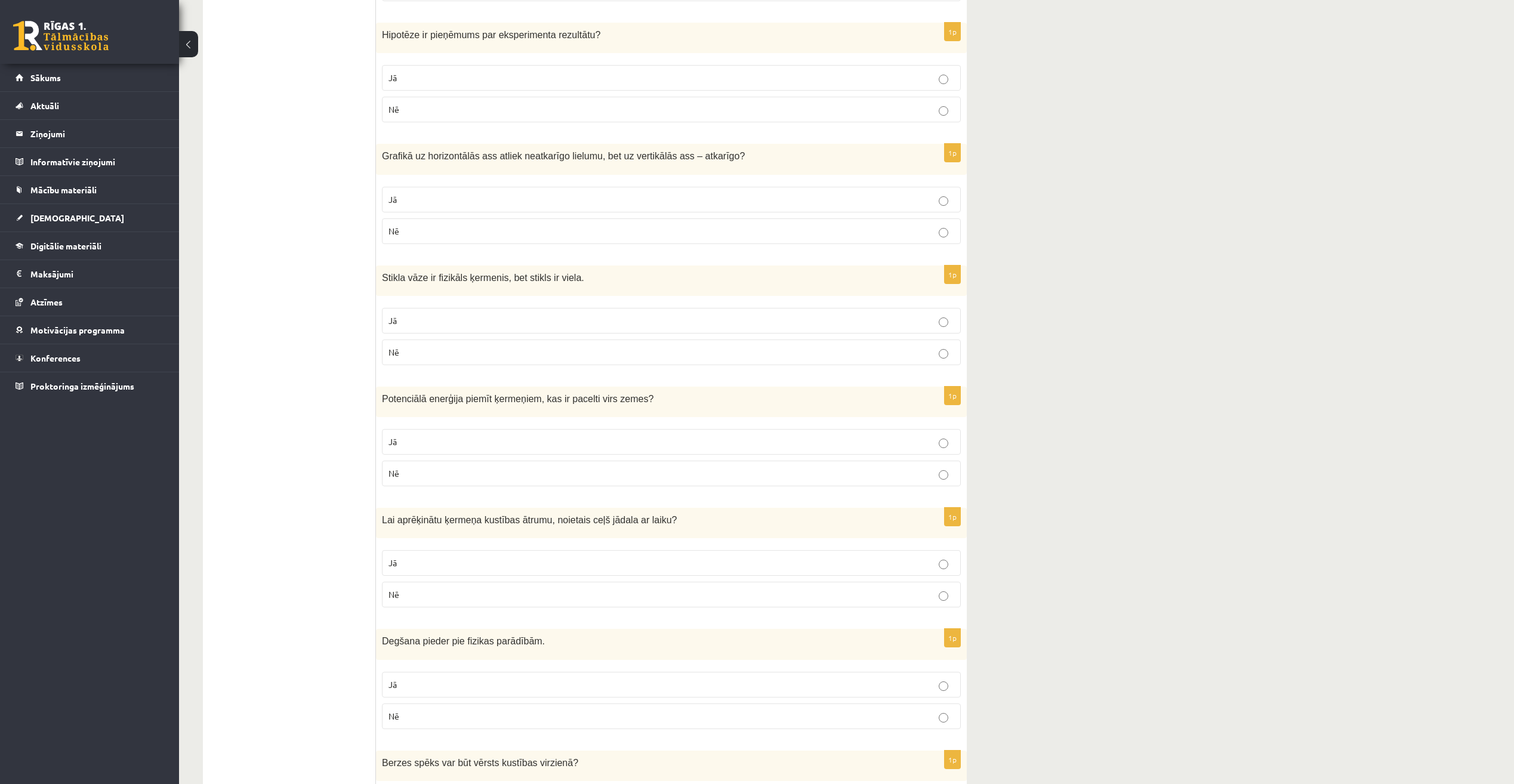
click at [425, 430] on label "Jā" at bounding box center [671, 442] width 579 height 26
click at [540, 439] on p "Jā" at bounding box center [671, 440] width 566 height 13
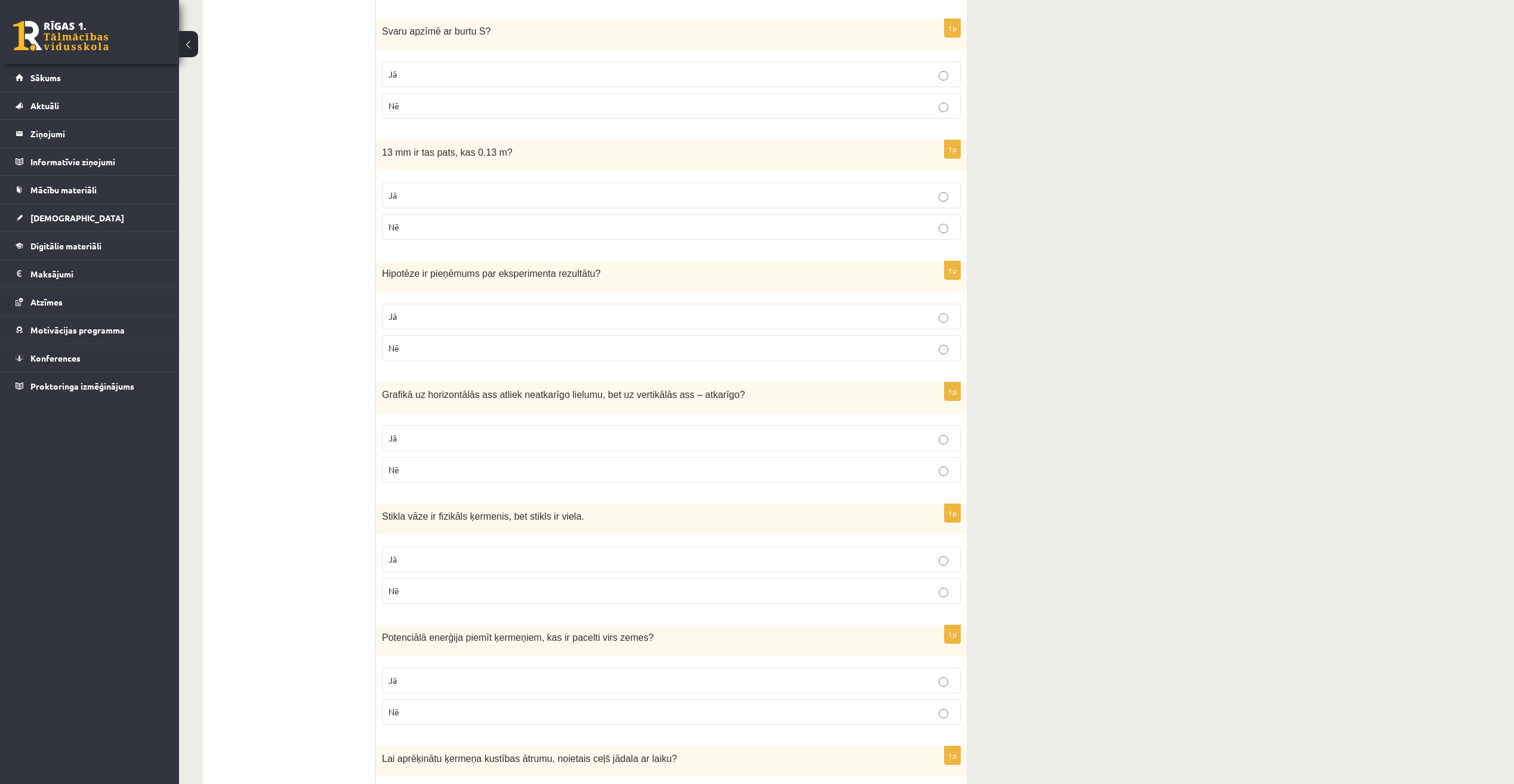
click at [433, 438] on p "Jā" at bounding box center [671, 438] width 566 height 13
click at [502, 472] on p "Nē" at bounding box center [671, 467] width 566 height 13
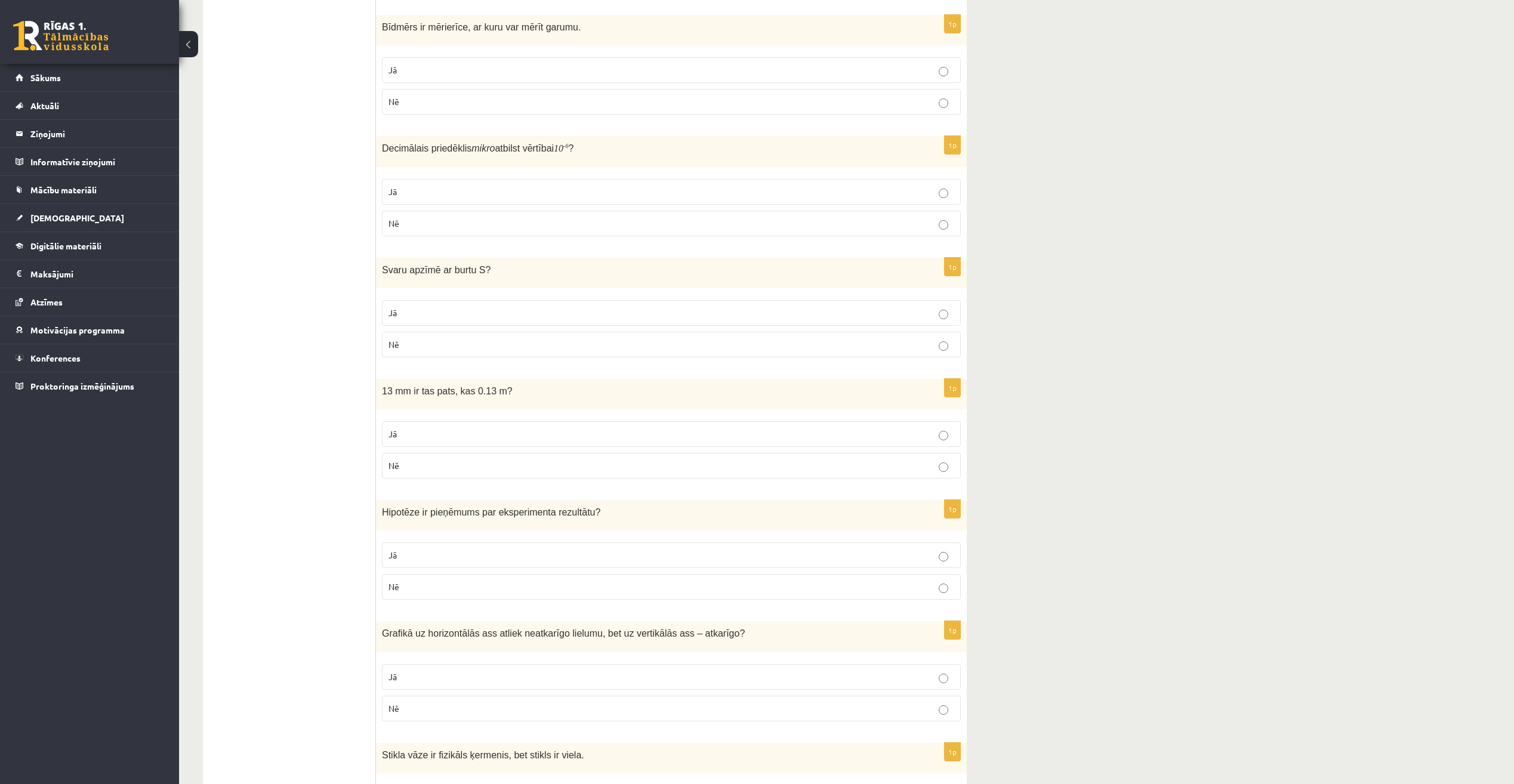
click at [425, 464] on p "Nē" at bounding box center [671, 466] width 566 height 13
click at [528, 428] on label "Jā" at bounding box center [671, 434] width 579 height 26
click at [429, 433] on p "Jā" at bounding box center [671, 432] width 566 height 13
click at [454, 314] on p "Jā" at bounding box center [671, 311] width 566 height 13
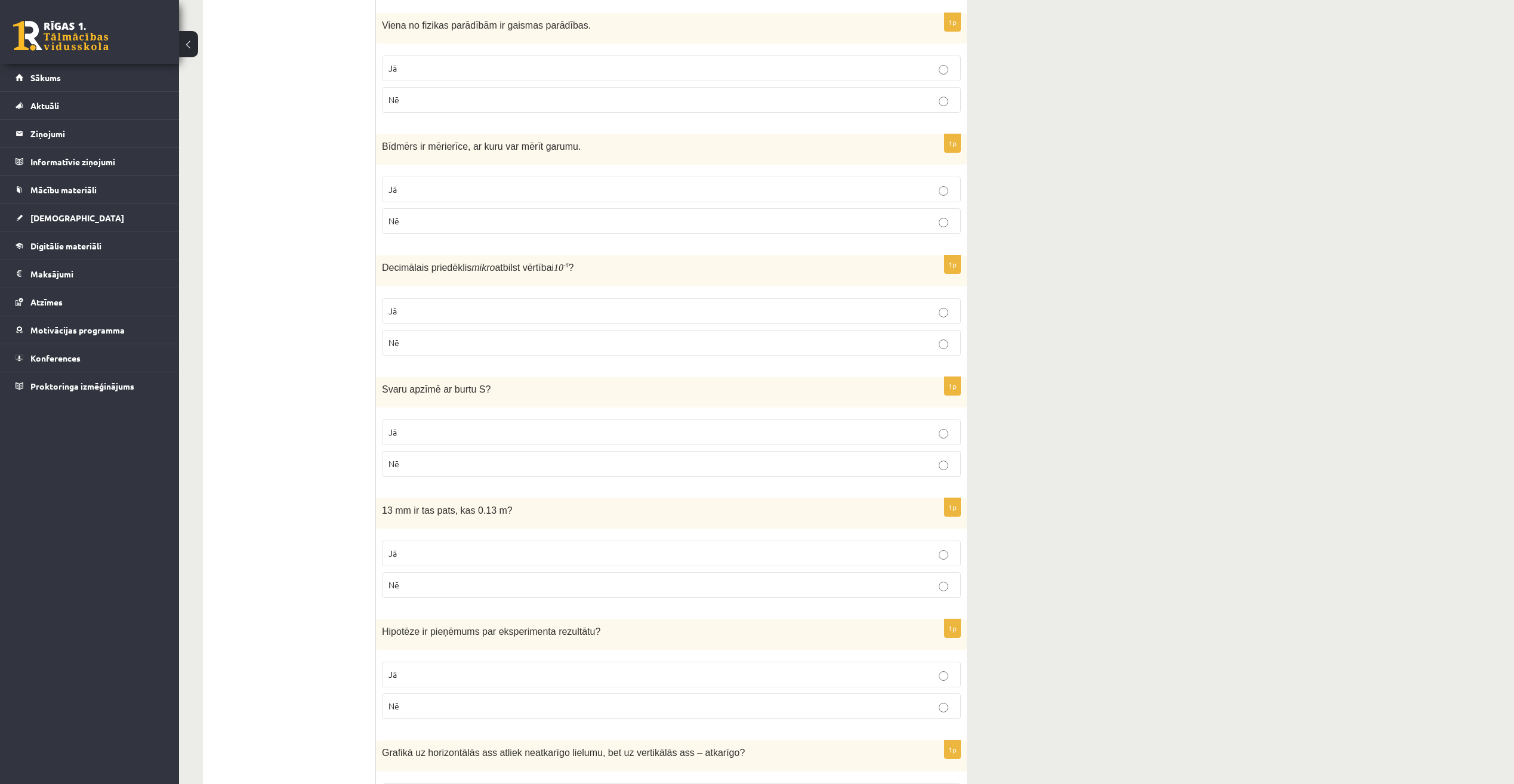
scroll to position [536, 0]
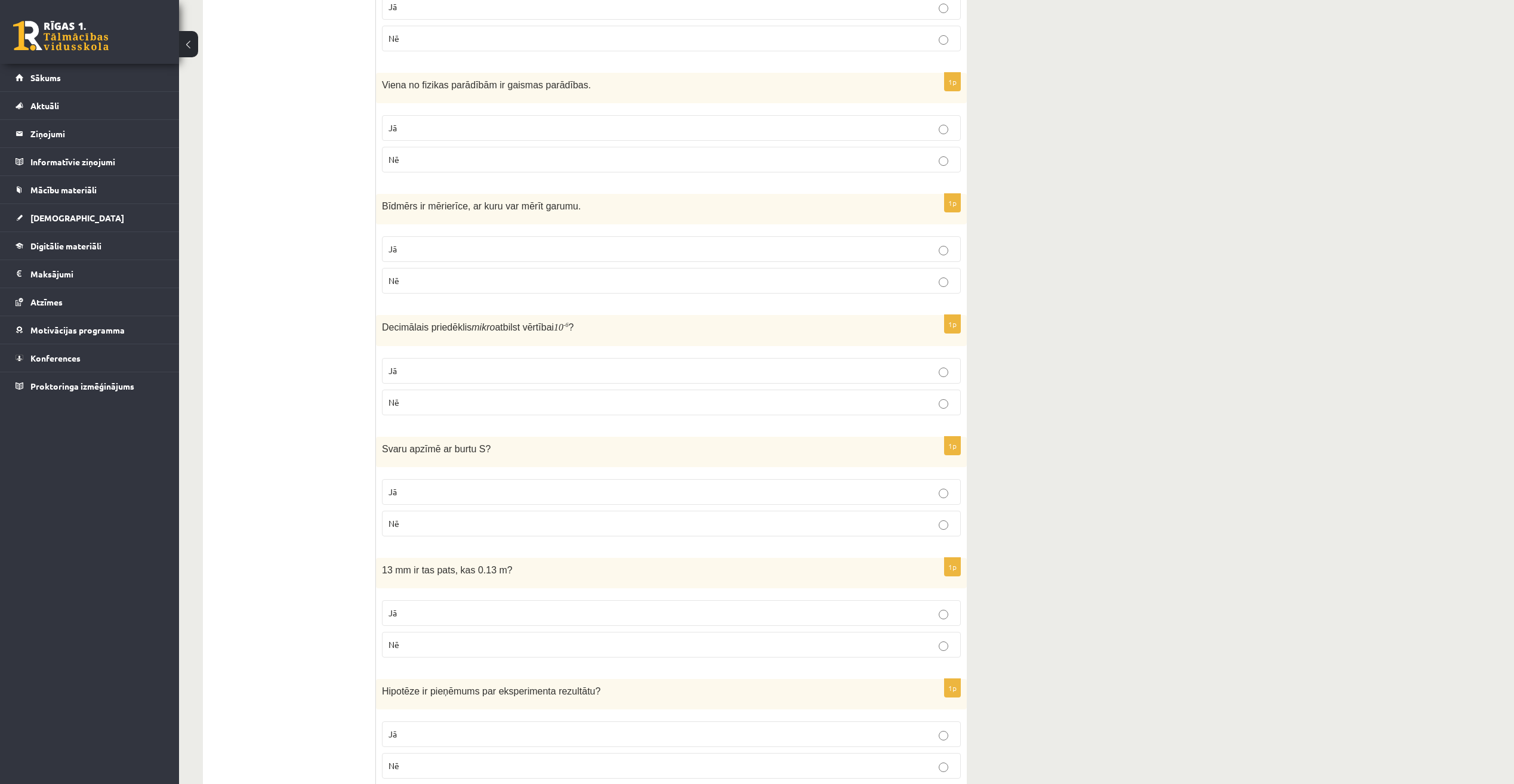
click at [476, 523] on p "Nē" at bounding box center [671, 523] width 566 height 13
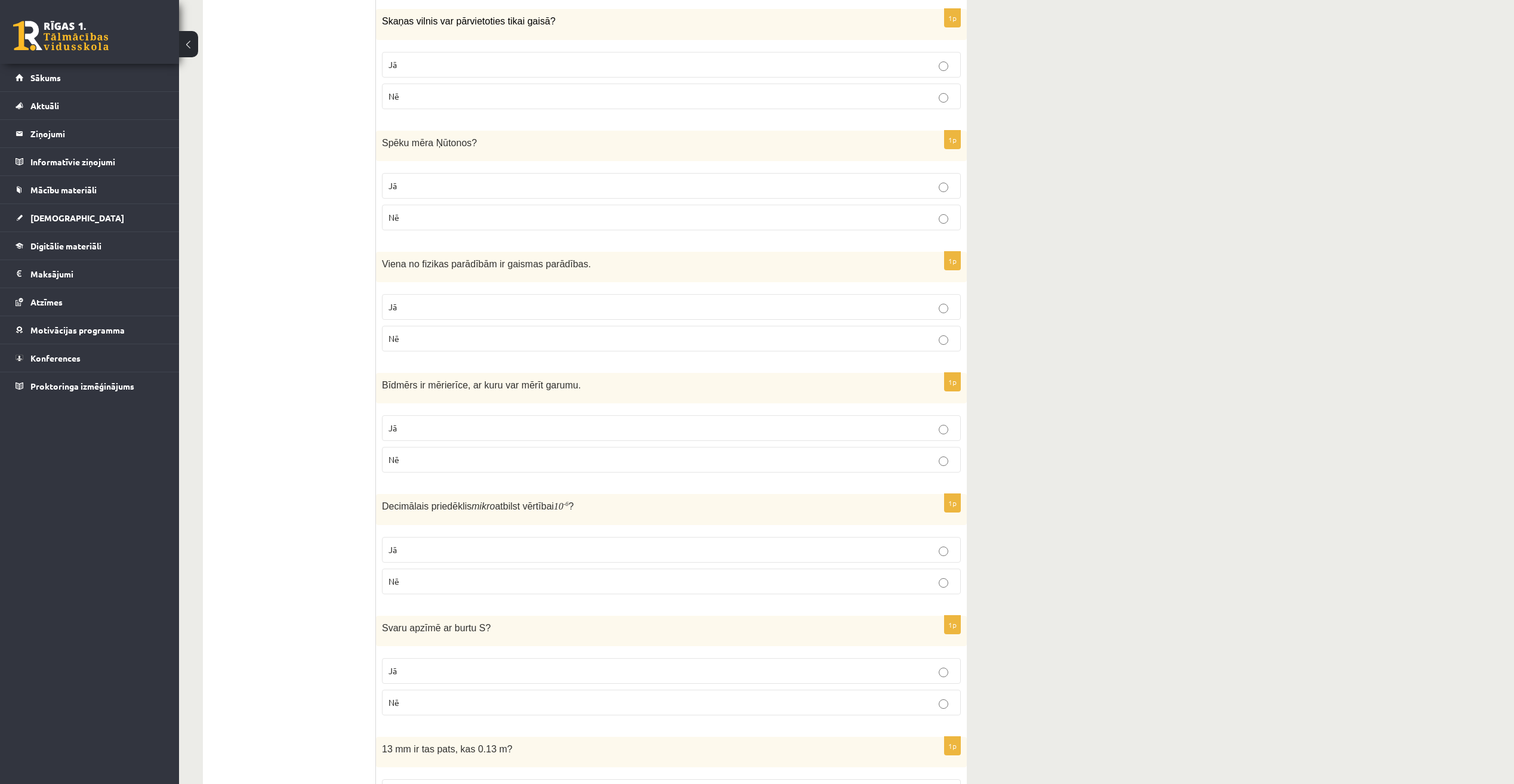
click at [480, 429] on p "Jā" at bounding box center [671, 428] width 566 height 13
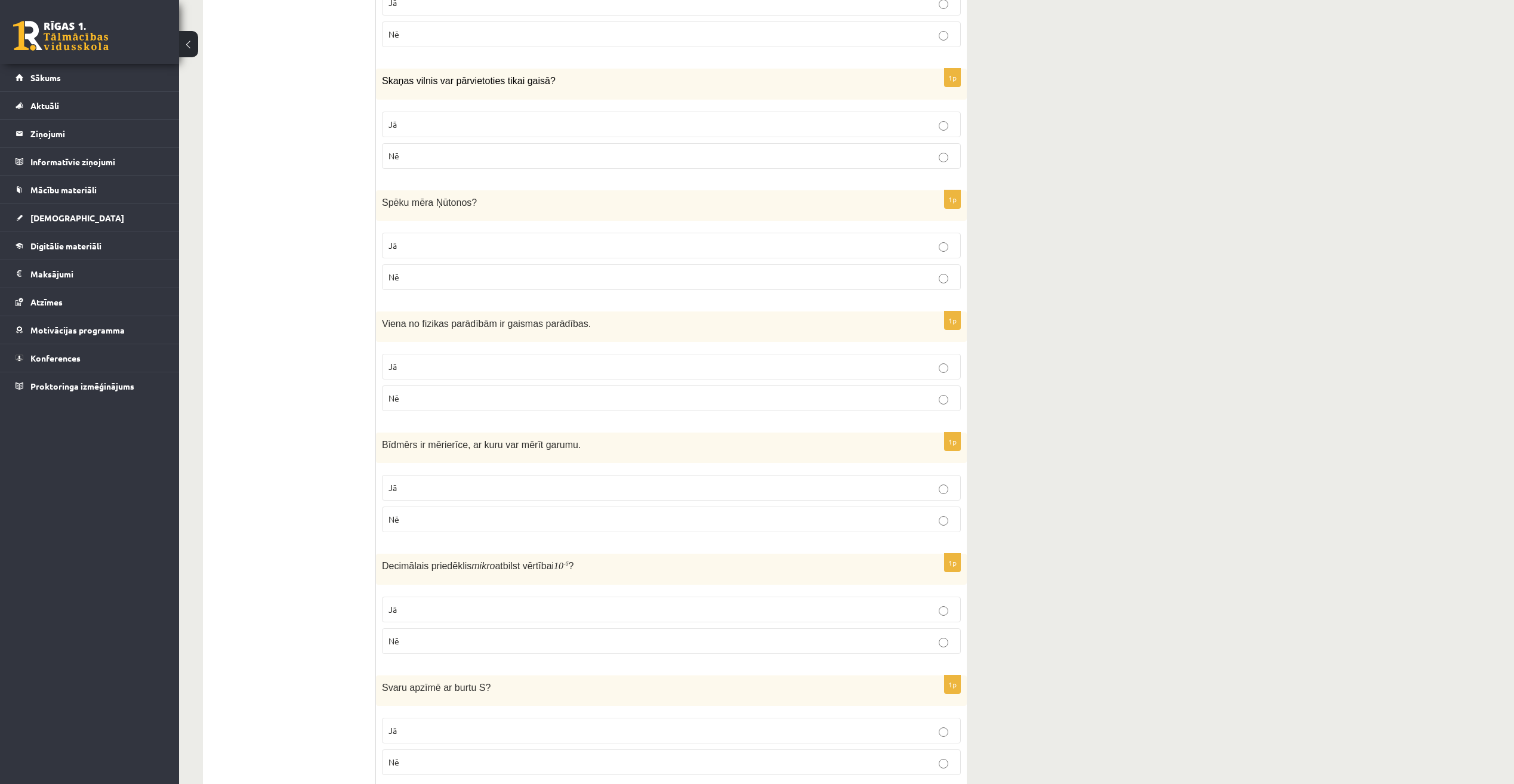
scroll to position [178, 0]
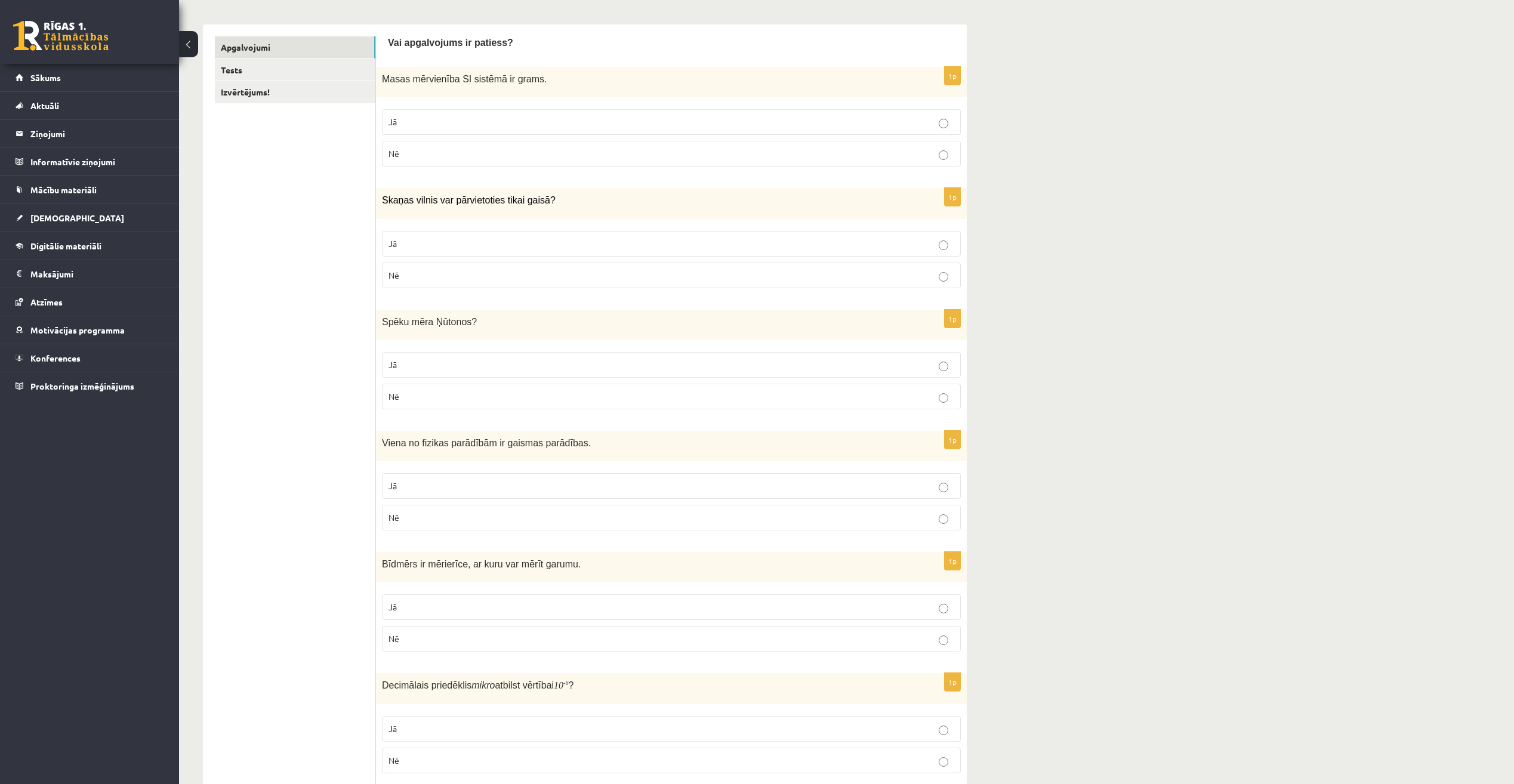
click at [610, 639] on p "Nē" at bounding box center [671, 639] width 566 height 13
click at [489, 520] on p "Nē" at bounding box center [671, 517] width 566 height 13
click at [423, 361] on p "Jā" at bounding box center [671, 365] width 566 height 13
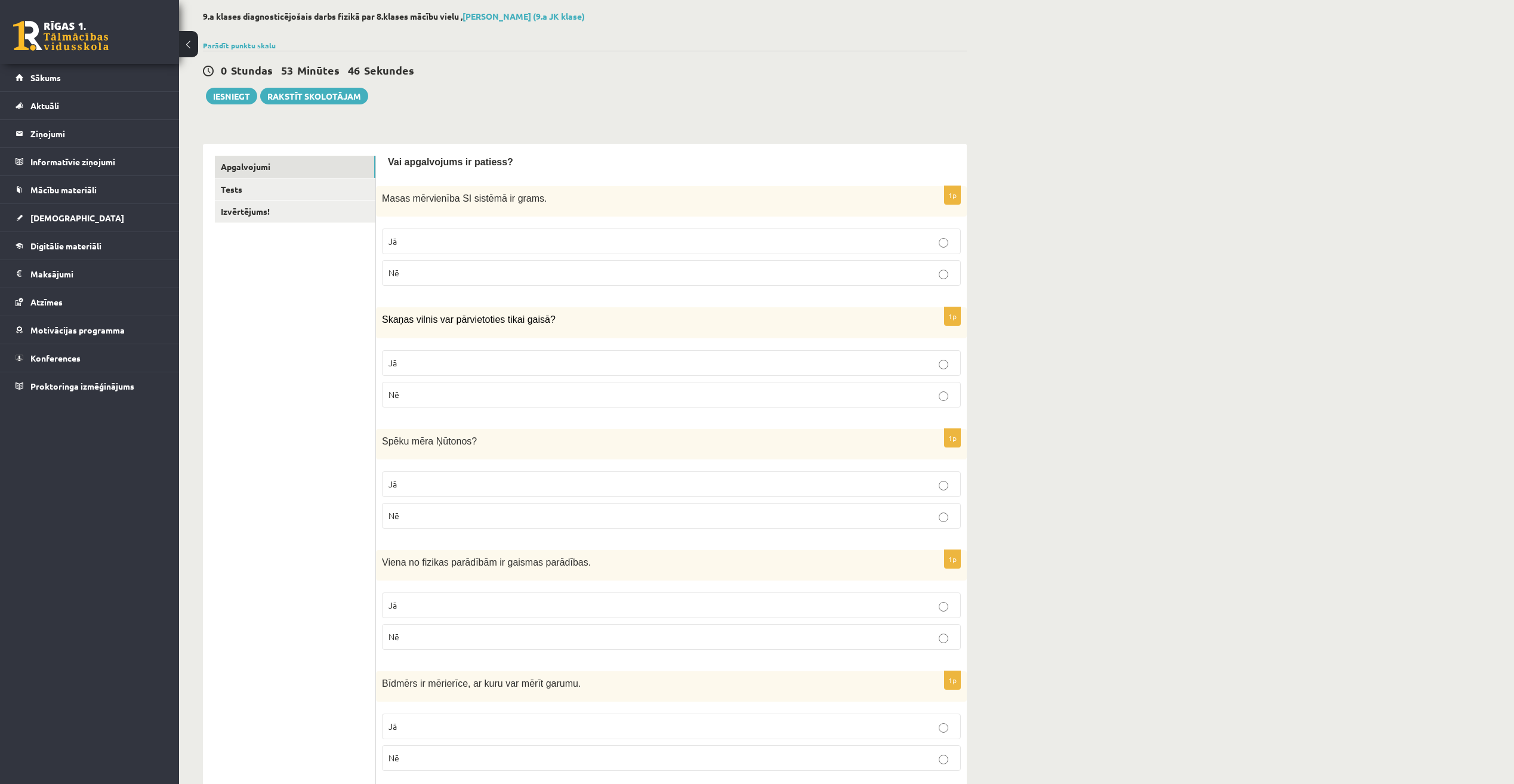
click at [489, 365] on p "Jā" at bounding box center [671, 363] width 566 height 13
click at [478, 392] on p "Nē" at bounding box center [671, 394] width 566 height 13
click at [459, 242] on p "Jā" at bounding box center [671, 241] width 566 height 13
click at [292, 194] on link "Tests" at bounding box center [295, 189] width 161 height 22
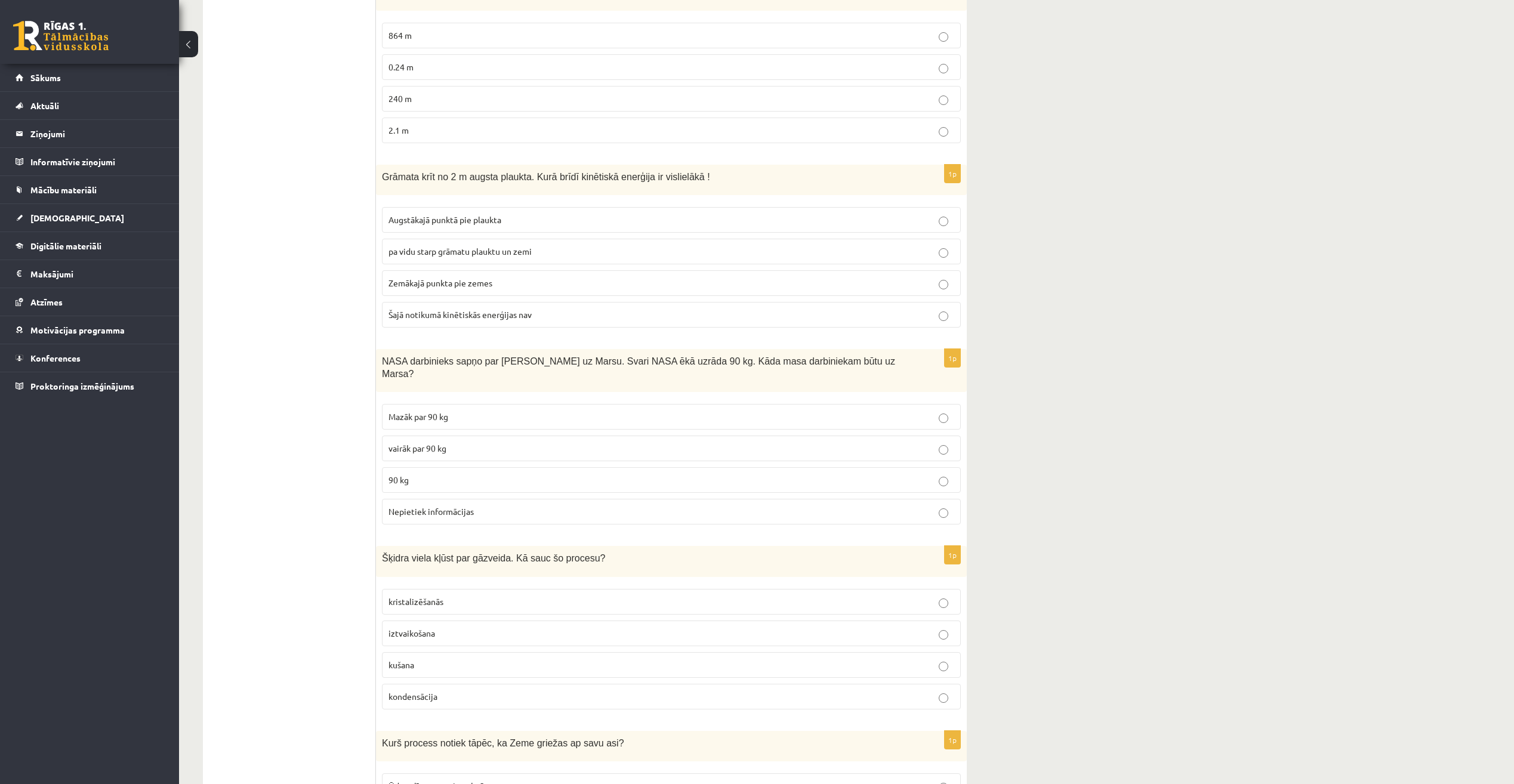
scroll to position [2230, 0]
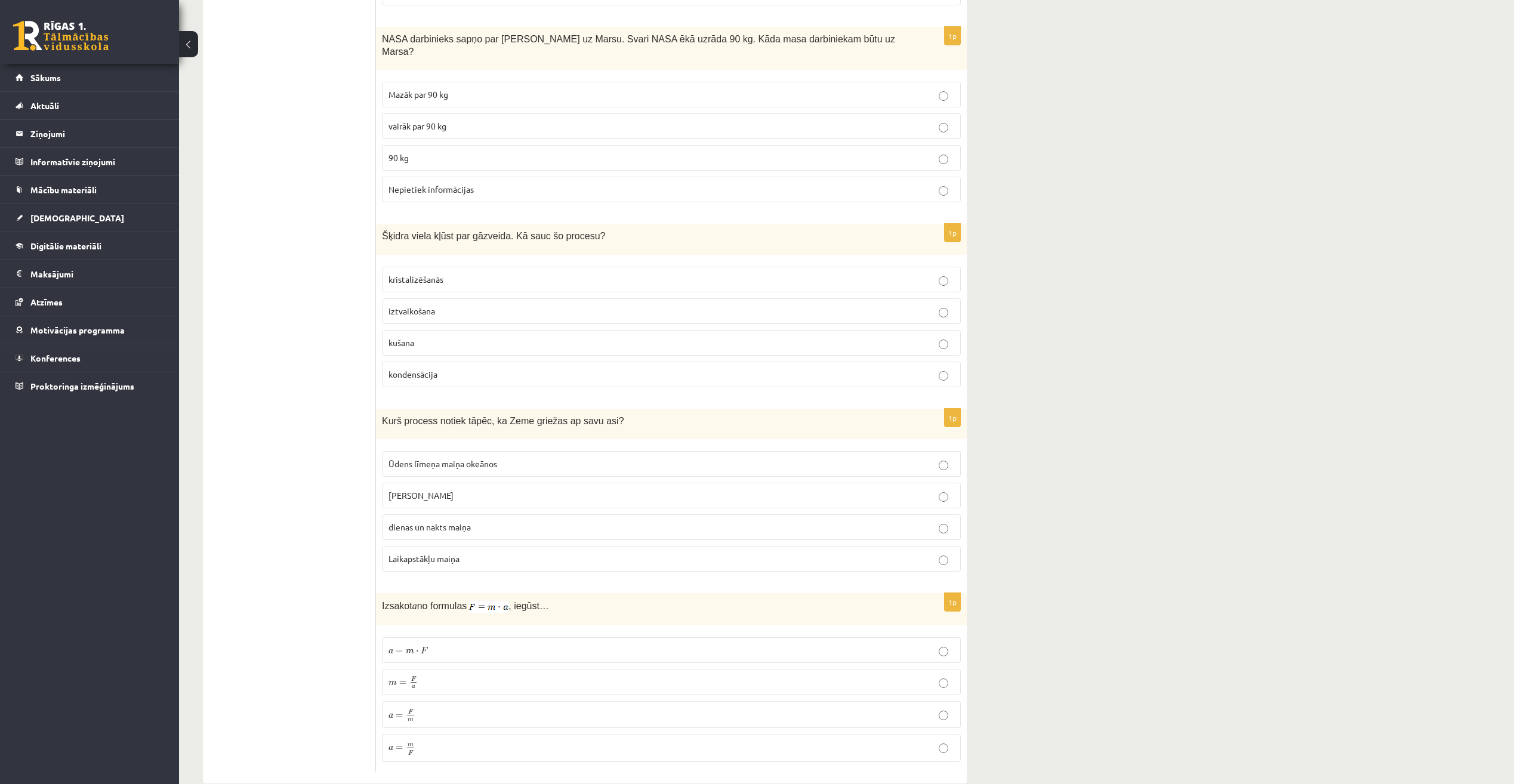
click at [537, 644] on p "a = m ⋅ F a = m ⋅ F" at bounding box center [671, 650] width 566 height 13
click at [455, 522] on span "dienas un nakts maiņa" at bounding box center [429, 527] width 83 height 11
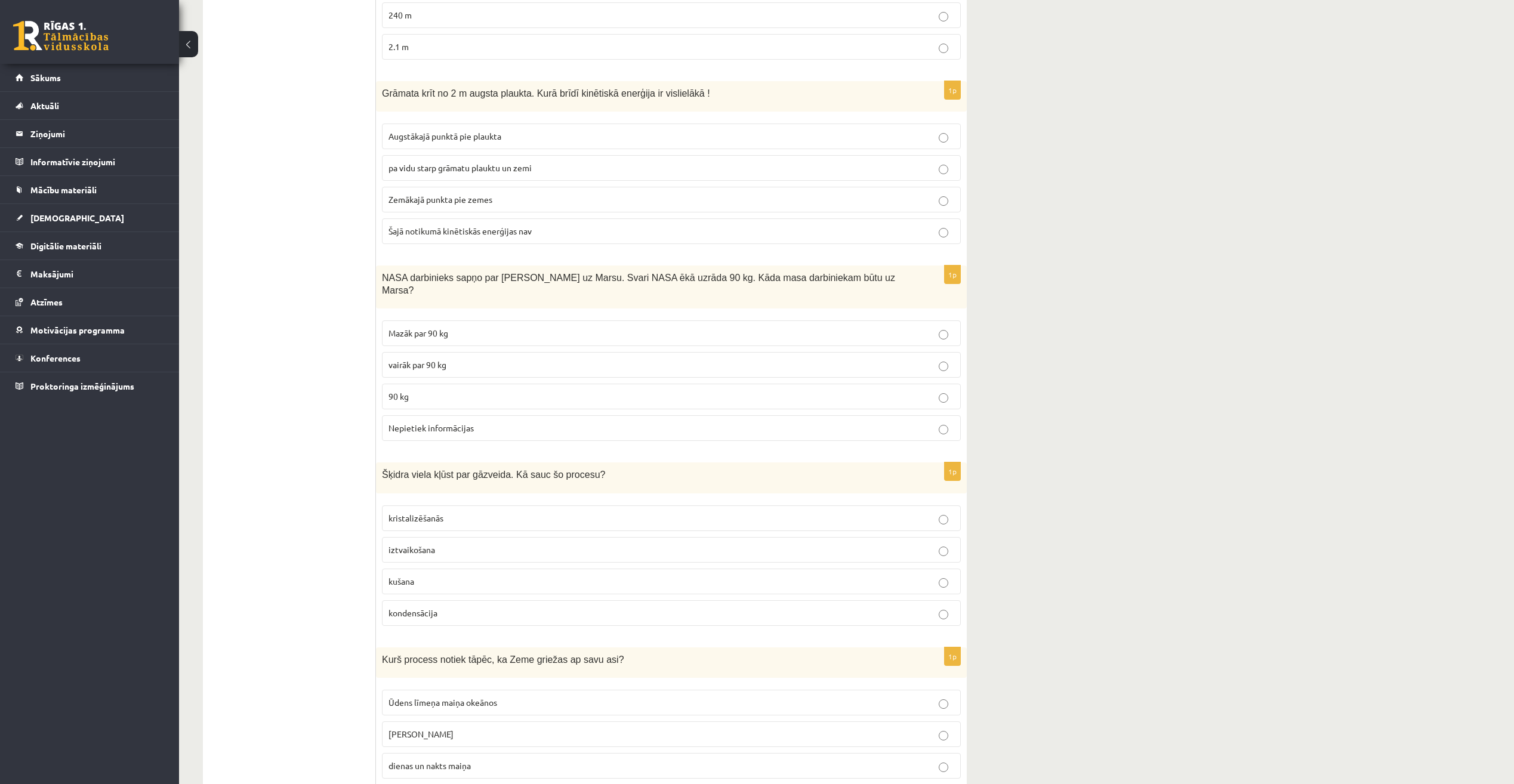
click at [392, 537] on label "iztvaikošana" at bounding box center [671, 550] width 579 height 26
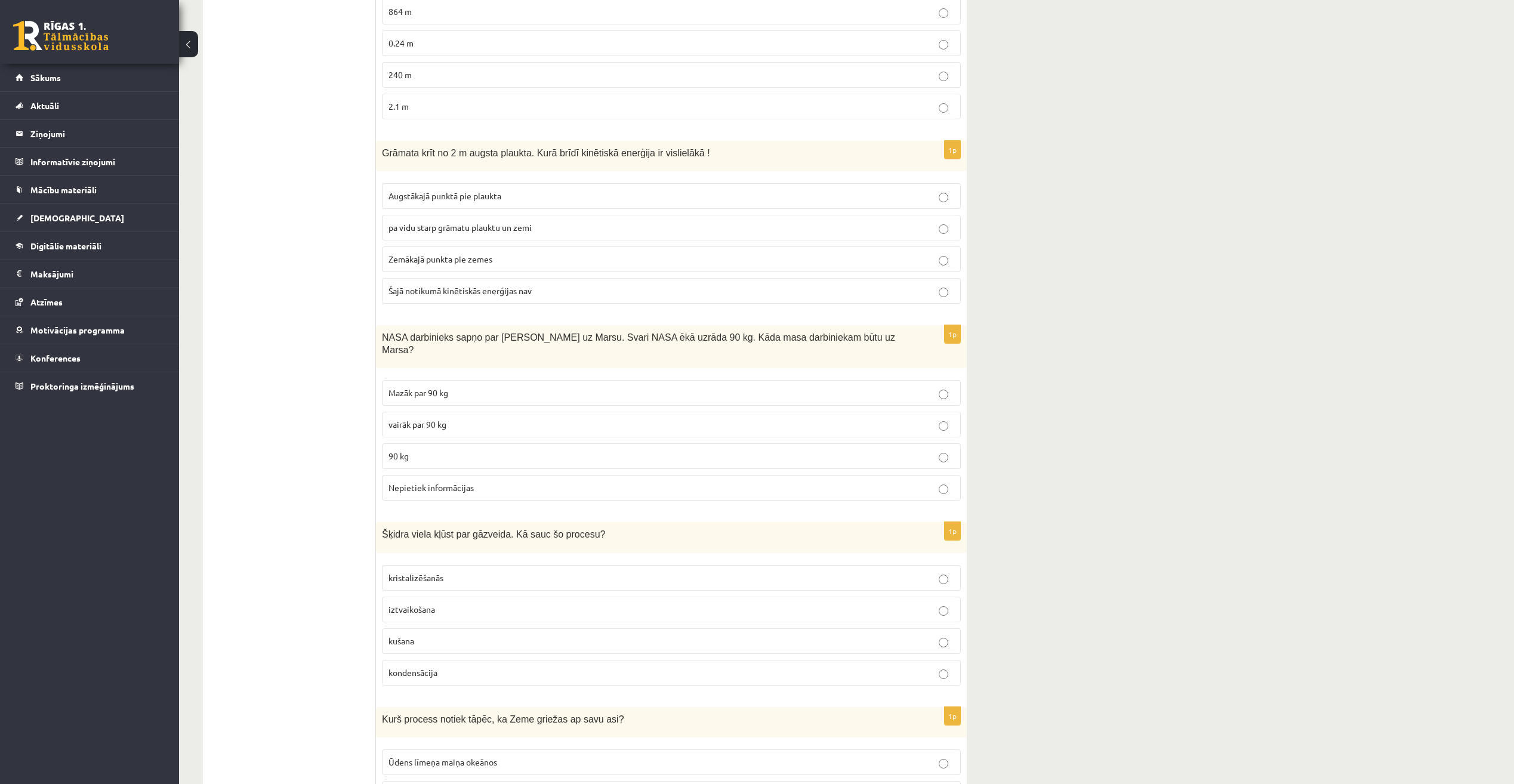
click at [472, 418] on p "vairāk par 90 kg" at bounding box center [671, 424] width 566 height 13
click at [508, 278] on label "Šajā notikumā kinētiskās enerģijas nav" at bounding box center [671, 291] width 579 height 26
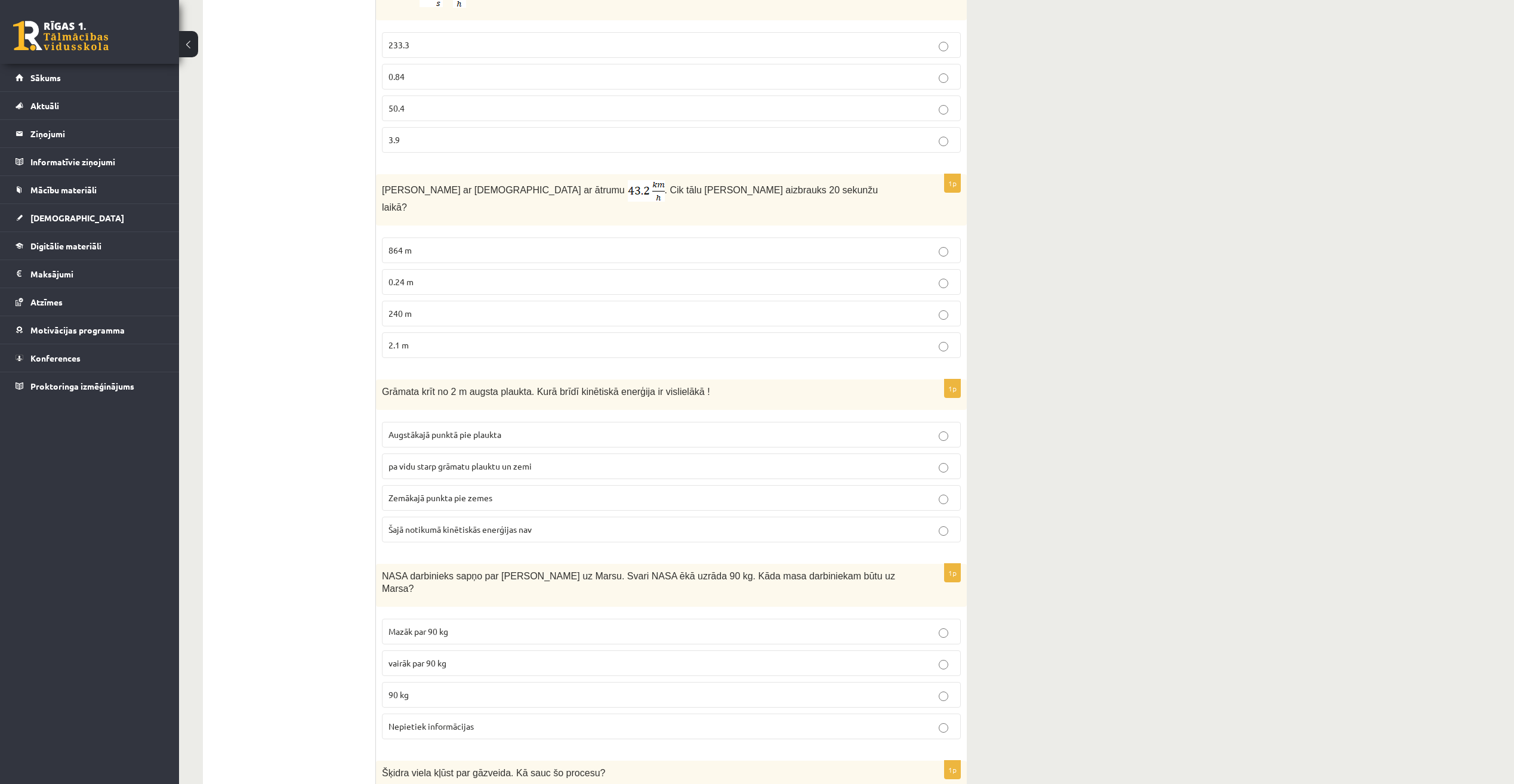
scroll to position [1634, 0]
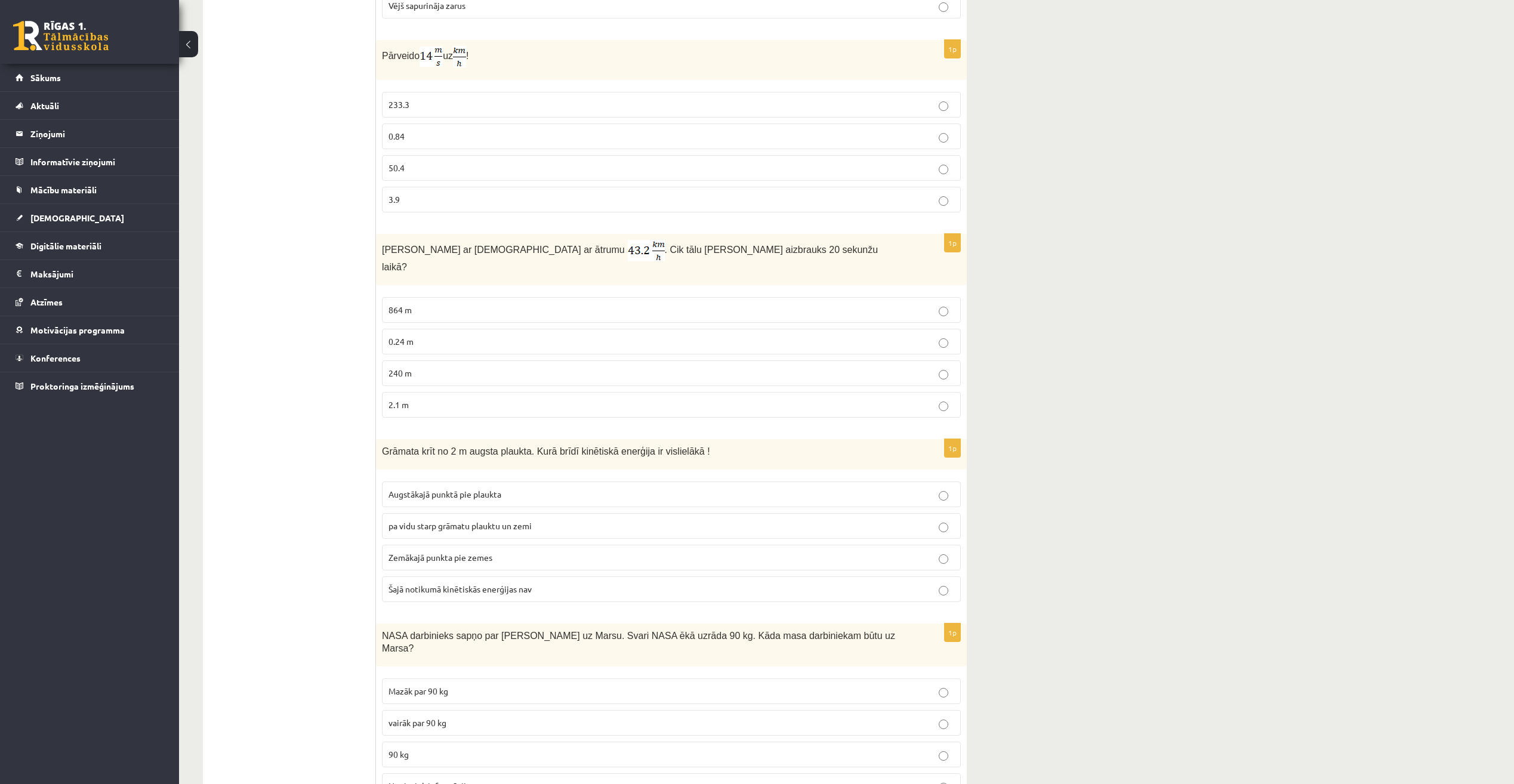
click at [647, 304] on p "864 m" at bounding box center [671, 310] width 566 height 13
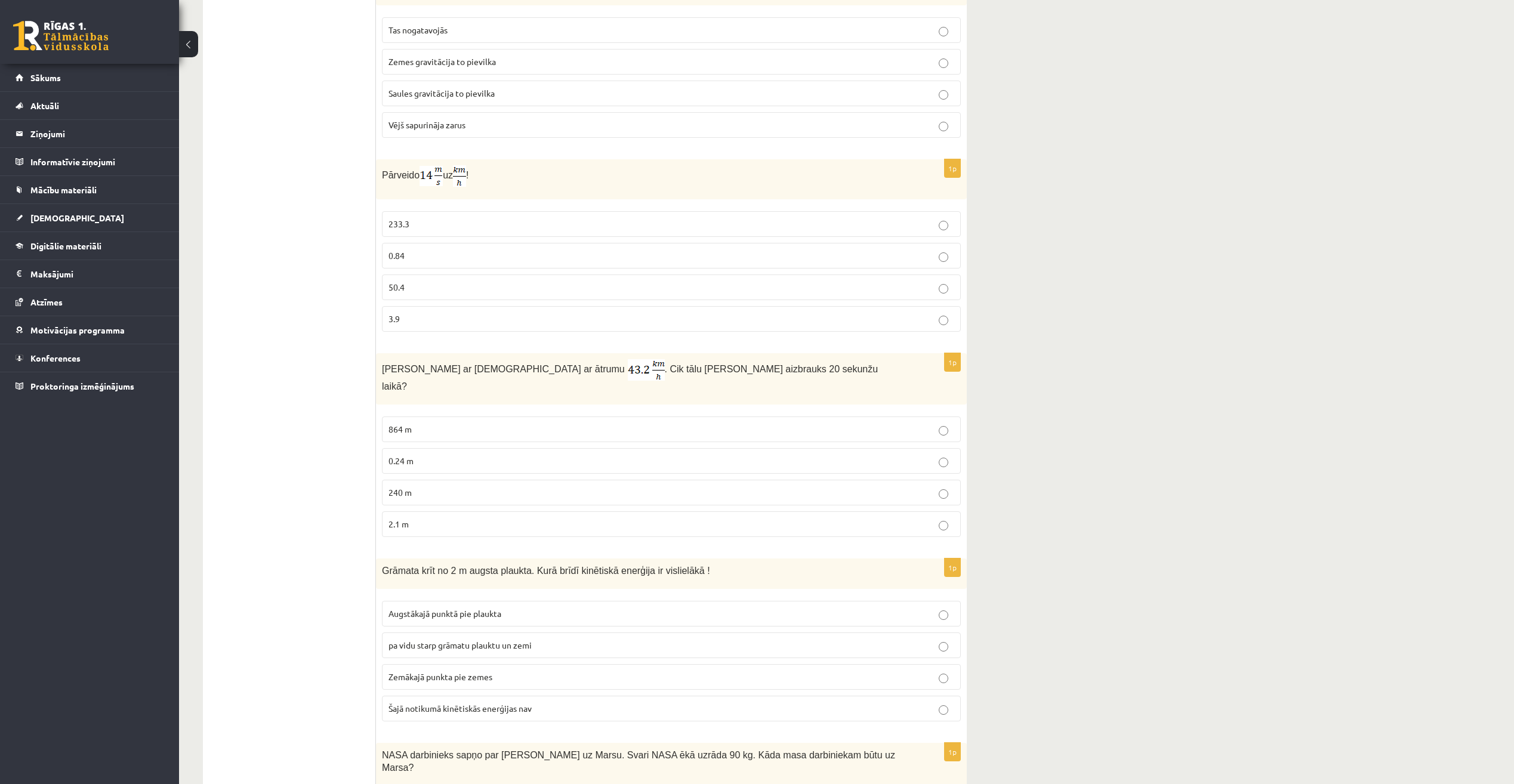
click at [659, 295] on label "50.4" at bounding box center [671, 287] width 579 height 26
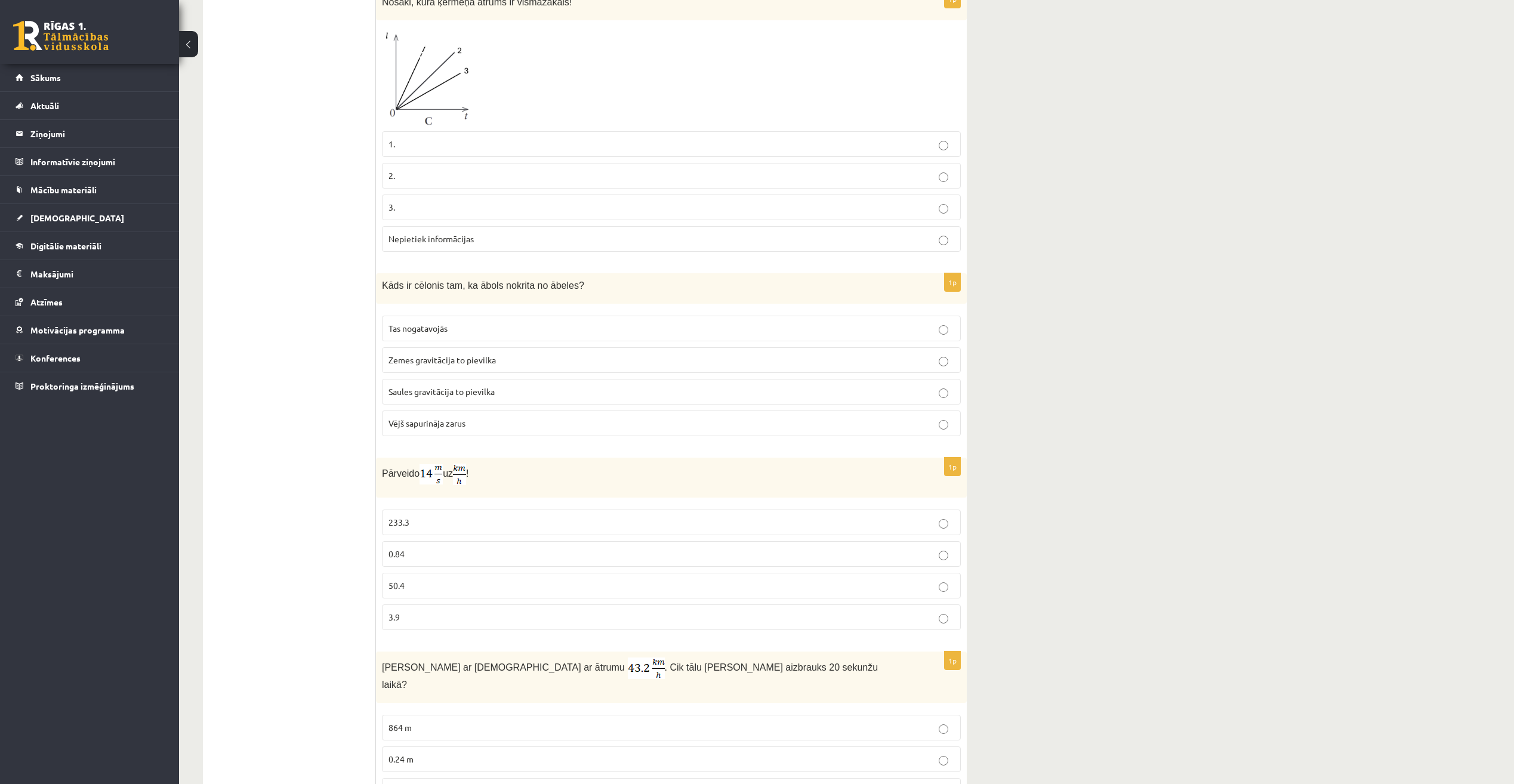
scroll to position [1157, 0]
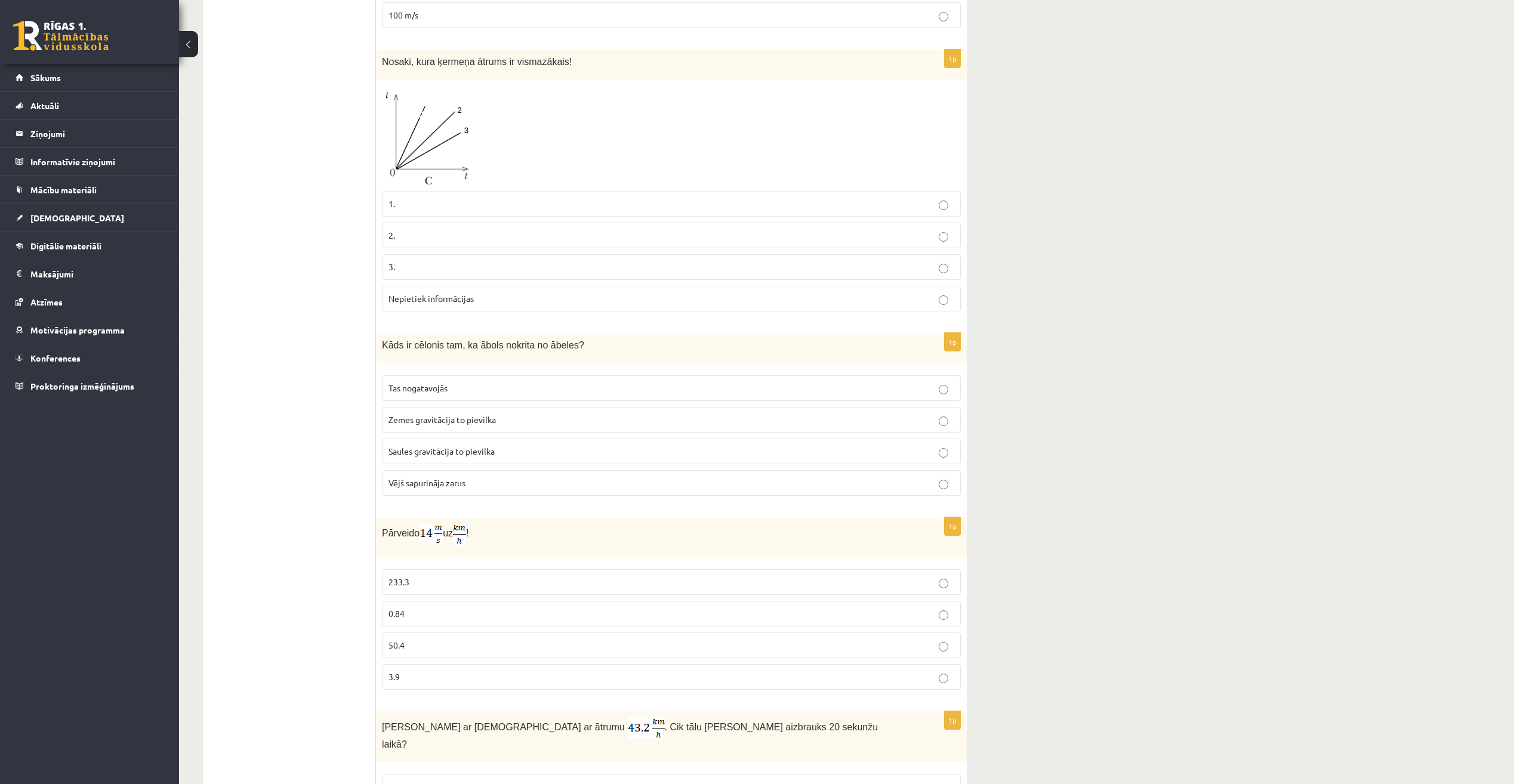
click at [678, 421] on p "Zemes gravitācija to pievilka" at bounding box center [671, 419] width 566 height 13
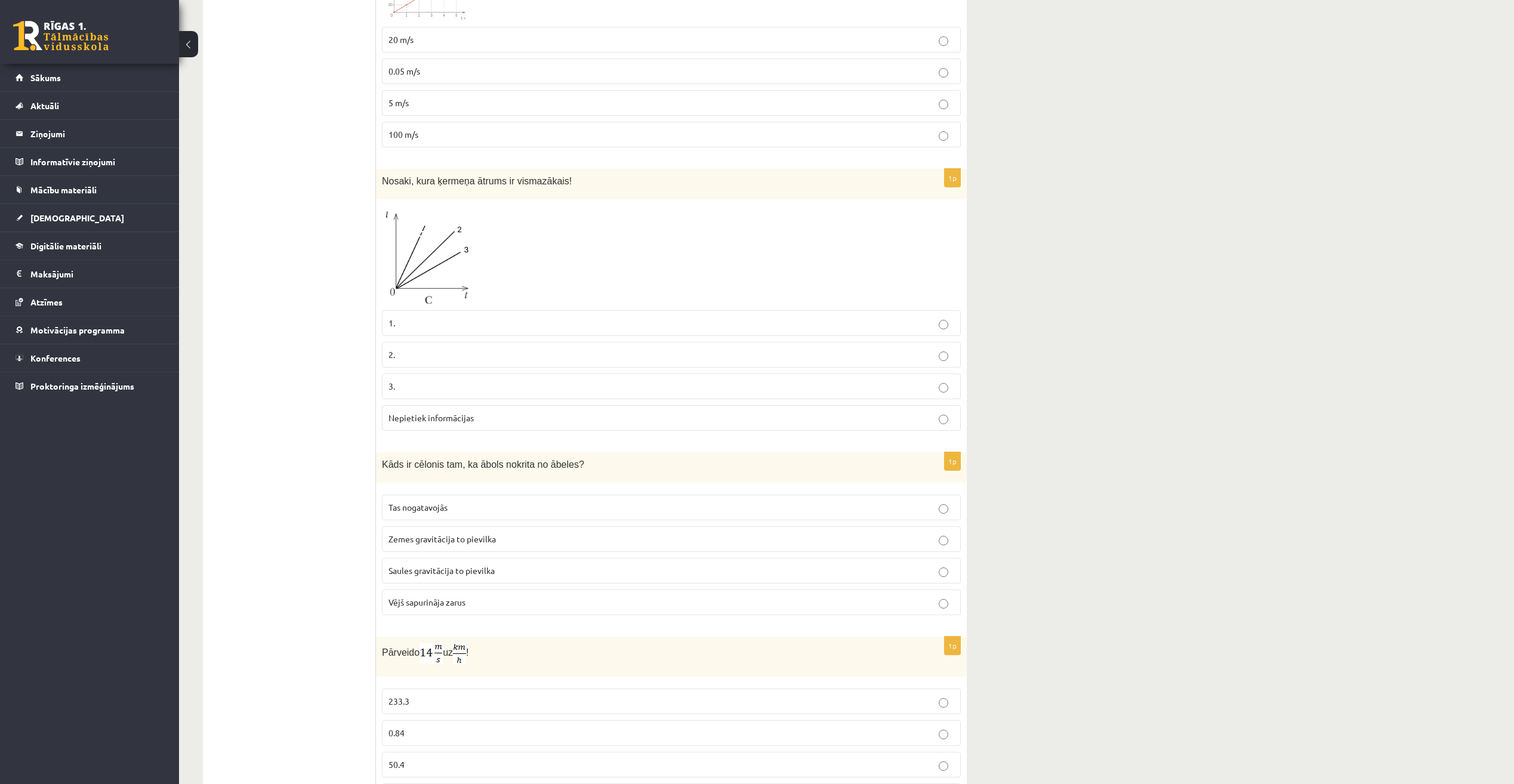
click at [731, 325] on p "1." at bounding box center [671, 323] width 566 height 13
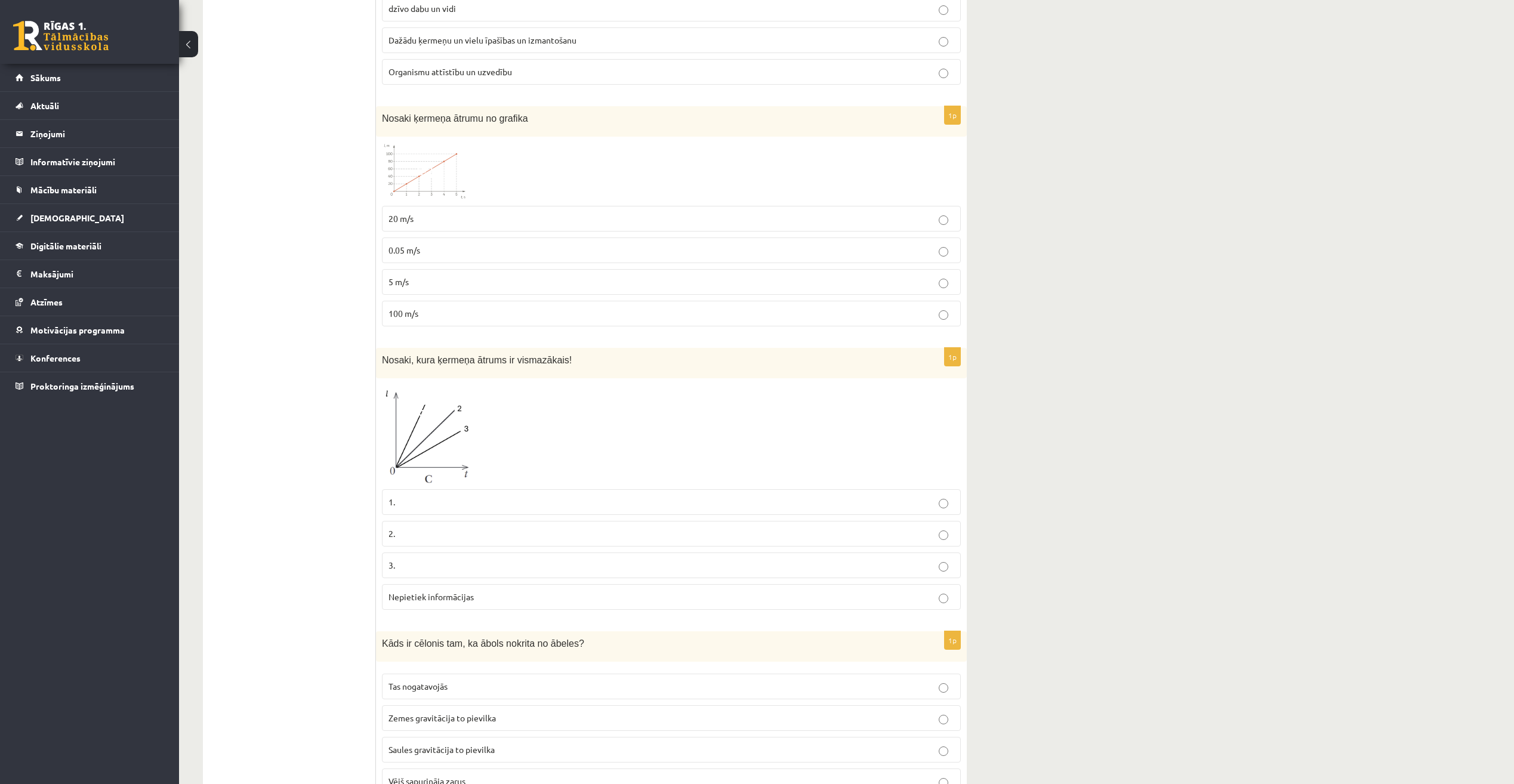
scroll to position [739, 0]
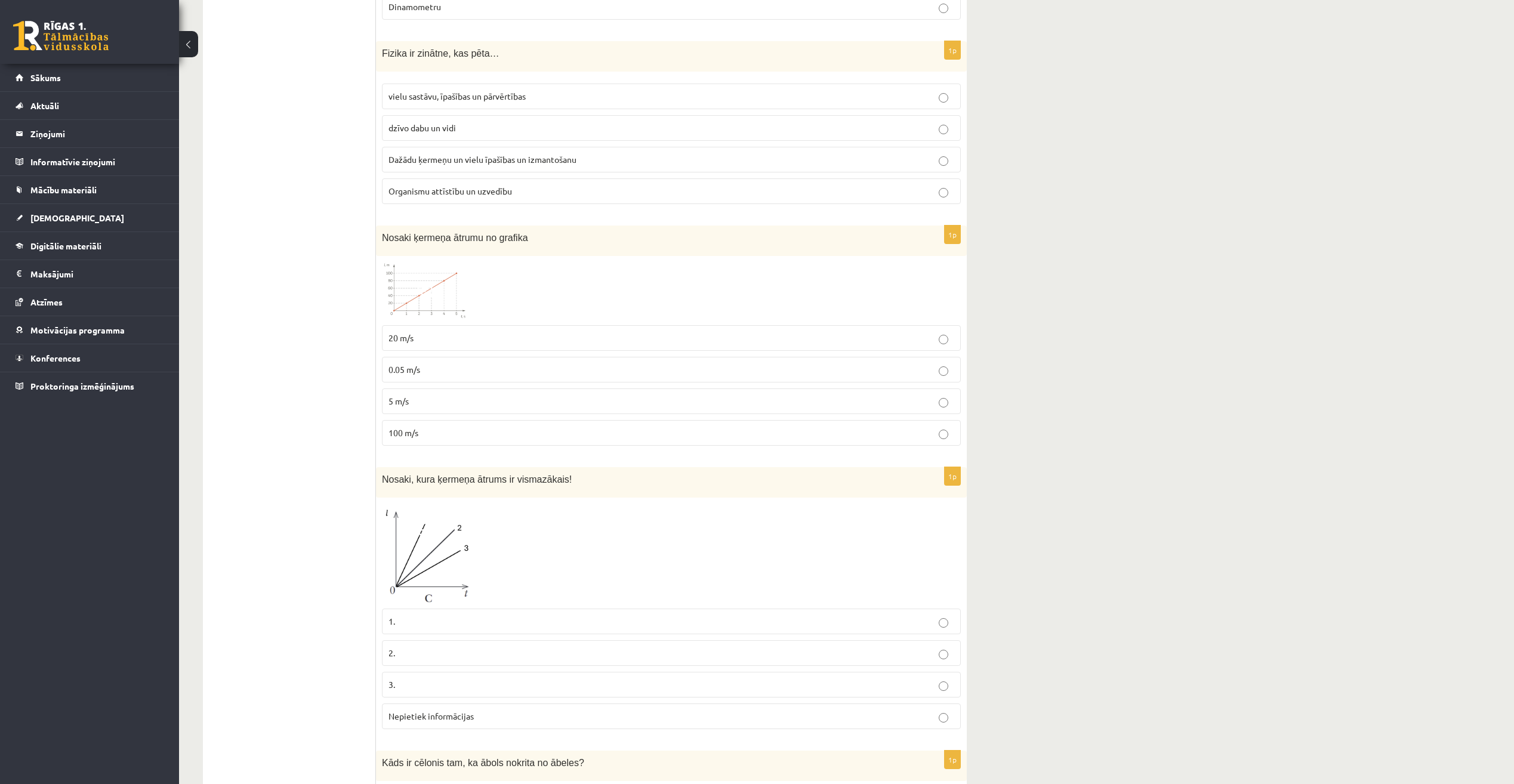
click at [606, 437] on p "100 m/s" at bounding box center [671, 433] width 566 height 13
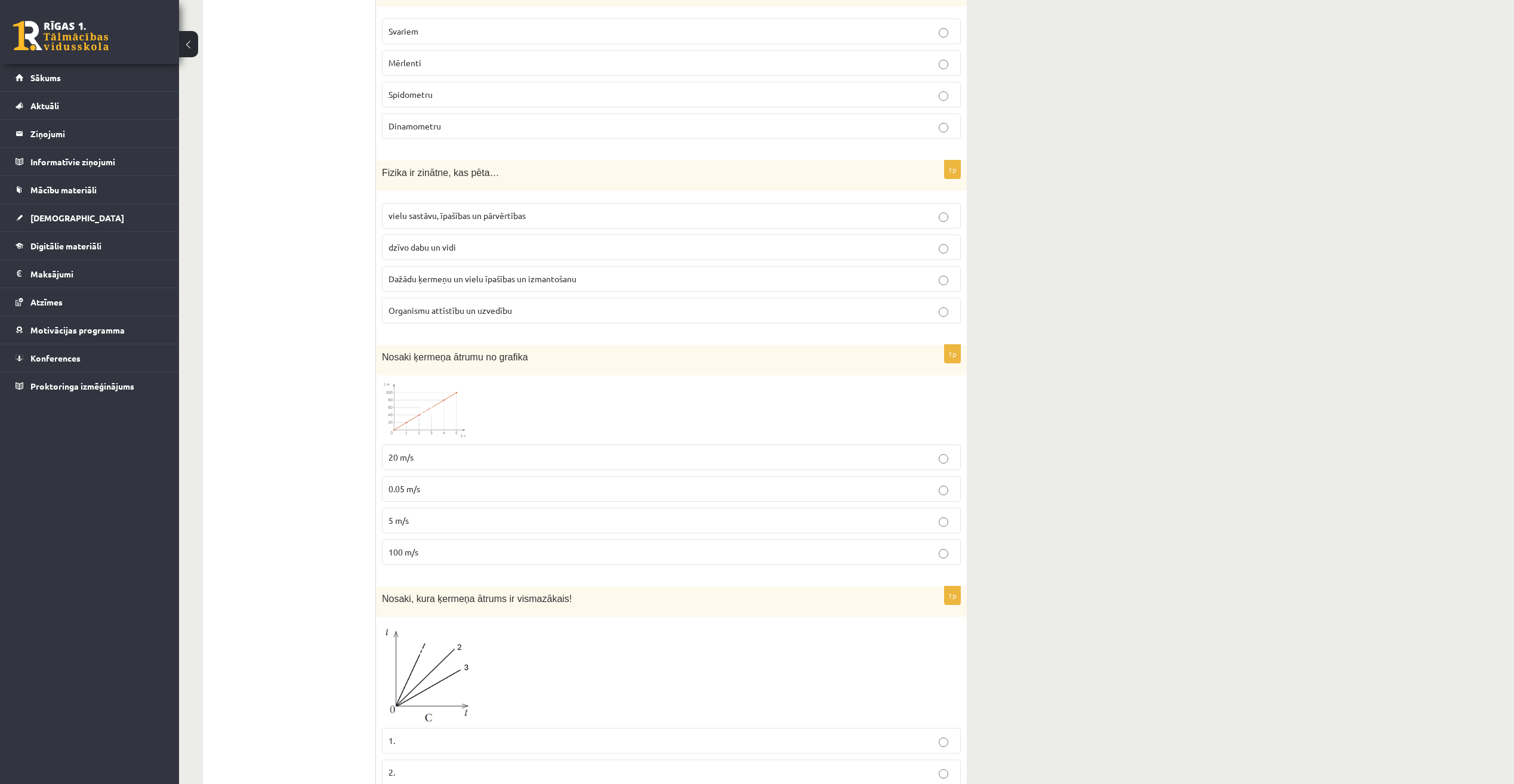
scroll to position [500, 0]
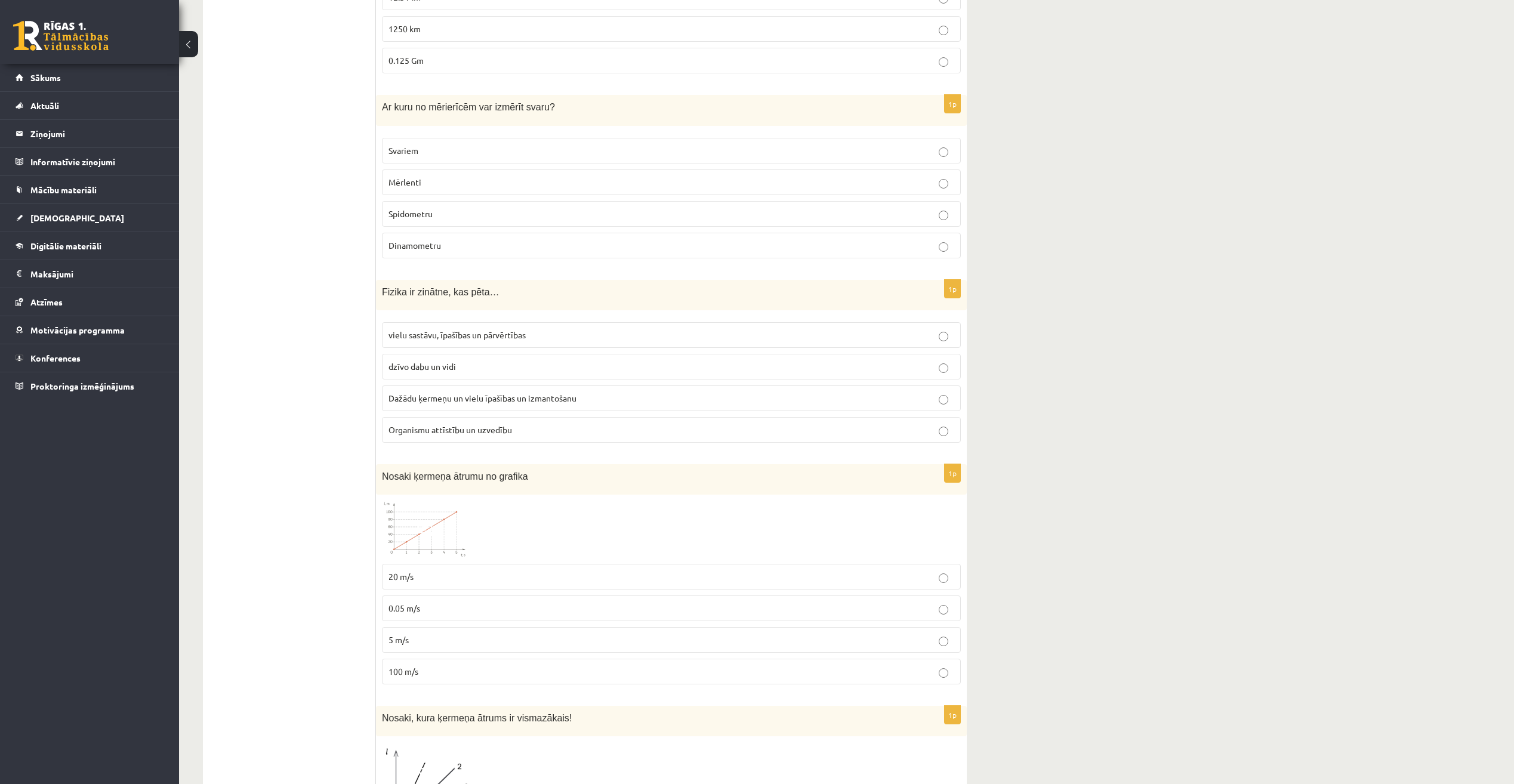
click at [548, 380] on label "dzīvo dabu un vidi" at bounding box center [671, 367] width 579 height 26
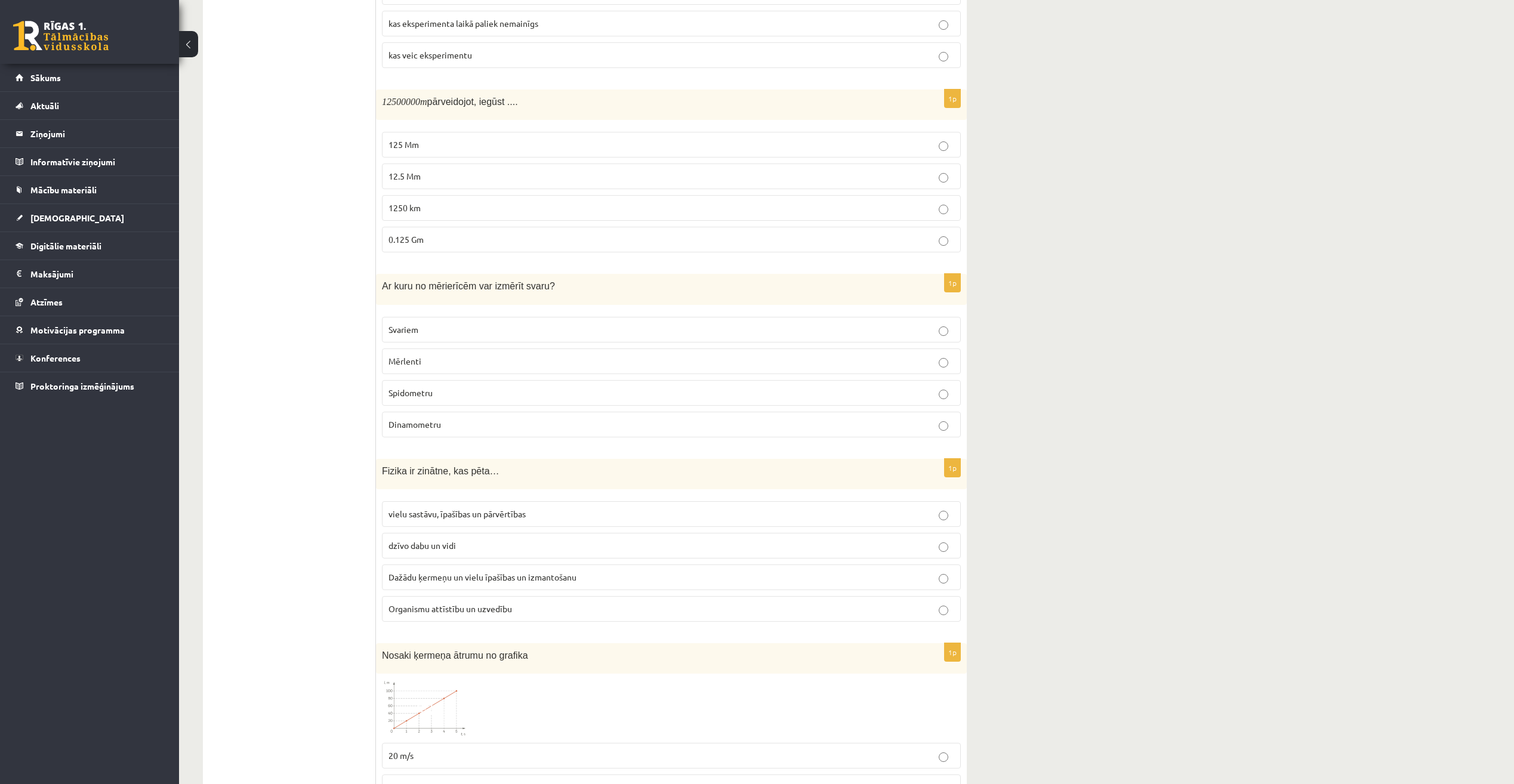
click at [610, 336] on p "Svariem" at bounding box center [671, 330] width 566 height 13
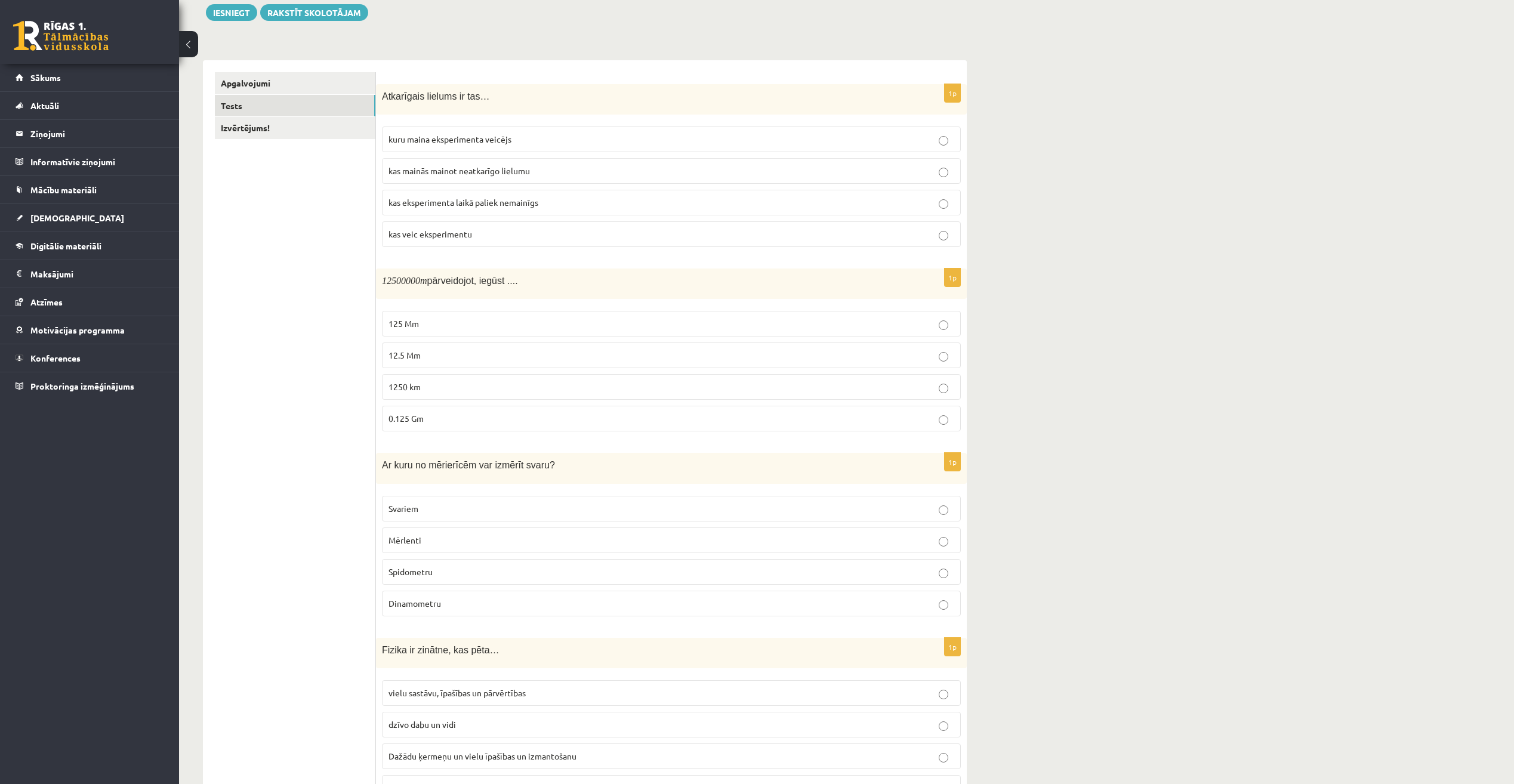
click at [671, 425] on p "0.125 Gm" at bounding box center [671, 418] width 566 height 13
click at [696, 198] on p "kas eksperimenta laikā paliek nemainīgs" at bounding box center [671, 202] width 566 height 13
click at [263, 135] on link "Izvērtējums!" at bounding box center [295, 127] width 161 height 22
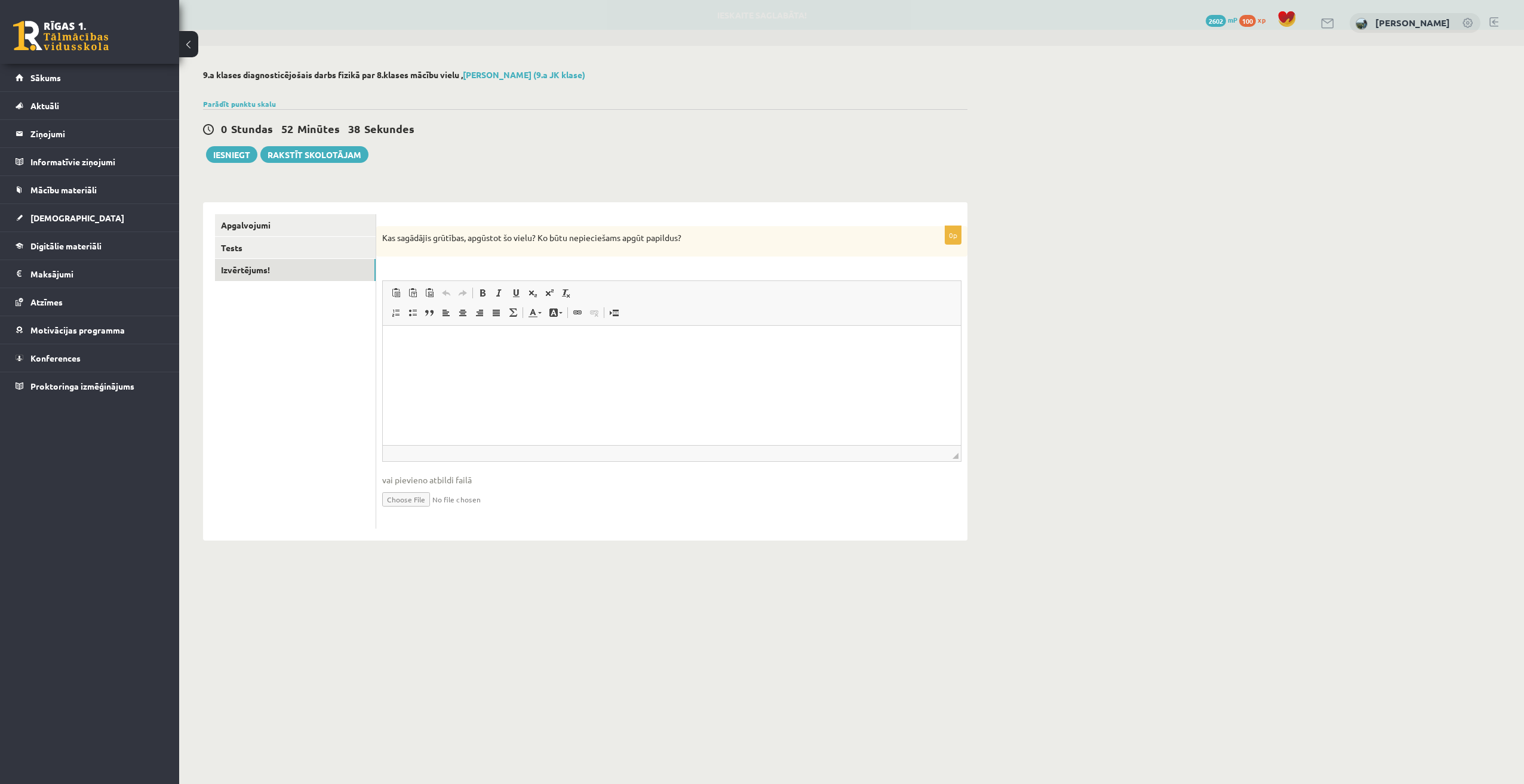
scroll to position [0, 0]
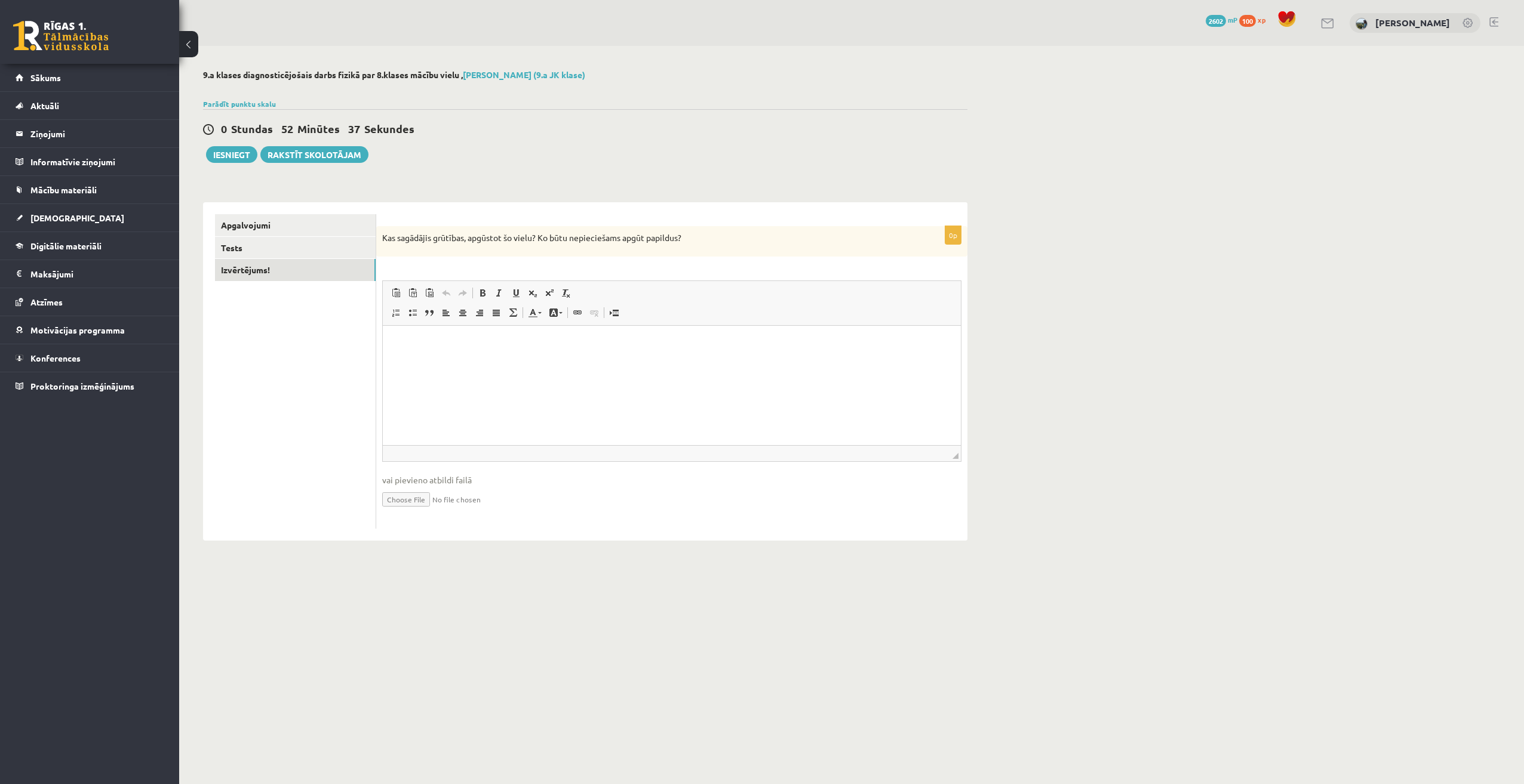
click at [204, 155] on div "Iesniegt Rakstīt skolotājam" at bounding box center [286, 154] width 165 height 17
click at [222, 158] on button "Iesniegt" at bounding box center [232, 154] width 52 height 17
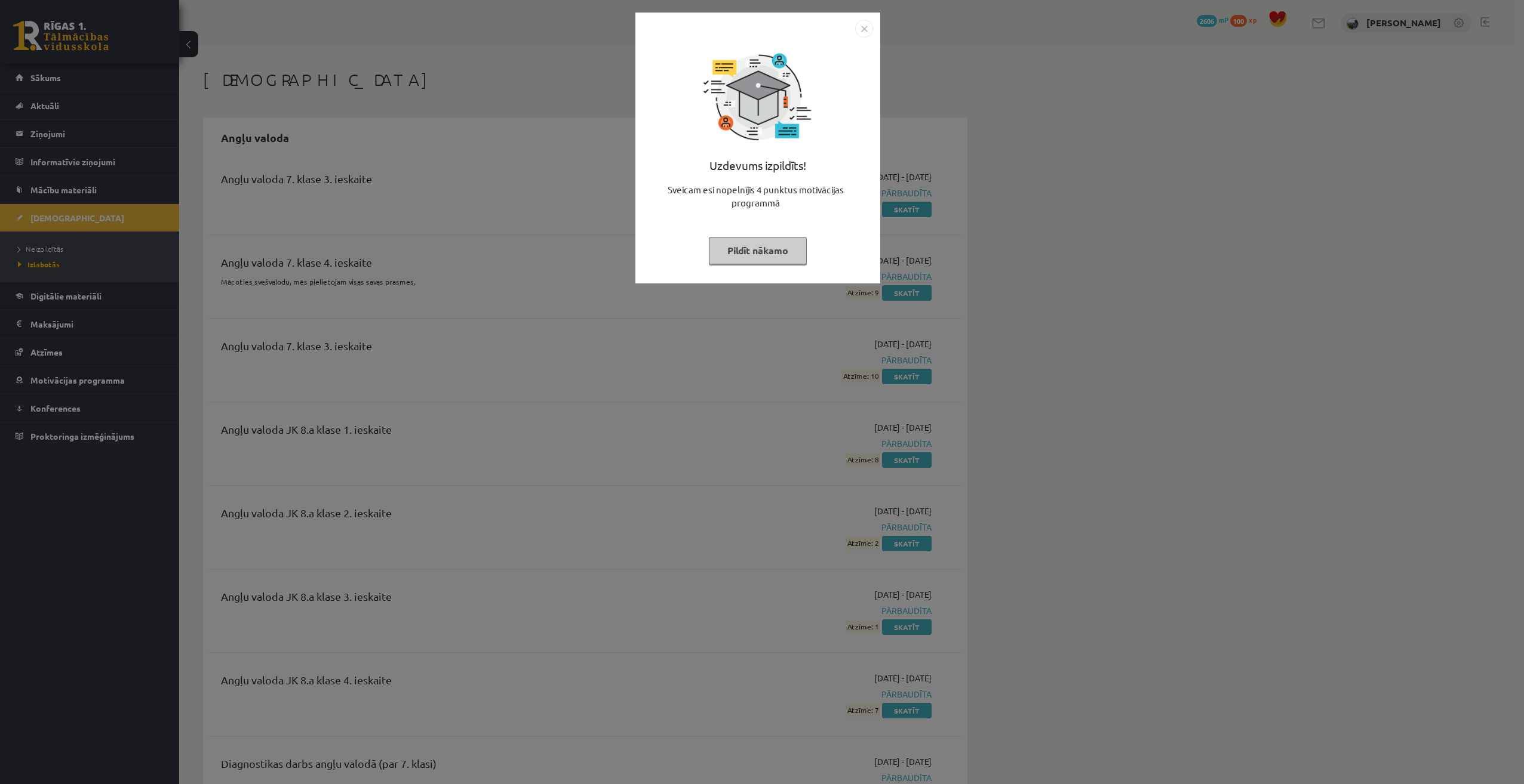
click at [769, 246] on button "Pildīt nākamo" at bounding box center [757, 251] width 98 height 28
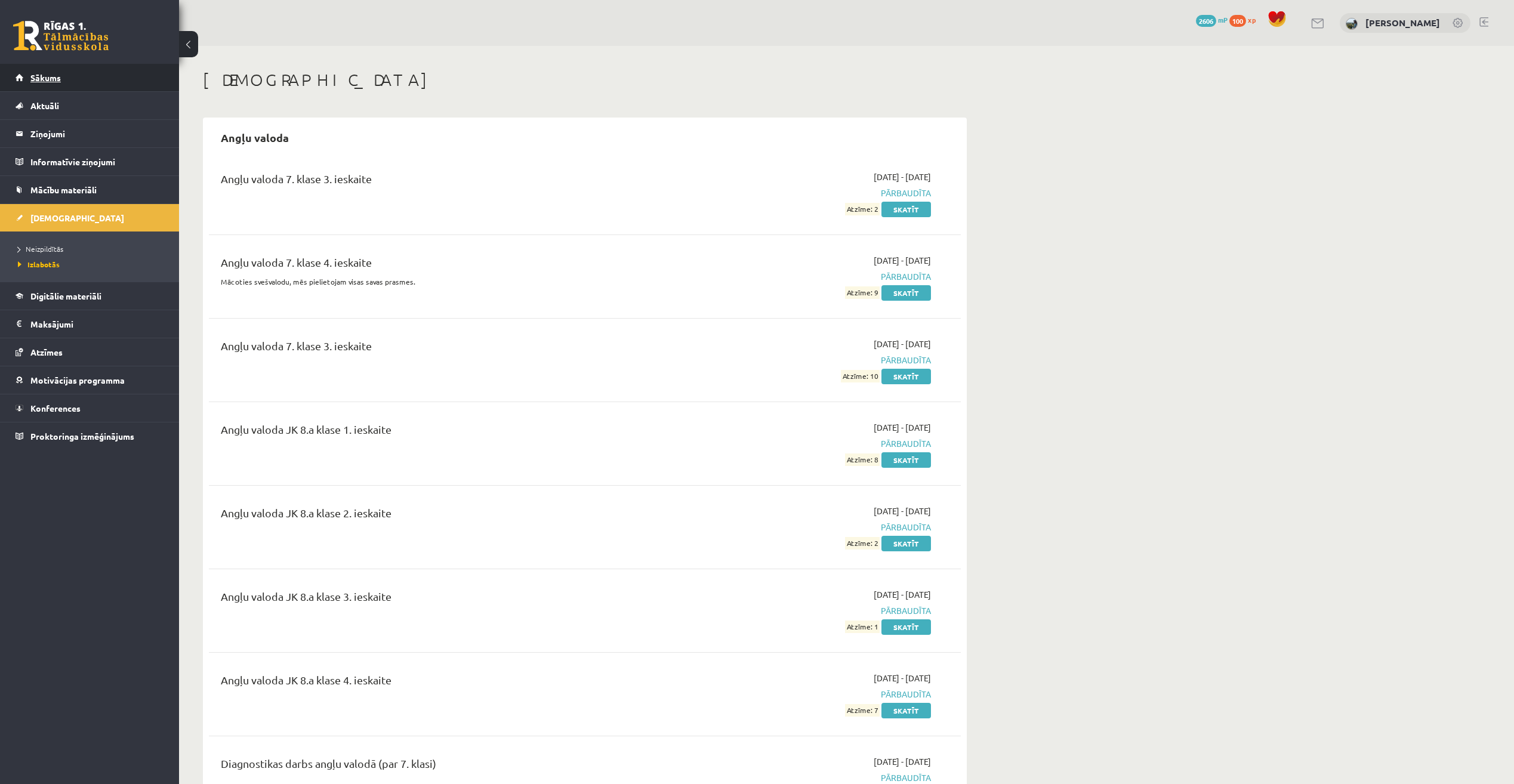
click at [94, 71] on link "Sākums" at bounding box center [89, 78] width 149 height 28
